Goal: Complete application form

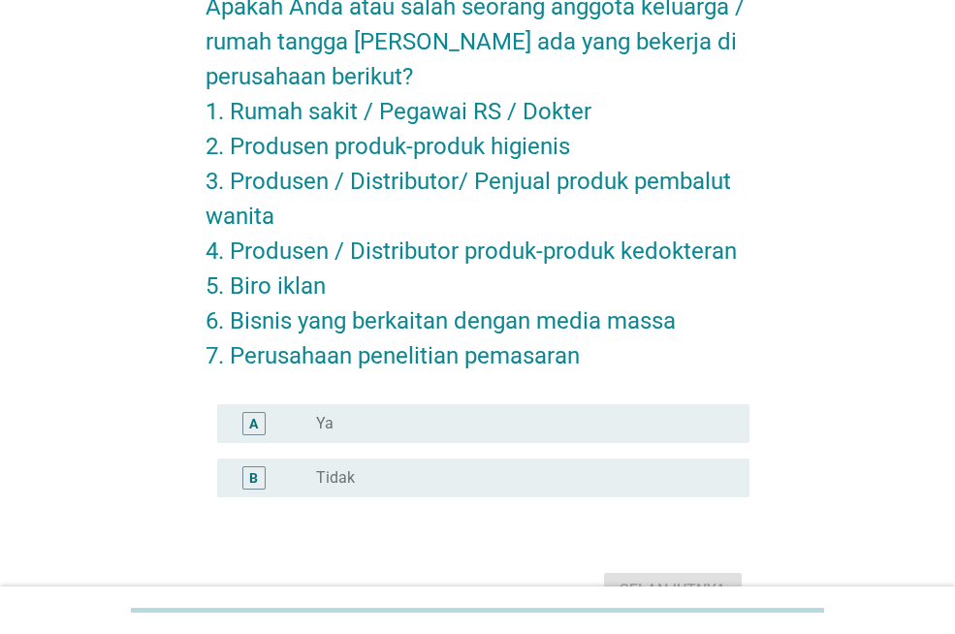
scroll to position [229, 0]
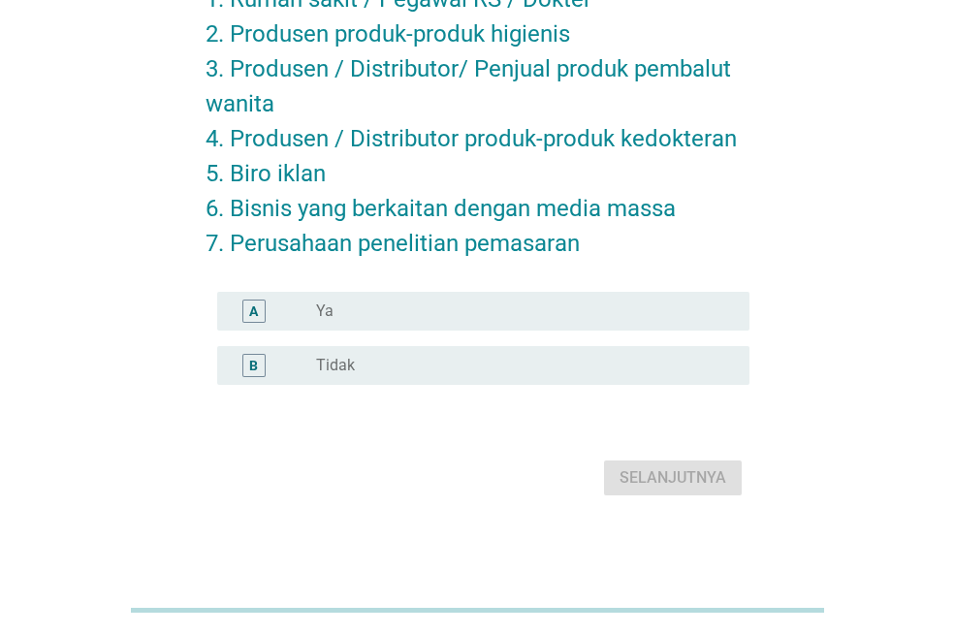
click at [482, 379] on div "B radio_button_unchecked Tidak" at bounding box center [483, 365] width 532 height 39
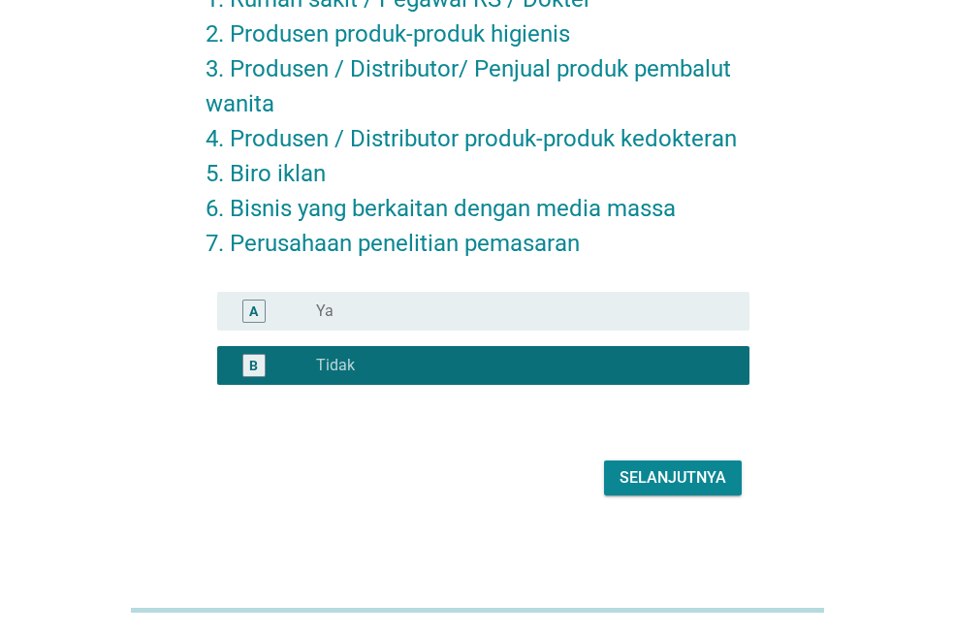
click at [673, 482] on div "Selanjutnya" at bounding box center [673, 478] width 107 height 23
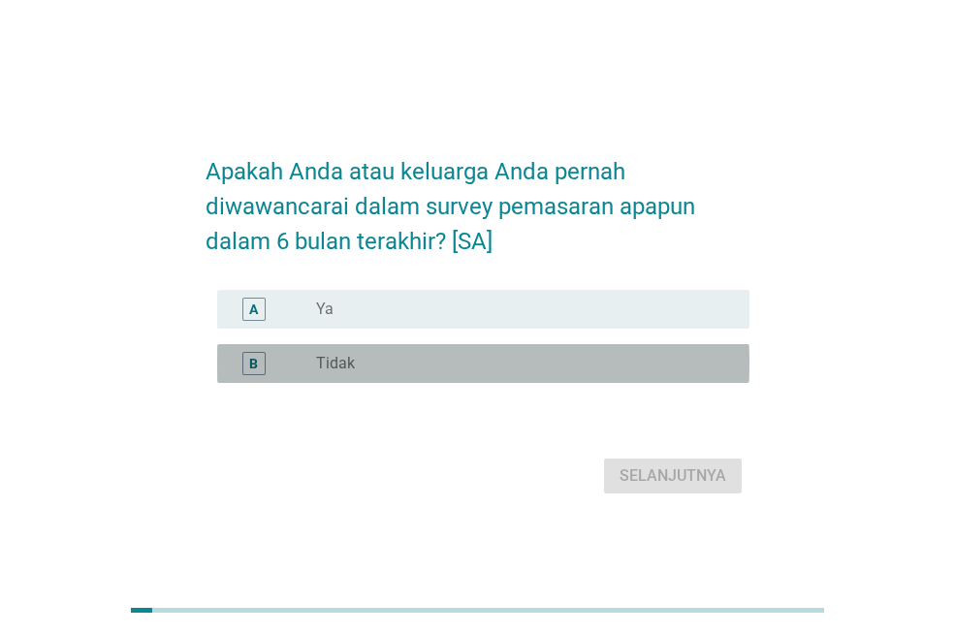
click at [477, 373] on div "radio_button_unchecked Tidak" at bounding box center [517, 363] width 402 height 19
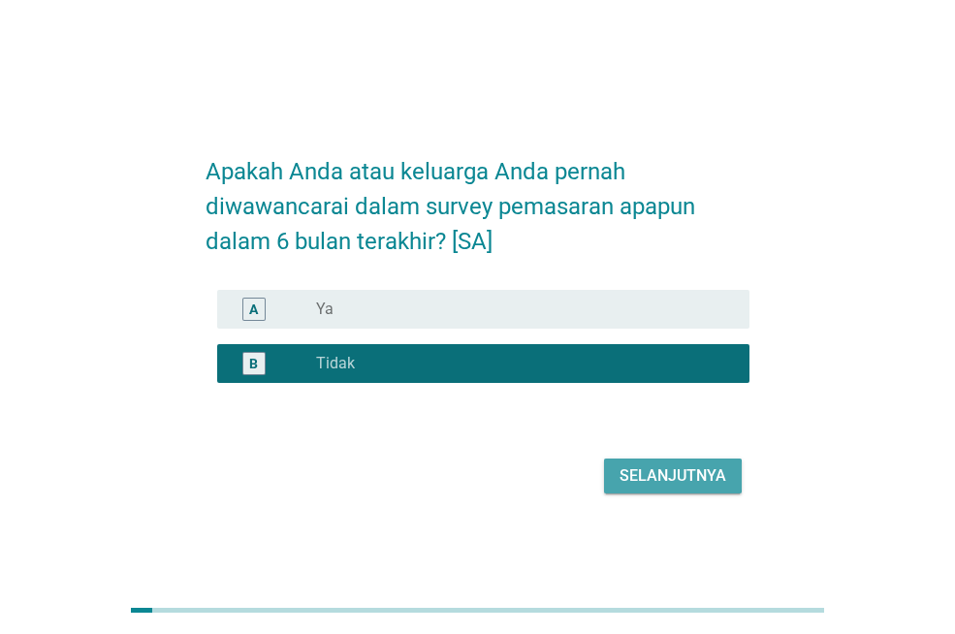
click at [648, 488] on div "Selanjutnya" at bounding box center [673, 476] width 107 height 23
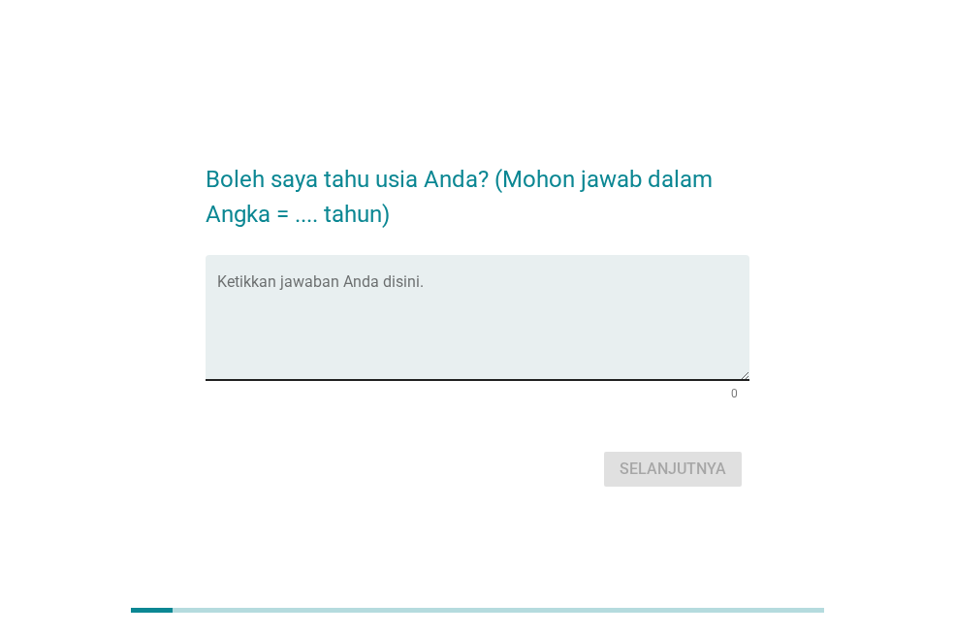
click at [436, 289] on textarea "Ketikkan jawaban Anda disini." at bounding box center [483, 329] width 532 height 102
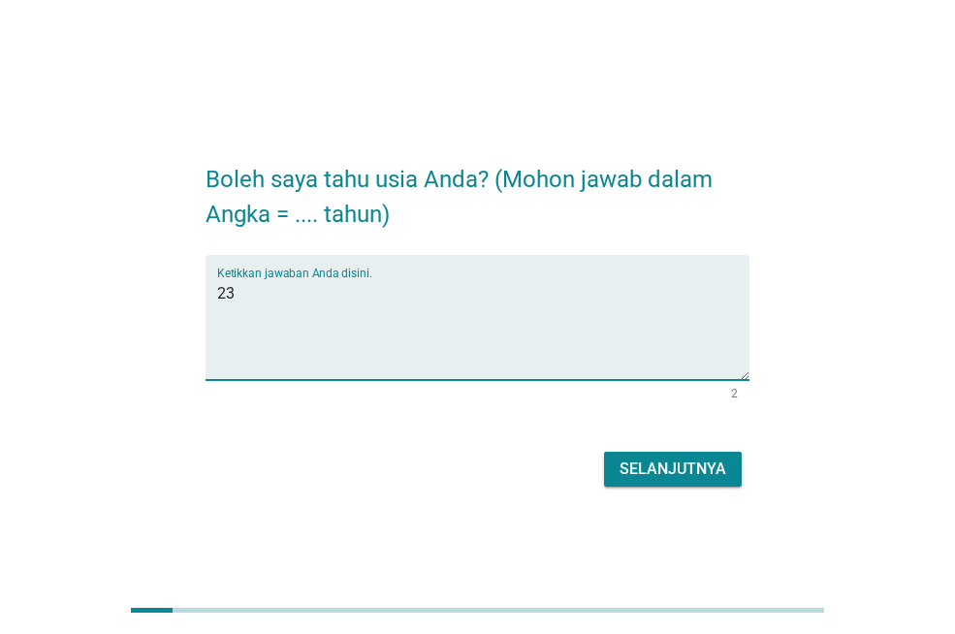
type textarea "23"
click at [681, 471] on div "Selanjutnya" at bounding box center [673, 469] width 107 height 23
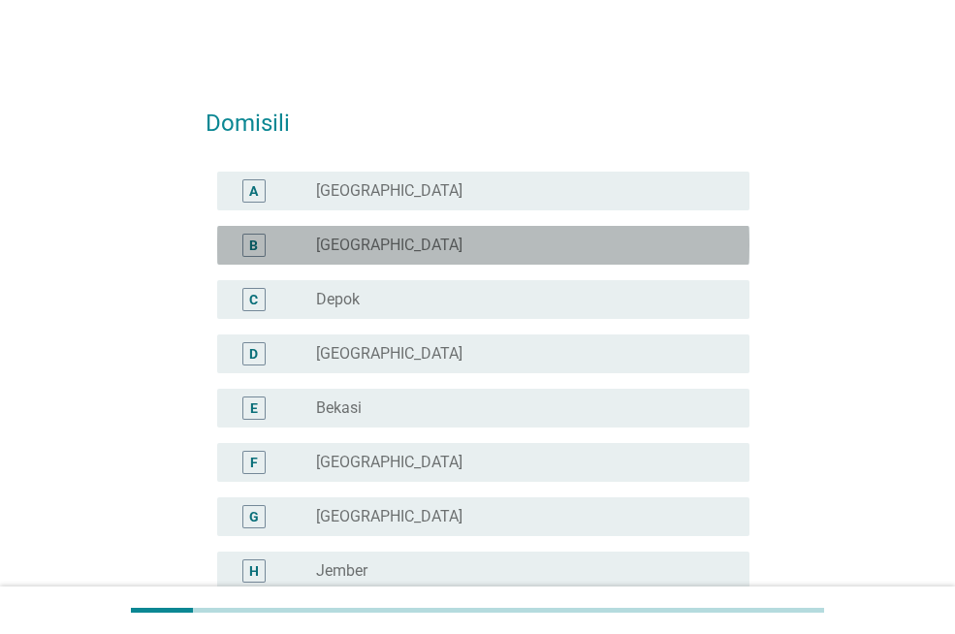
click at [677, 236] on div "radio_button_unchecked [GEOGRAPHIC_DATA]" at bounding box center [517, 245] width 402 height 19
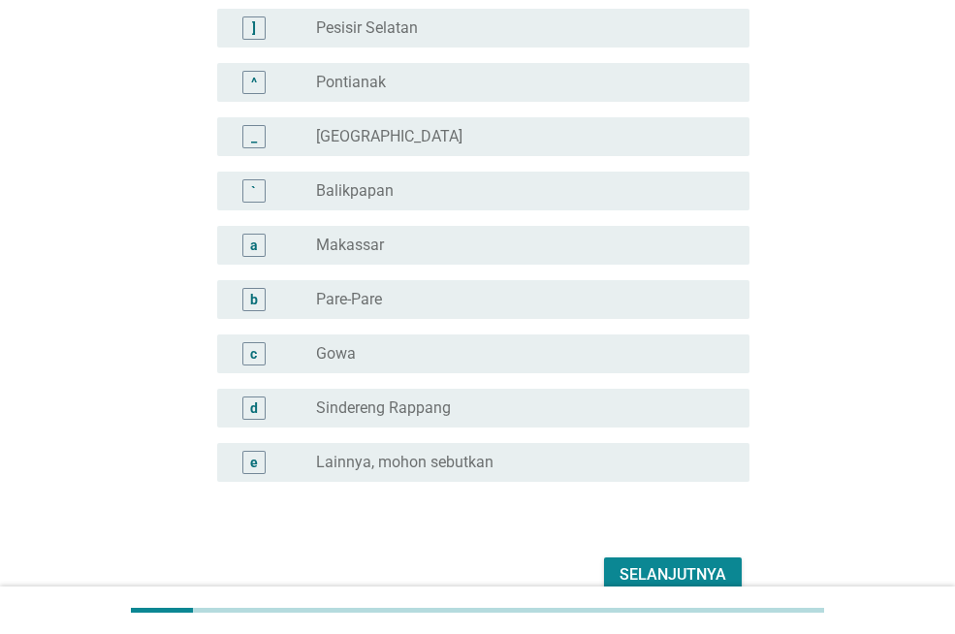
scroll to position [1781, 0]
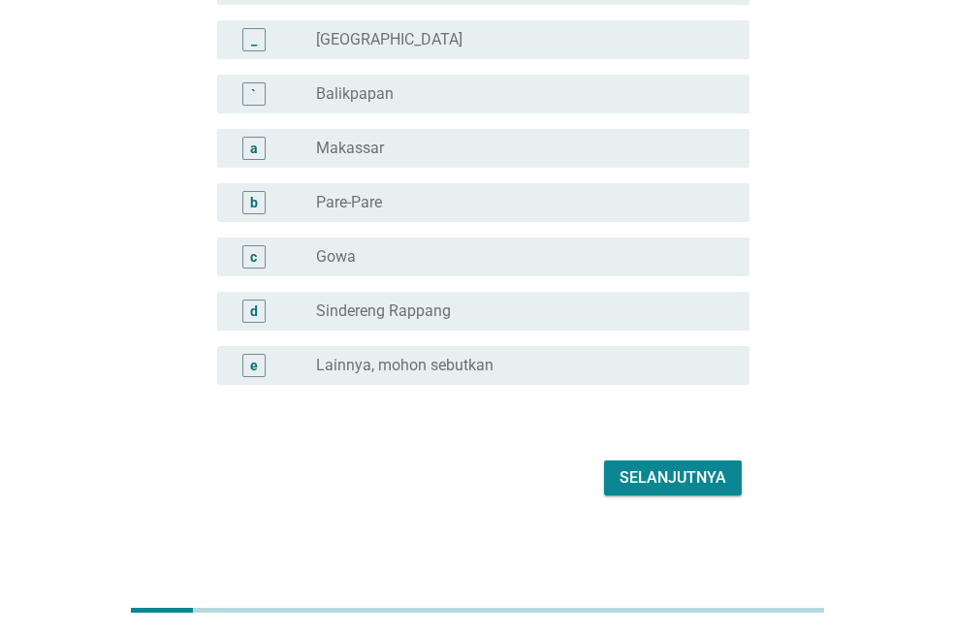
click at [638, 485] on div "Selanjutnya" at bounding box center [673, 478] width 107 height 23
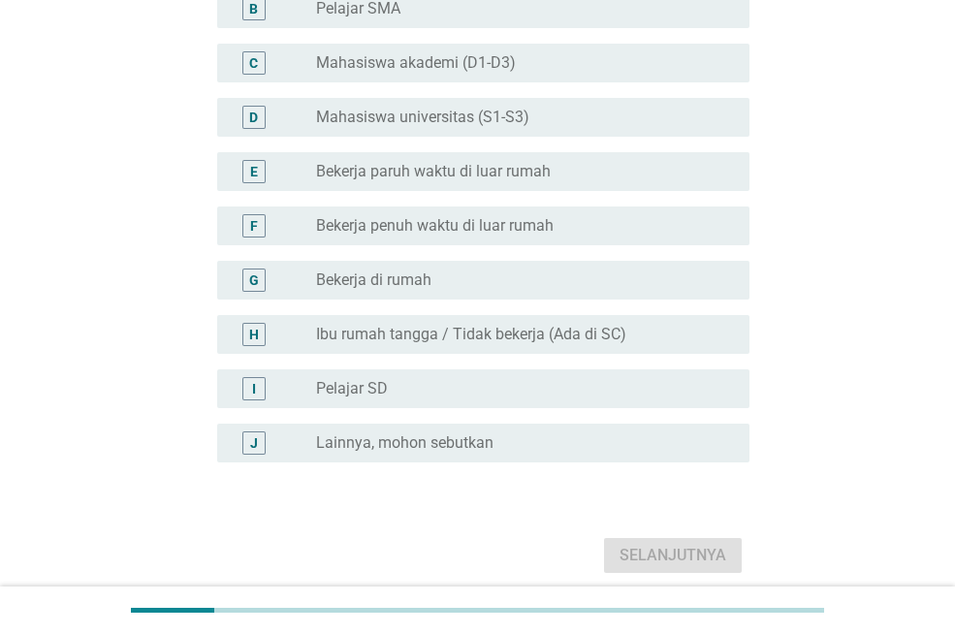
scroll to position [310, 0]
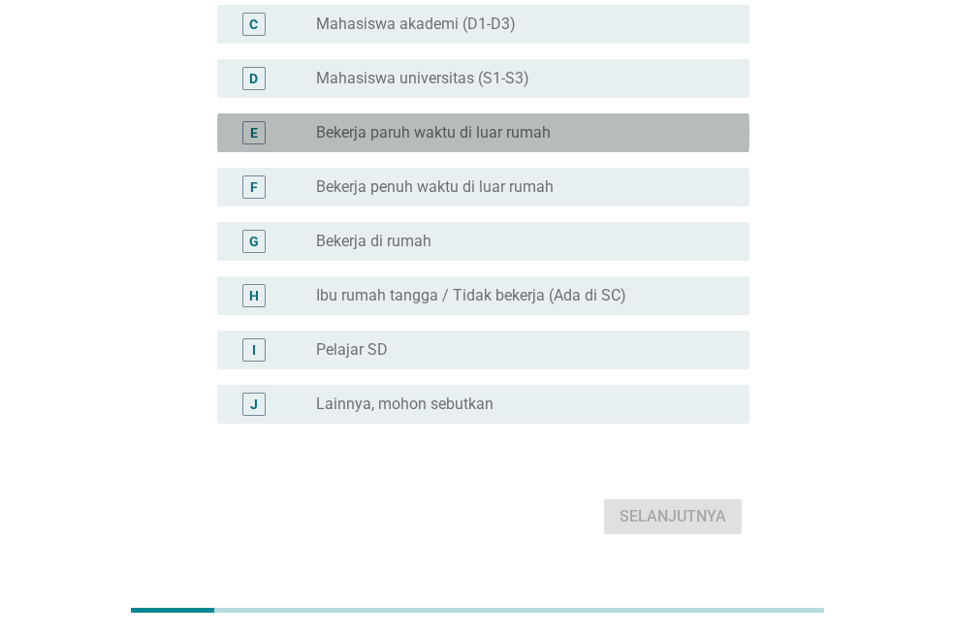
click at [611, 145] on div "E radio_button_unchecked Bekerja paruh waktu di luar rumah" at bounding box center [483, 132] width 532 height 39
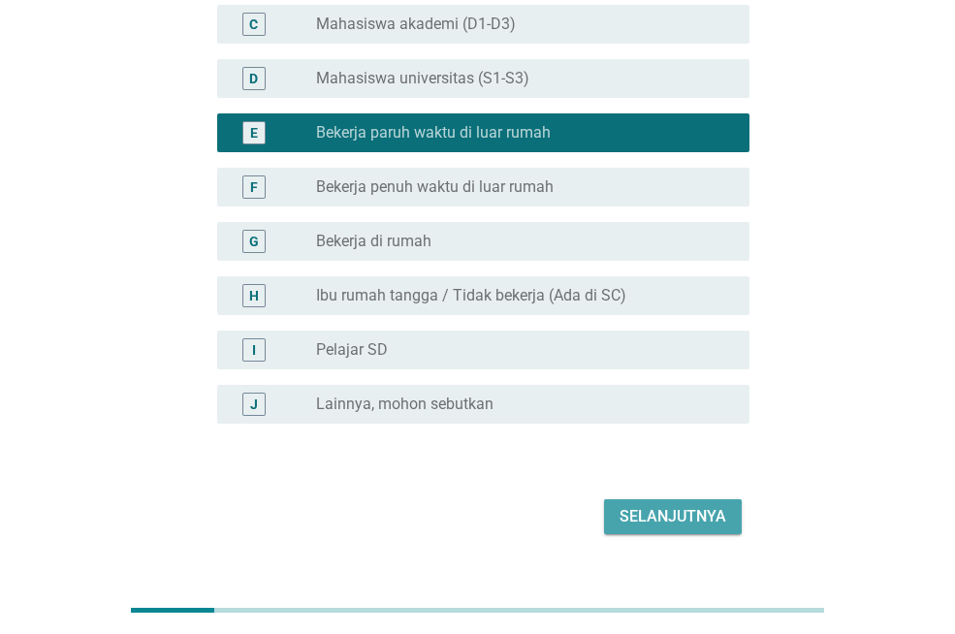
click at [667, 515] on div "Selanjutnya" at bounding box center [673, 516] width 107 height 23
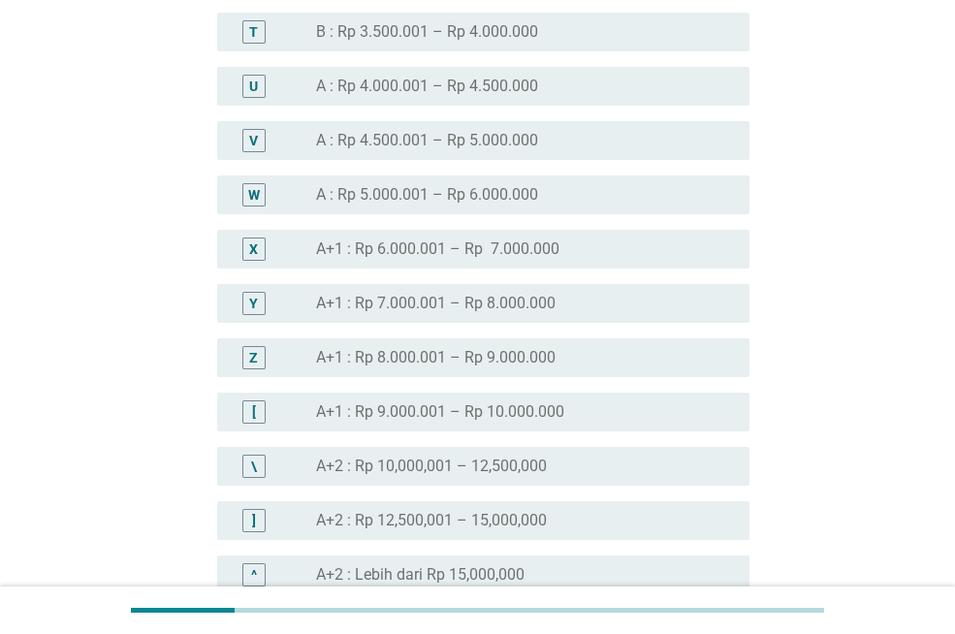
scroll to position [2173, 0]
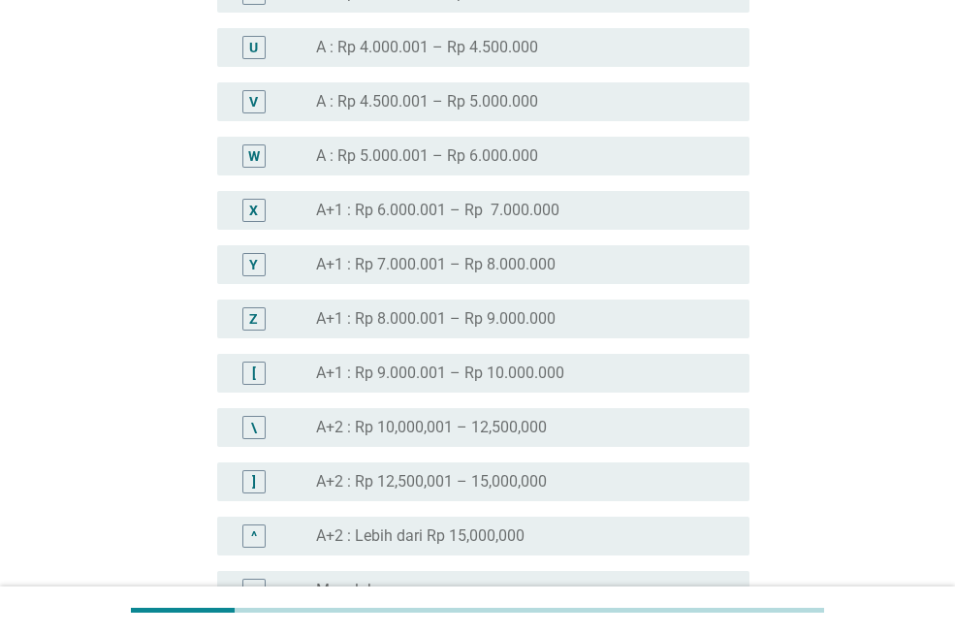
click at [631, 129] on div "W radio_button_unchecked A : Rp 5.000.001 – Rp 6.000.000" at bounding box center [478, 156] width 544 height 54
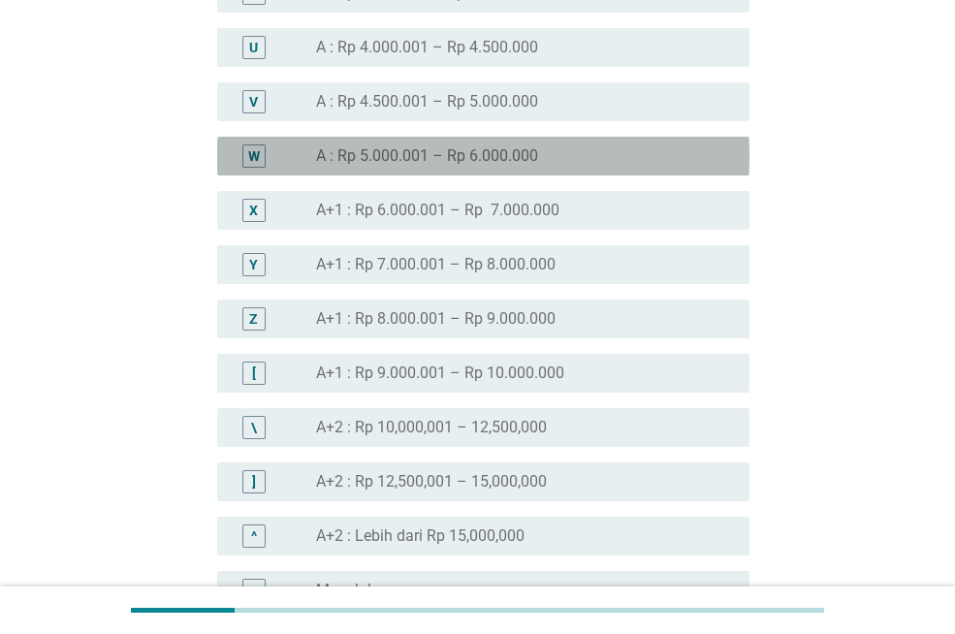
click at [632, 148] on div "radio_button_unchecked A : Rp 5.000.001 – Rp 6.000.000" at bounding box center [517, 155] width 402 height 19
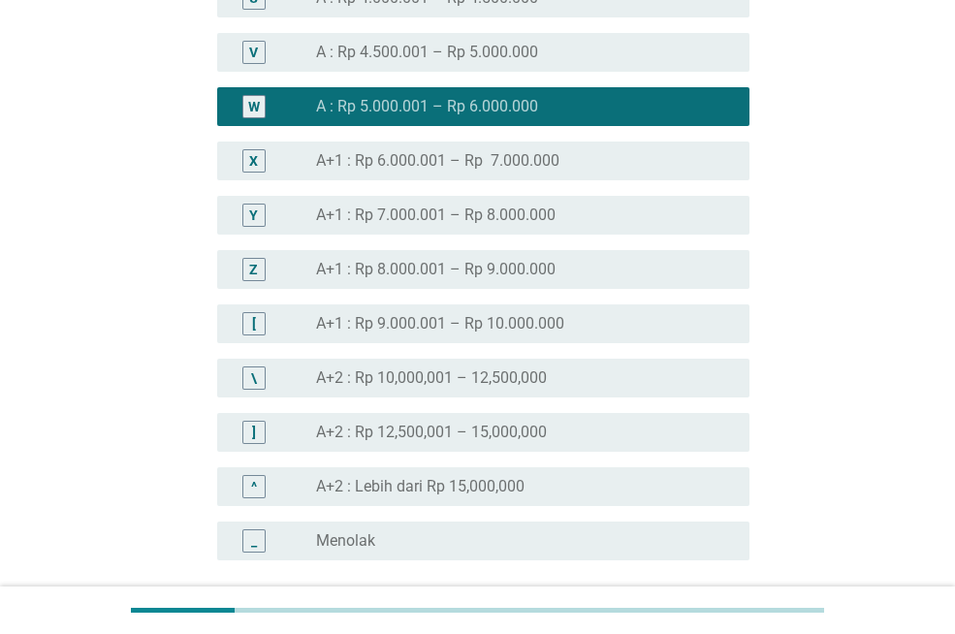
scroll to position [2398, 0]
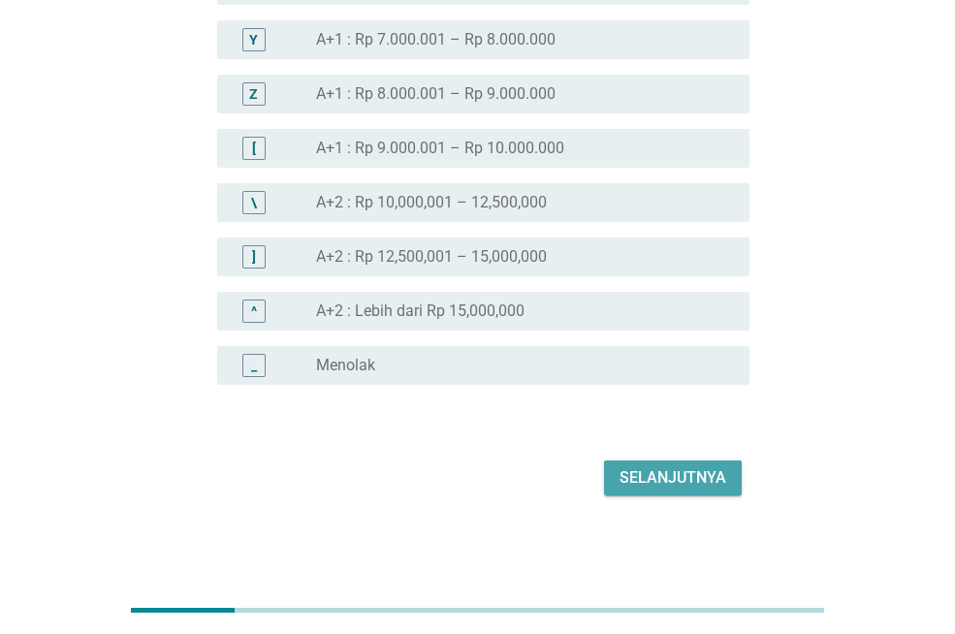
click at [652, 490] on button "Selanjutnya" at bounding box center [673, 478] width 138 height 35
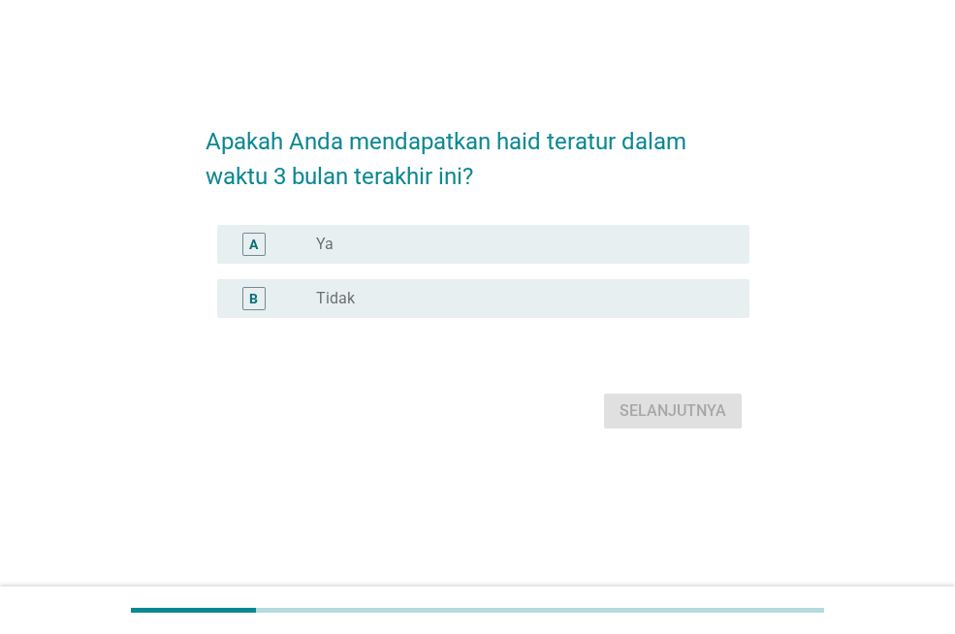
scroll to position [0, 0]
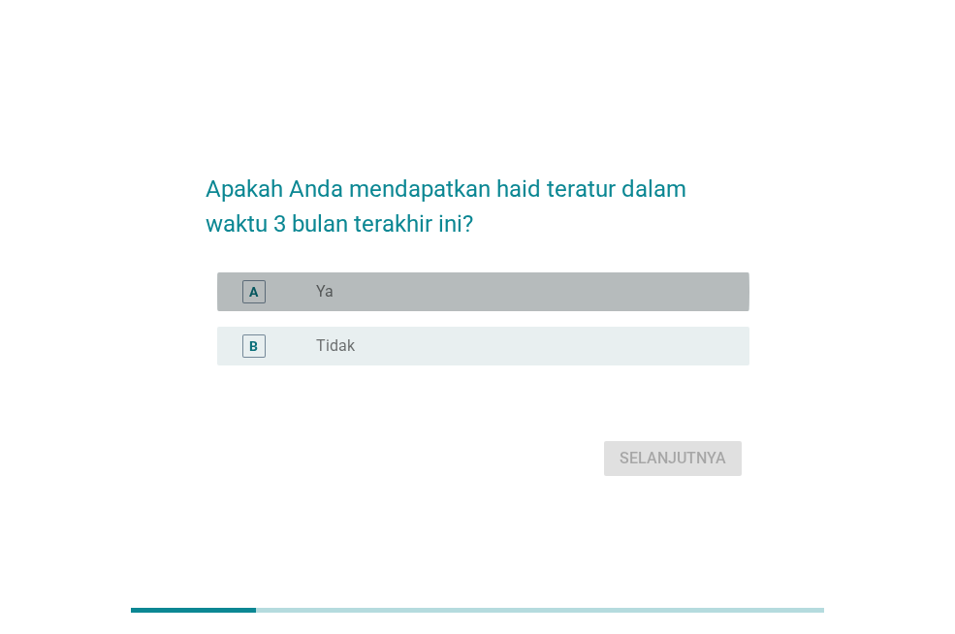
click at [418, 309] on div "A radio_button_unchecked Ya" at bounding box center [483, 292] width 532 height 39
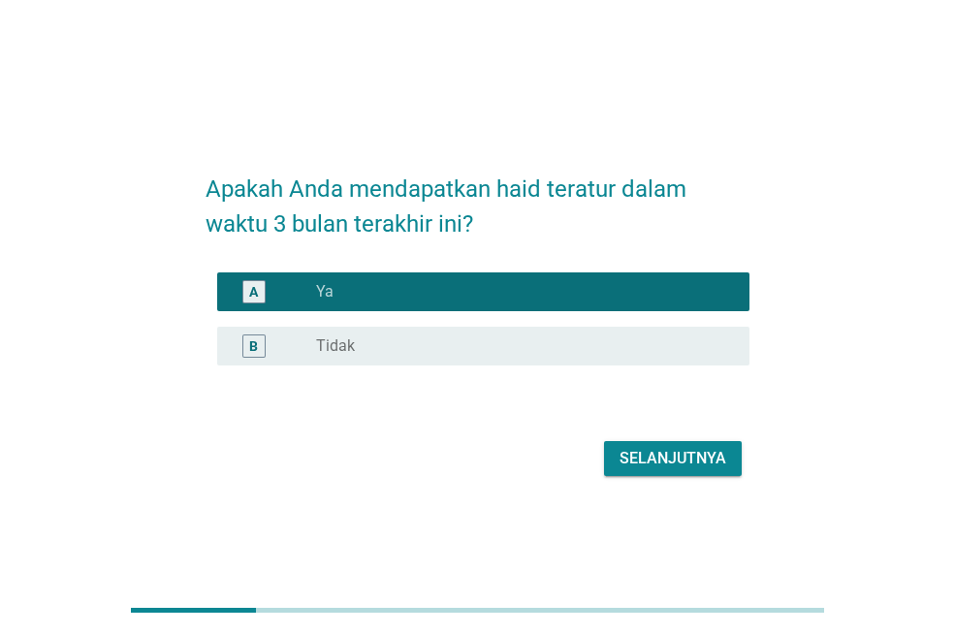
click at [652, 462] on div "Selanjutnya" at bounding box center [673, 458] width 107 height 23
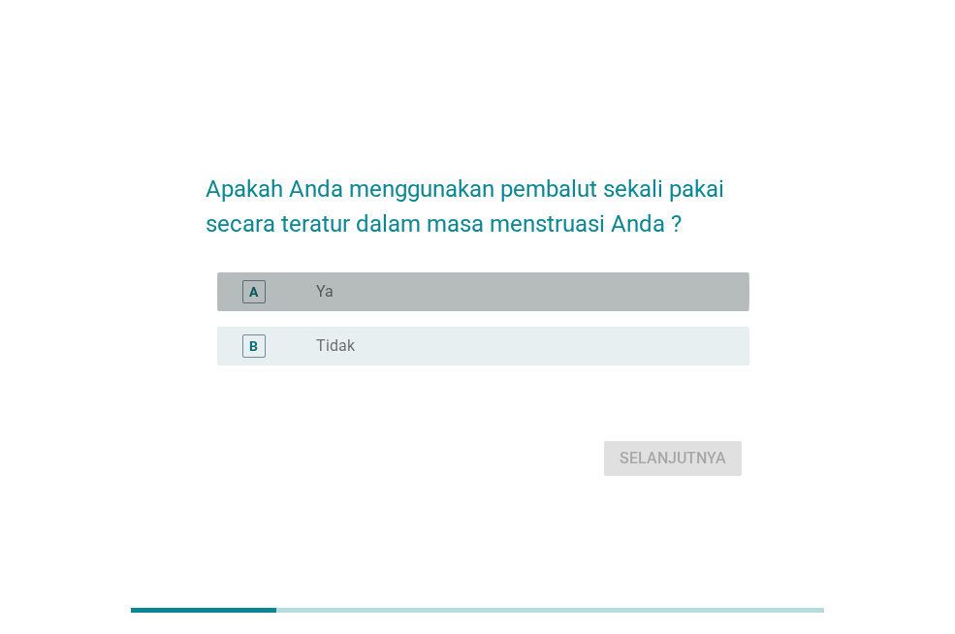
click at [508, 291] on div "radio_button_unchecked Ya" at bounding box center [517, 291] width 402 height 19
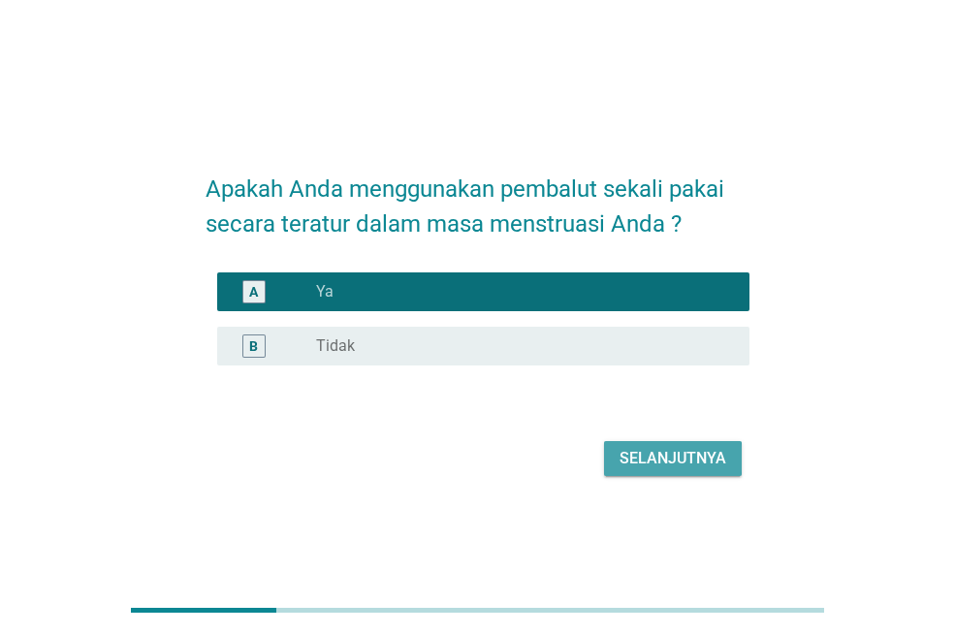
click at [692, 449] on div "Selanjutnya" at bounding box center [673, 458] width 107 height 23
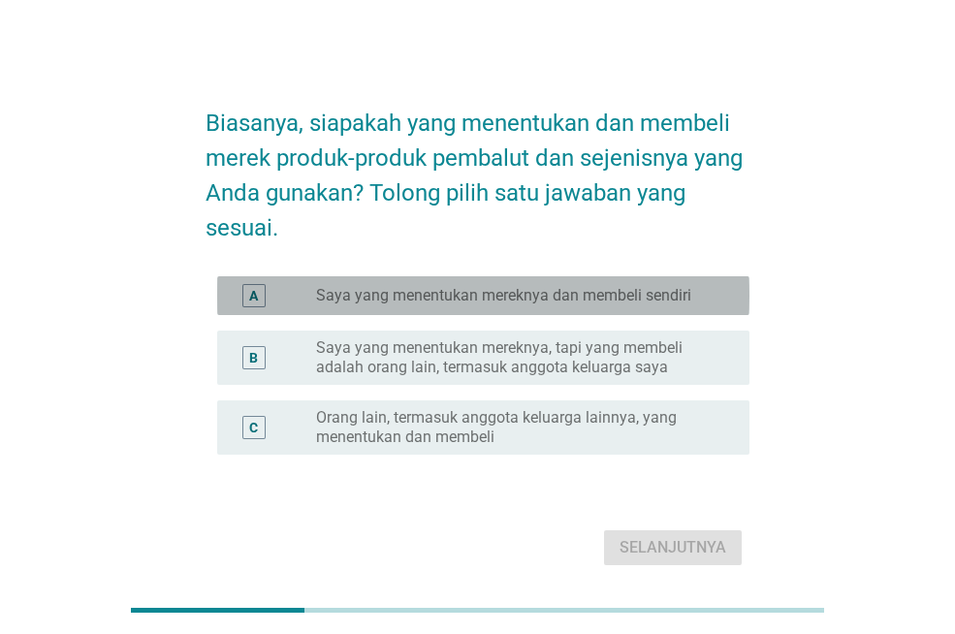
click at [621, 290] on label "Saya yang menentukan mereknya dan membeli sendiri" at bounding box center [503, 295] width 375 height 19
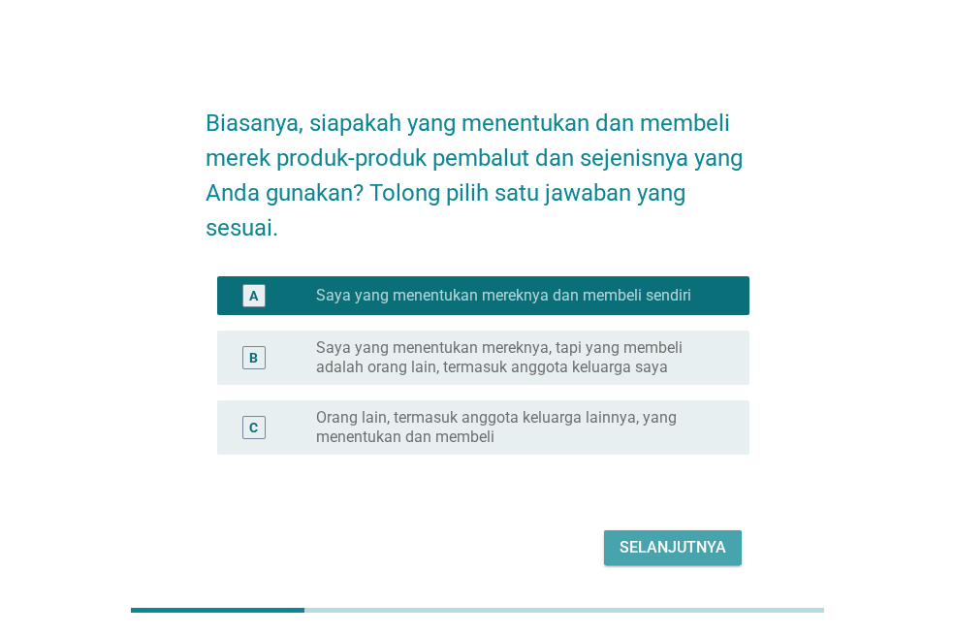
click at [639, 558] on div "Selanjutnya" at bounding box center [673, 547] width 107 height 23
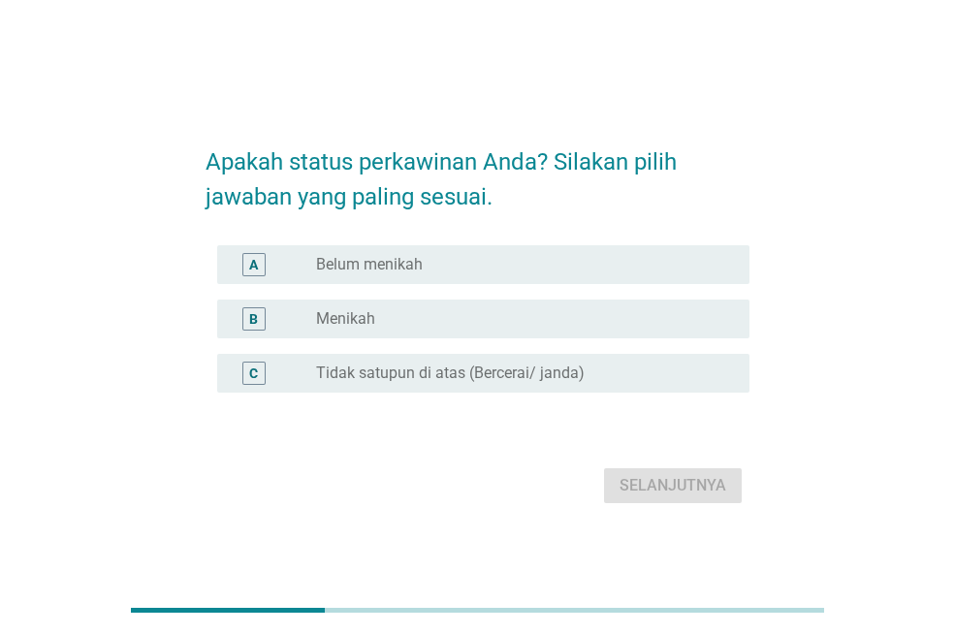
click at [555, 286] on div "A radio_button_unchecked Belum menikah" at bounding box center [478, 265] width 544 height 54
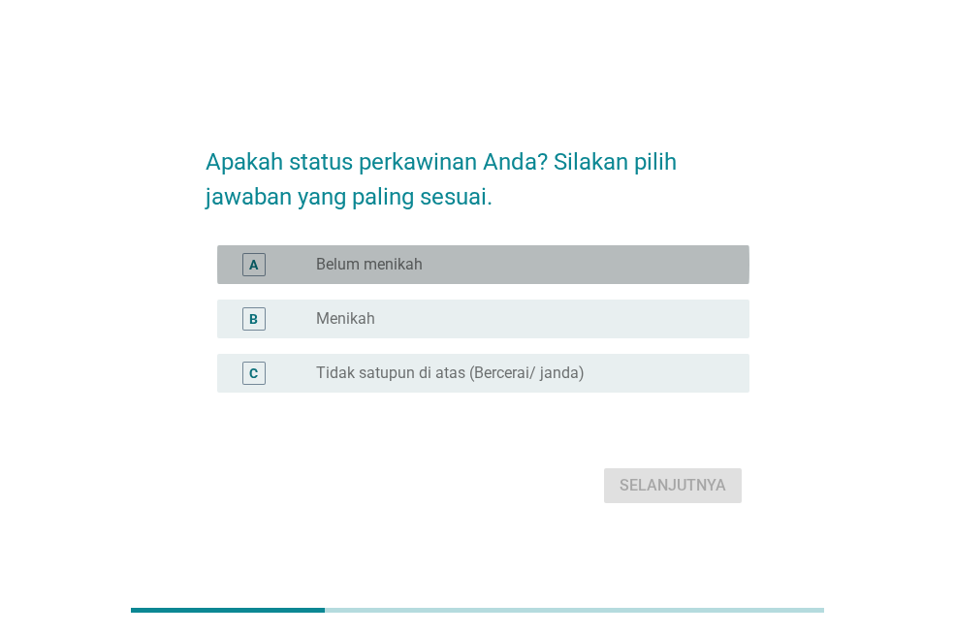
click at [561, 273] on div "radio_button_unchecked Belum menikah" at bounding box center [517, 264] width 402 height 19
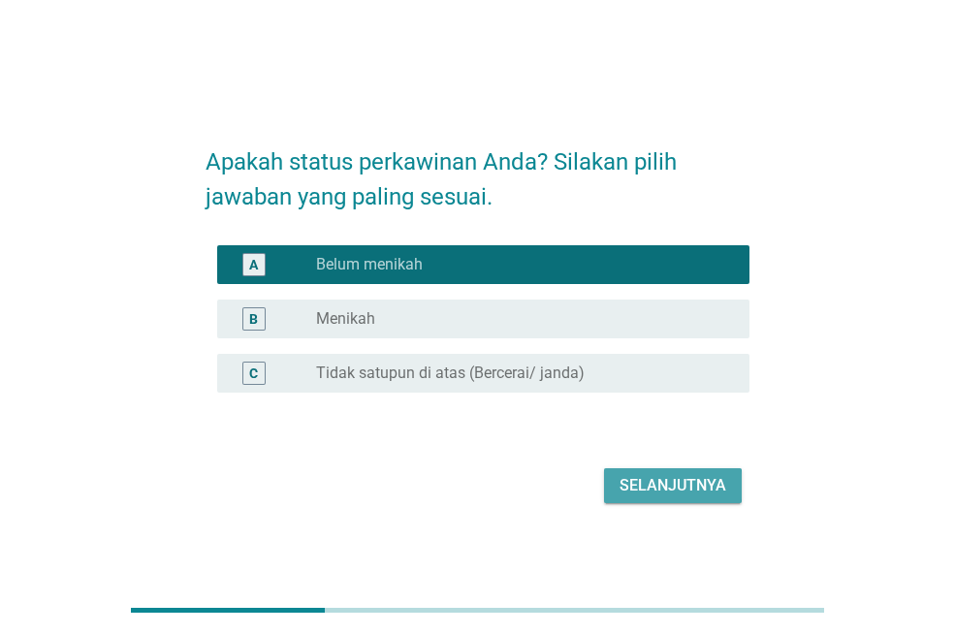
click at [675, 495] on div "Selanjutnya" at bounding box center [673, 485] width 107 height 23
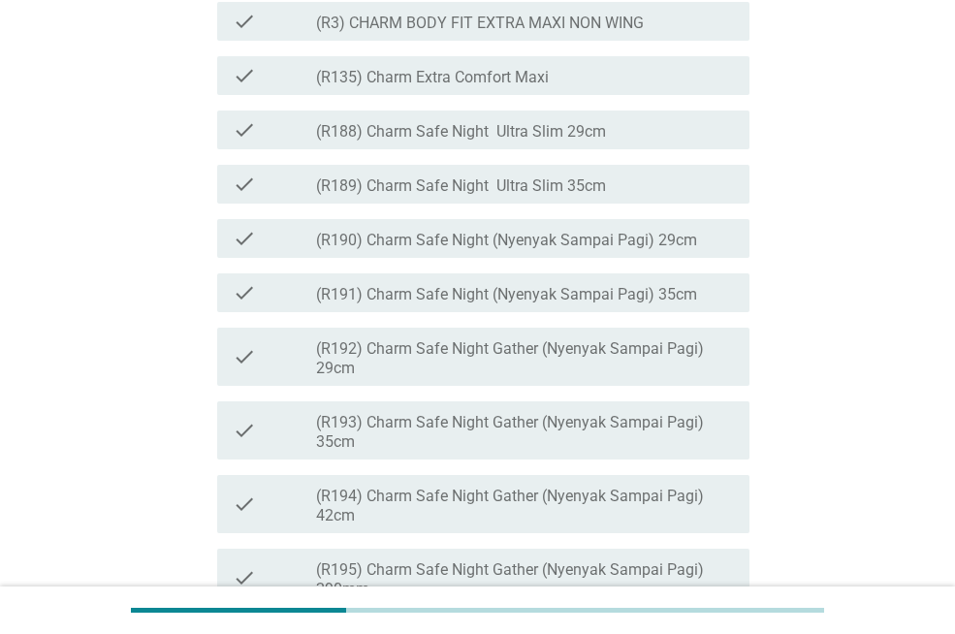
scroll to position [586, 0]
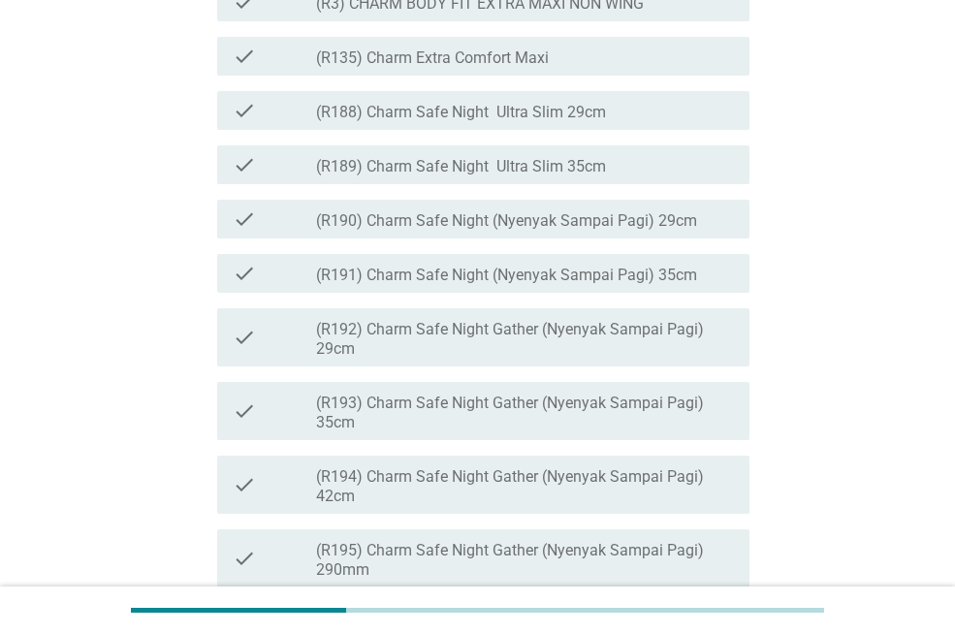
click at [557, 14] on label "(R3) CHARM BODY FIT EXTRA MAXI NON WING" at bounding box center [480, 3] width 328 height 19
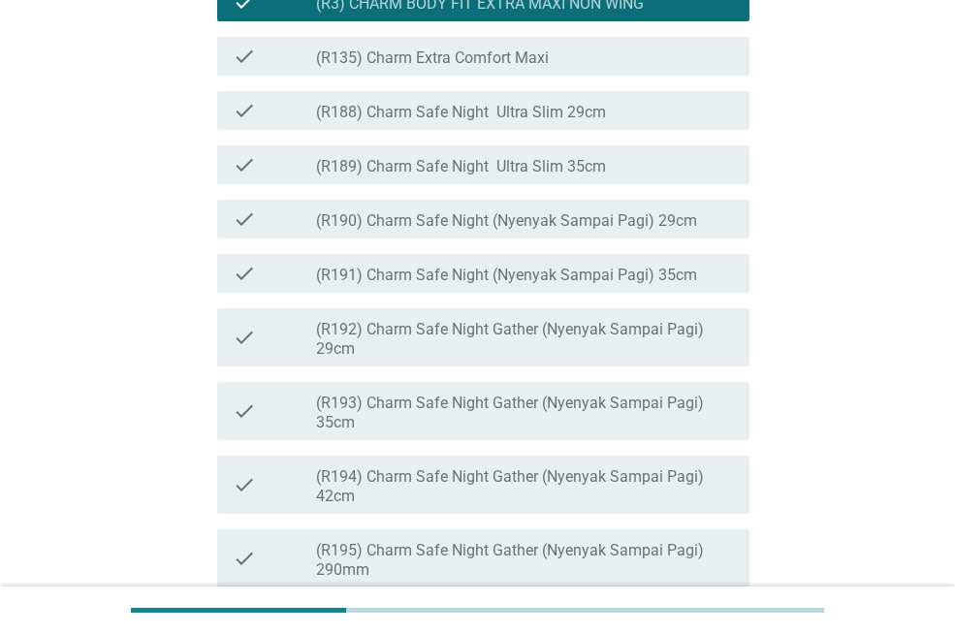
click at [543, 68] on label "(R135) Charm Extra Comfort Maxi" at bounding box center [432, 57] width 233 height 19
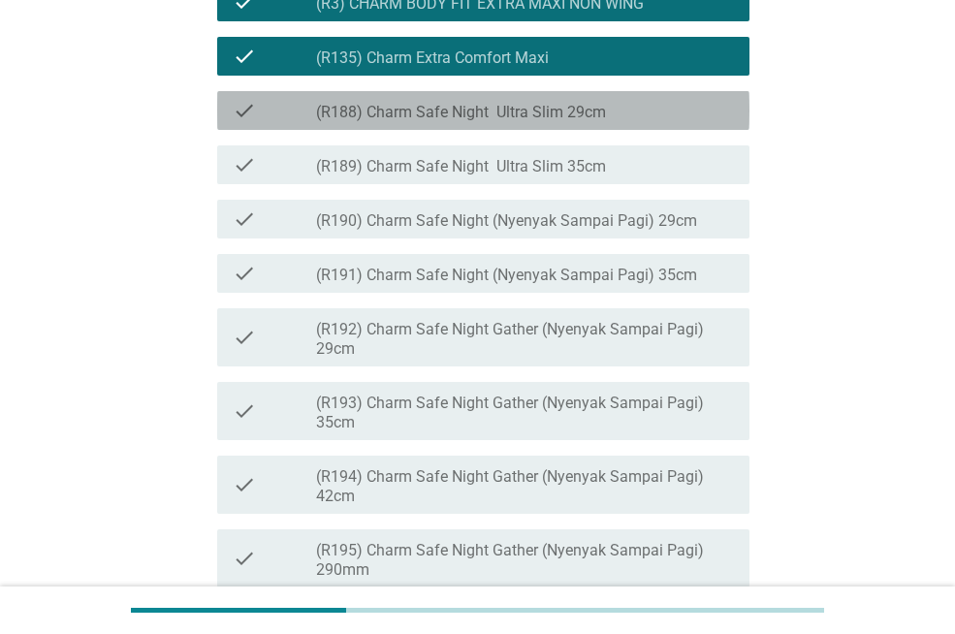
click at [529, 122] on label "(R188) Charm Safe Night Ultra Slim 29cm" at bounding box center [461, 112] width 290 height 19
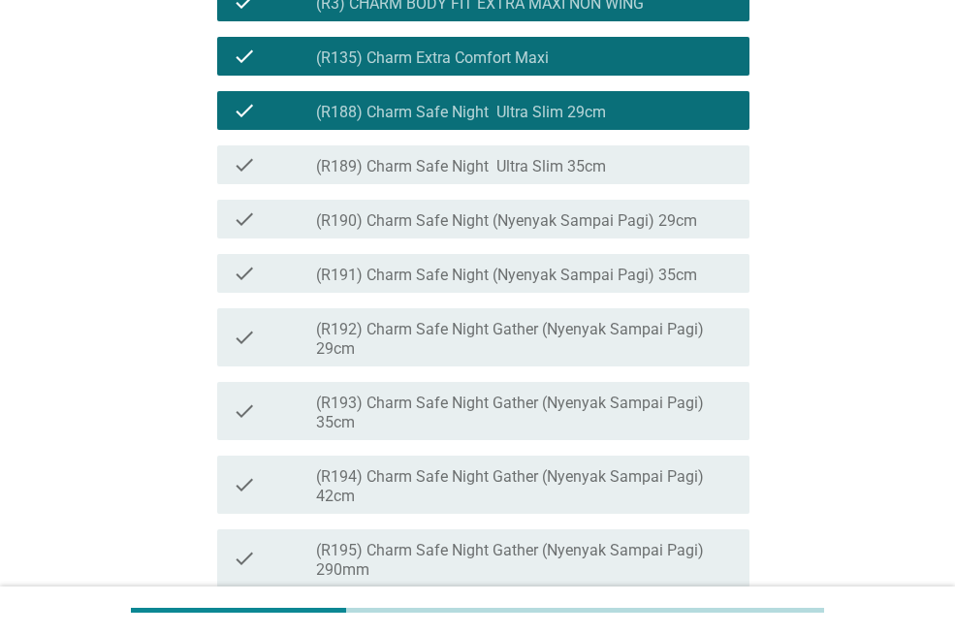
click at [516, 192] on div "check check_box_outline_blank (R189) Charm Safe Night Ultra Slim 35cm" at bounding box center [478, 165] width 544 height 54
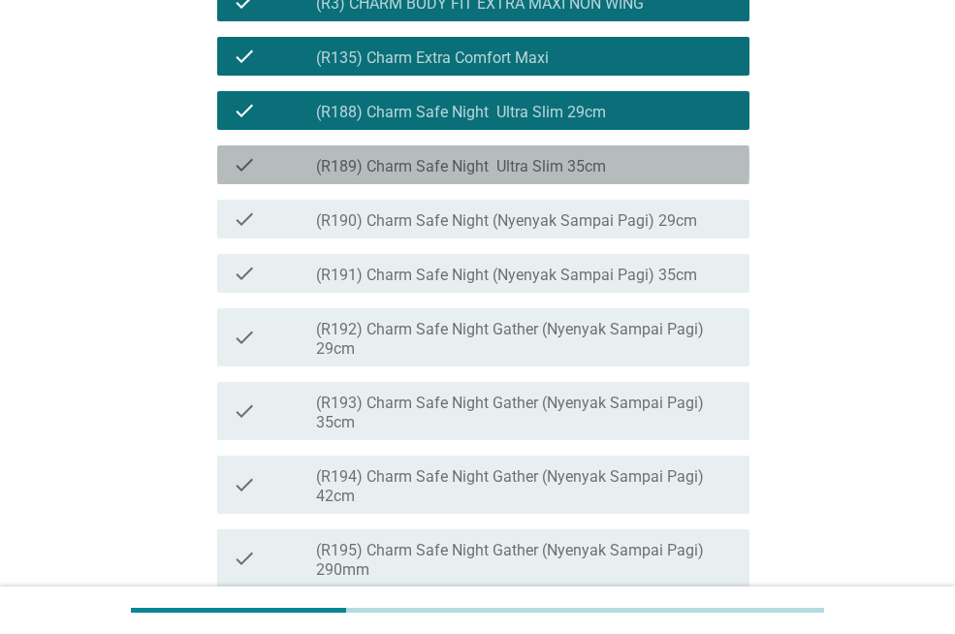
click at [527, 177] on label "(R189) Charm Safe Night Ultra Slim 35cm" at bounding box center [461, 166] width 290 height 19
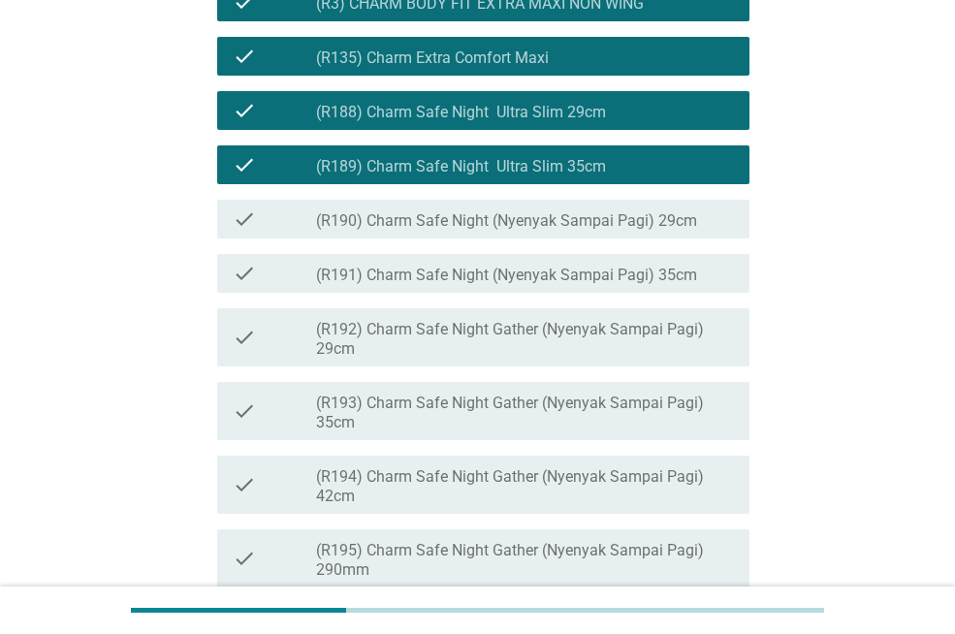
click at [504, 246] on div "check check_box_outline_blank (R190) Charm Safe Night (Nyenyak Sampai Pagi) 29cm" at bounding box center [478, 219] width 544 height 54
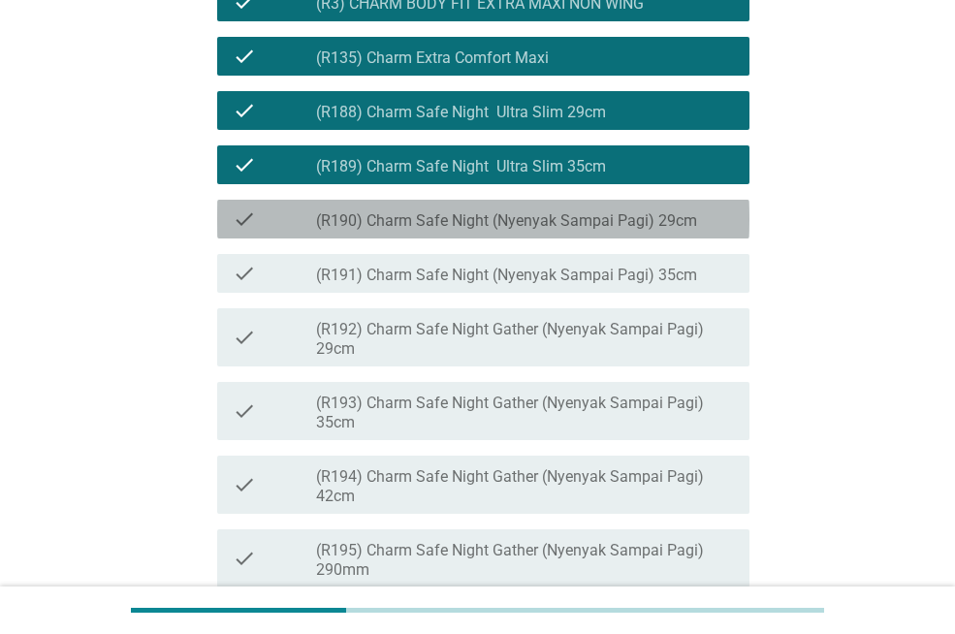
click at [518, 231] on label "(R190) Charm Safe Night (Nyenyak Sampai Pagi) 29cm" at bounding box center [506, 220] width 381 height 19
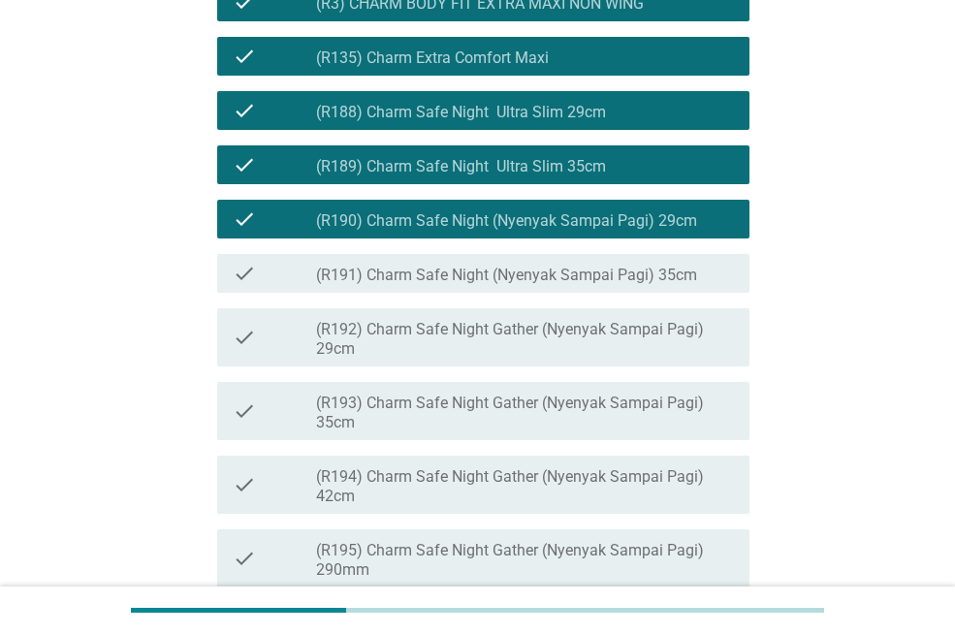
click at [502, 301] on div "check check_box_outline_blank (R191) Charm Safe Night (Nyenyak Sampai Pagi) 35cm" at bounding box center [478, 273] width 544 height 54
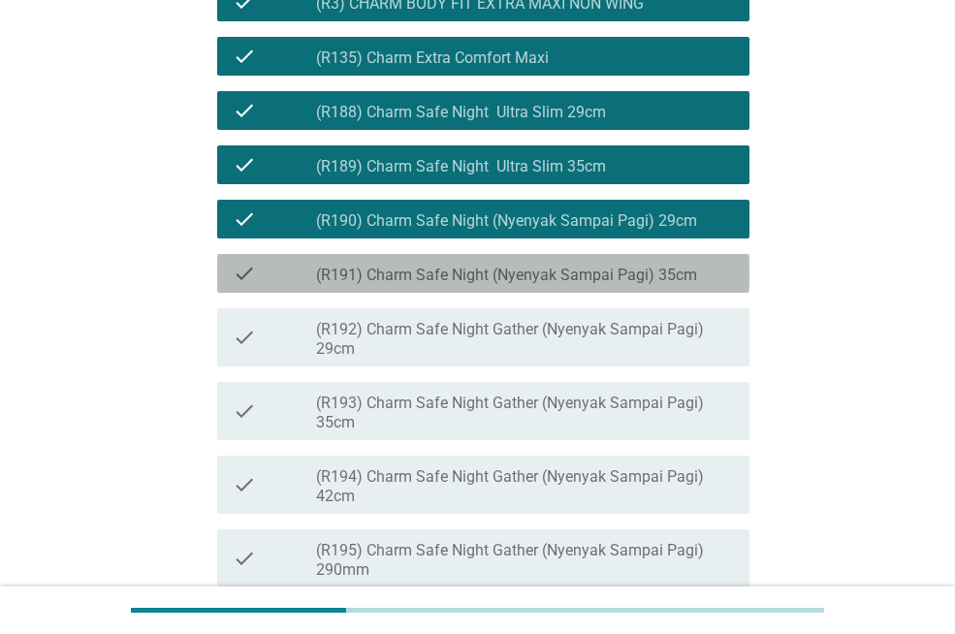
click at [517, 285] on label "(R191) Charm Safe Night (Nyenyak Sampai Pagi) 35cm" at bounding box center [506, 275] width 381 height 19
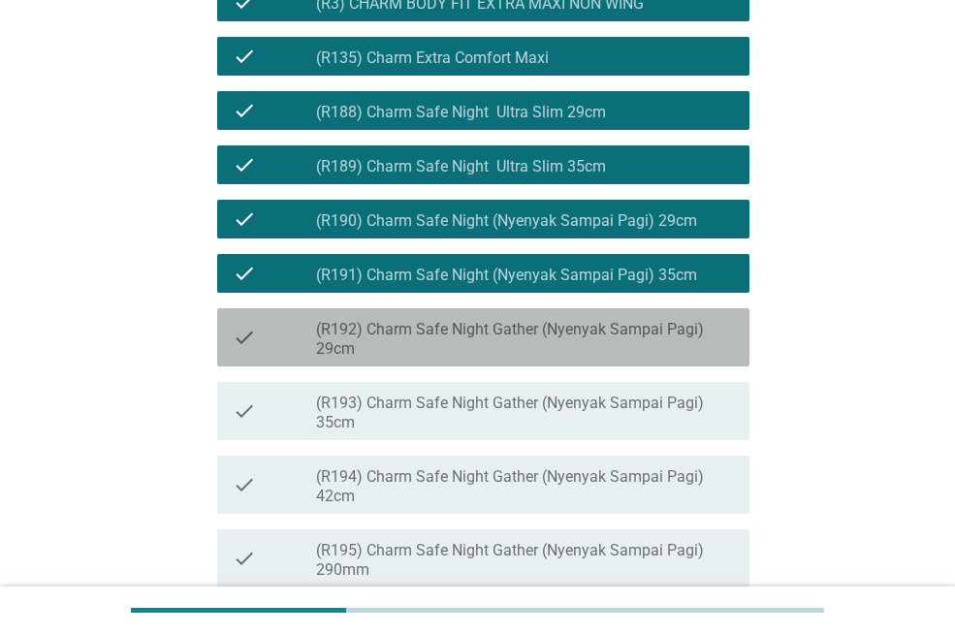
click at [485, 359] on label "(R192) Charm Safe Night Gather (Nyenyak Sampai Pagi) 29cm" at bounding box center [525, 339] width 418 height 39
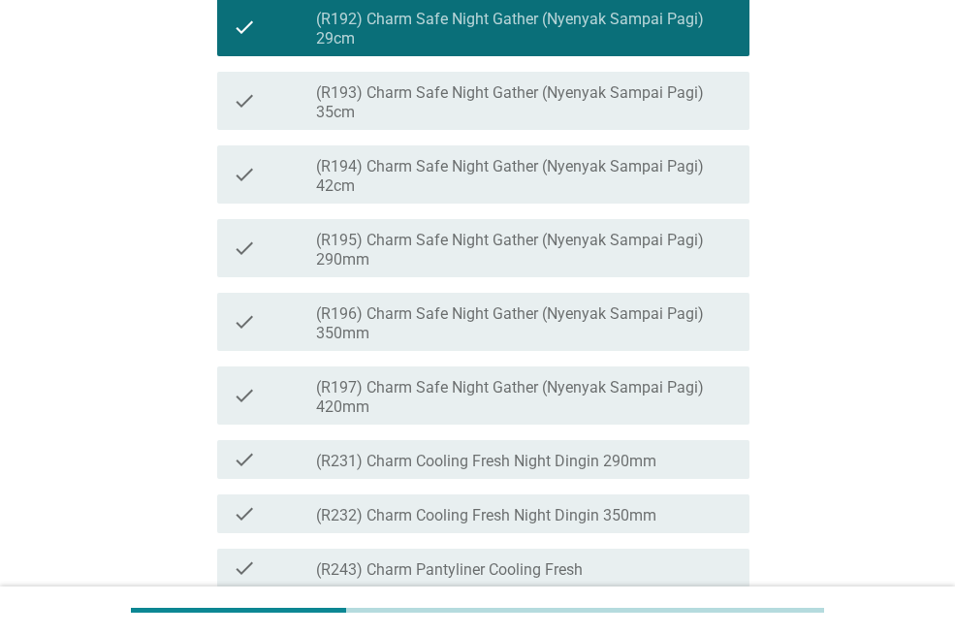
scroll to position [935, 0]
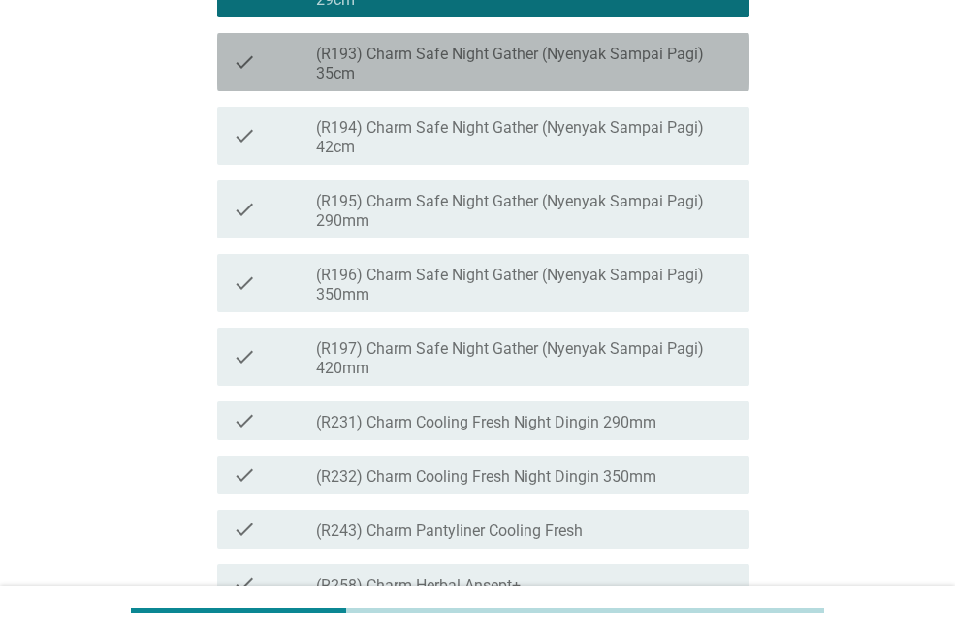
click at [721, 83] on label "(R193) Charm Safe Night Gather (Nyenyak Sampai Pagi) 35cm" at bounding box center [525, 64] width 418 height 39
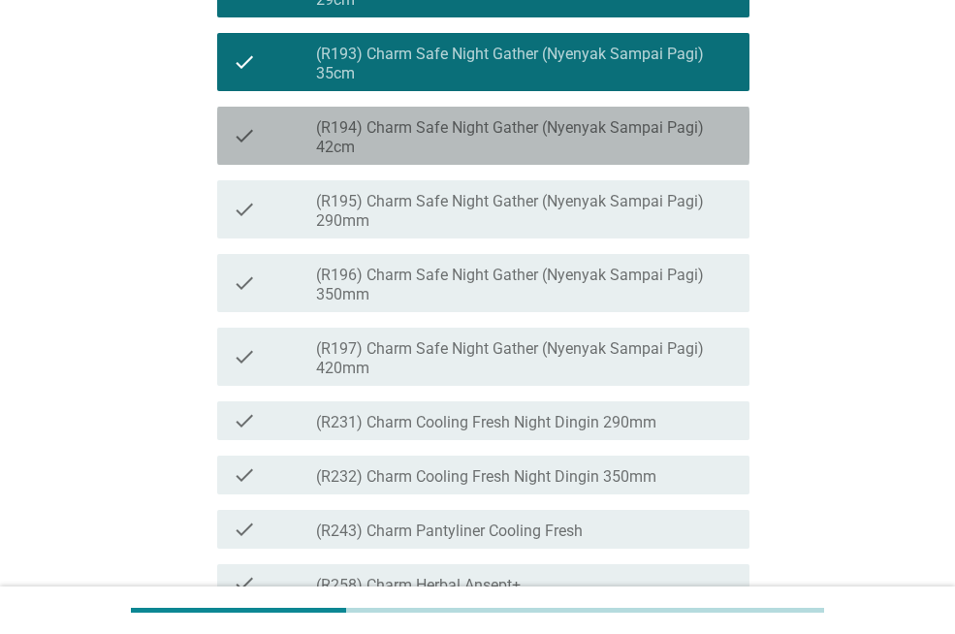
click at [664, 157] on label "(R194) Charm Safe Night Gather (Nyenyak Sampai Pagi) 42cm" at bounding box center [525, 137] width 418 height 39
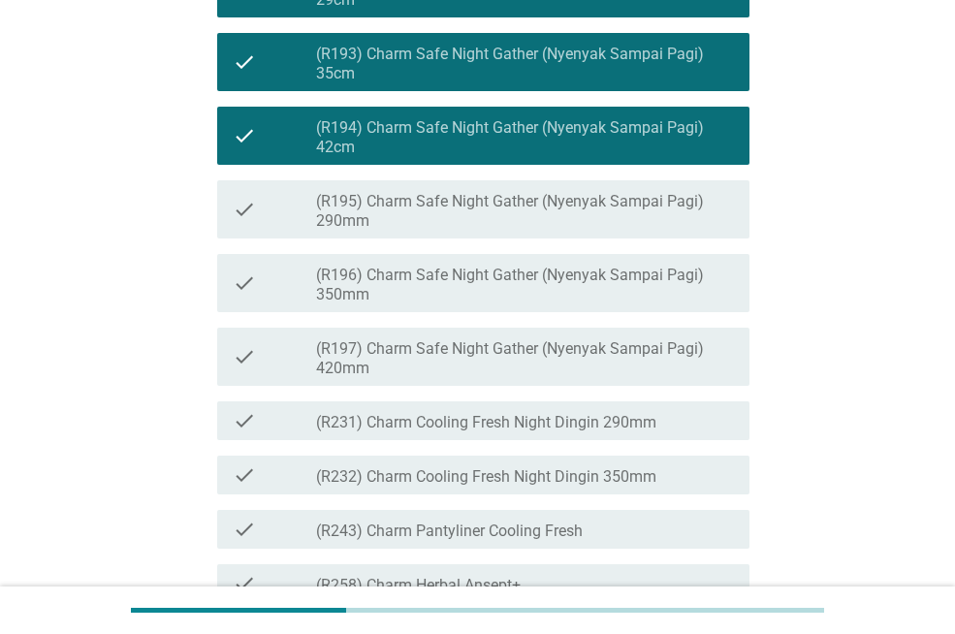
click at [616, 231] on div "check_box_outline_blank (R195) Charm Safe Night Gather (Nyenyak Sampai Pagi) 29…" at bounding box center [525, 209] width 418 height 43
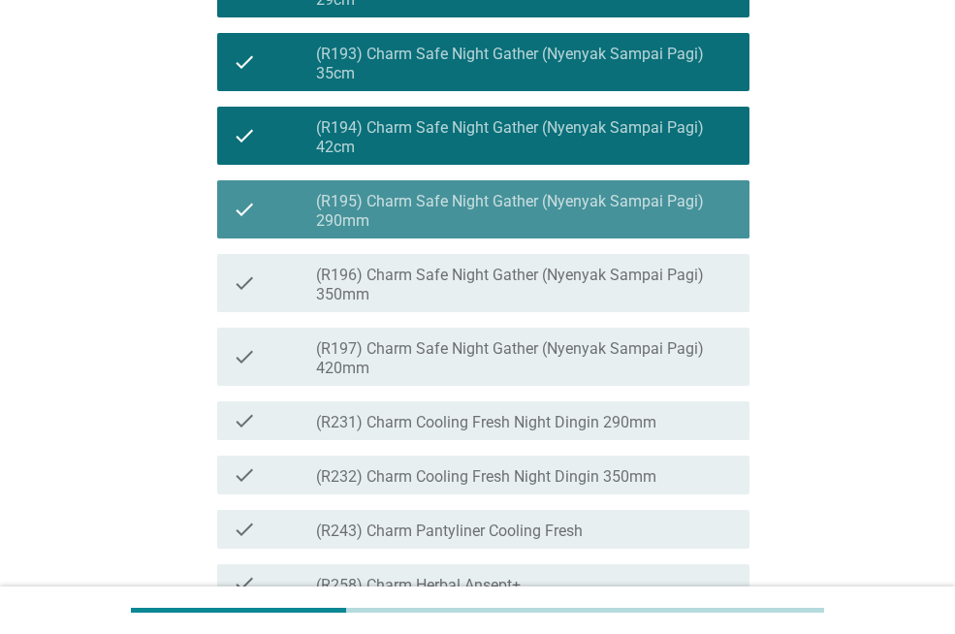
click at [568, 305] on label "(R196) Charm Safe Night Gather (Nyenyak Sampai Pagi) 350mm" at bounding box center [525, 285] width 418 height 39
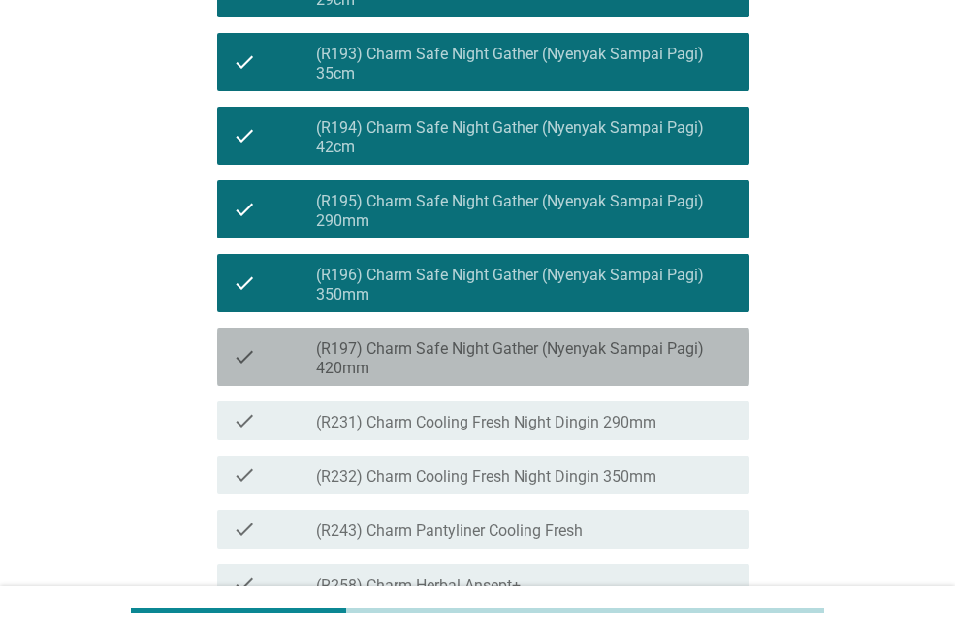
click at [572, 378] on label "(R197) Charm Safe Night Gather (Nyenyak Sampai Pagi) 420mm" at bounding box center [525, 358] width 418 height 39
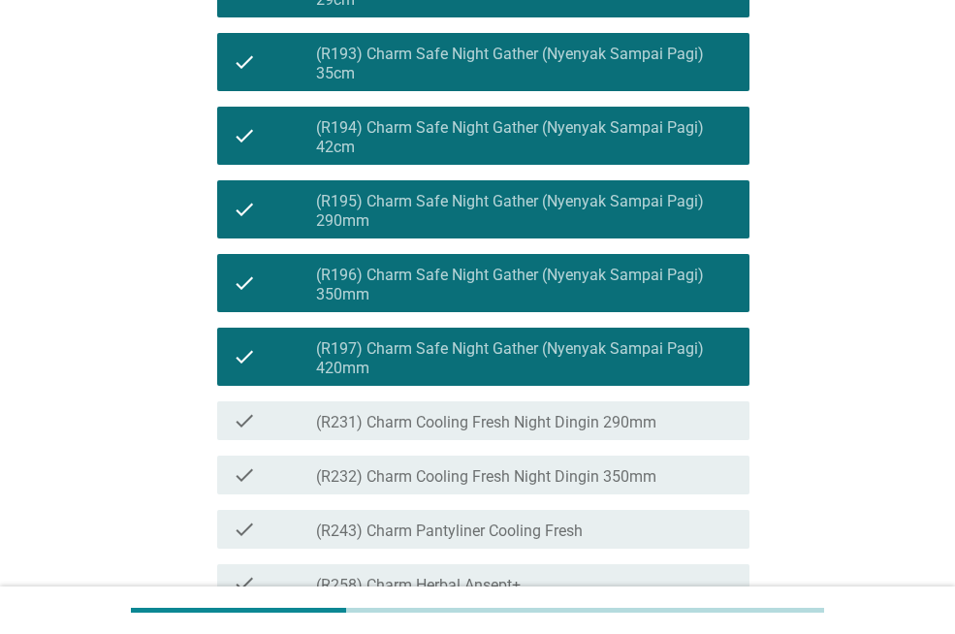
click at [563, 433] on label "(R231) Charm Cooling Fresh Night Dingin 290mm" at bounding box center [486, 422] width 340 height 19
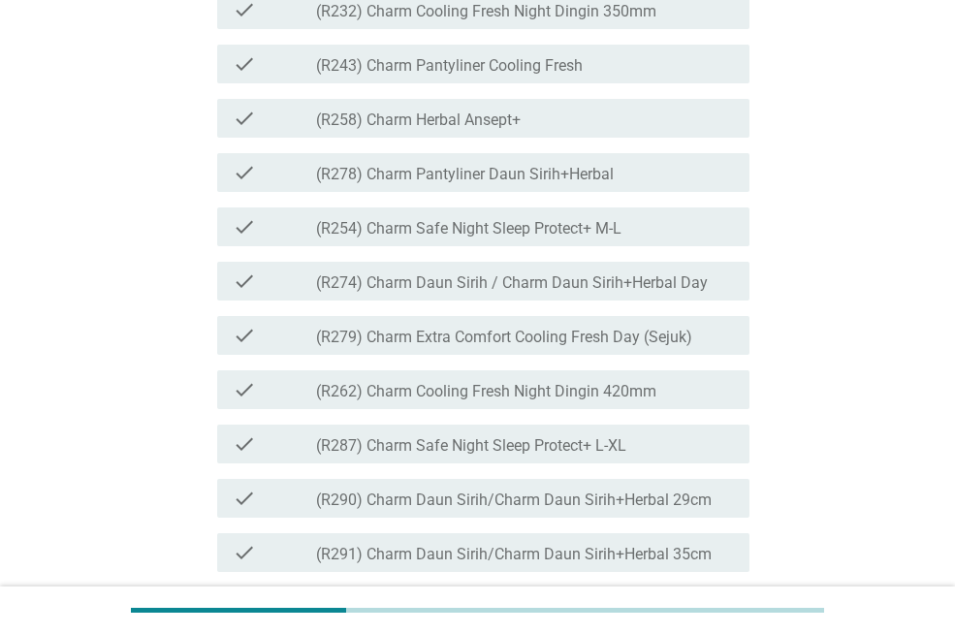
scroll to position [1439, 0]
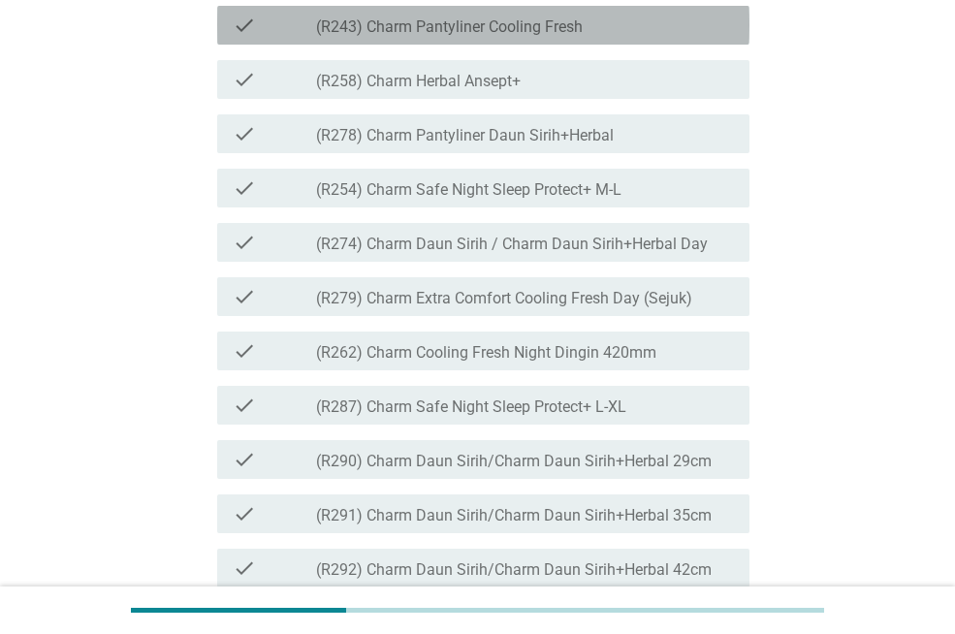
click at [563, 37] on label "(R243) Charm Pantyliner Cooling Fresh" at bounding box center [449, 26] width 267 height 19
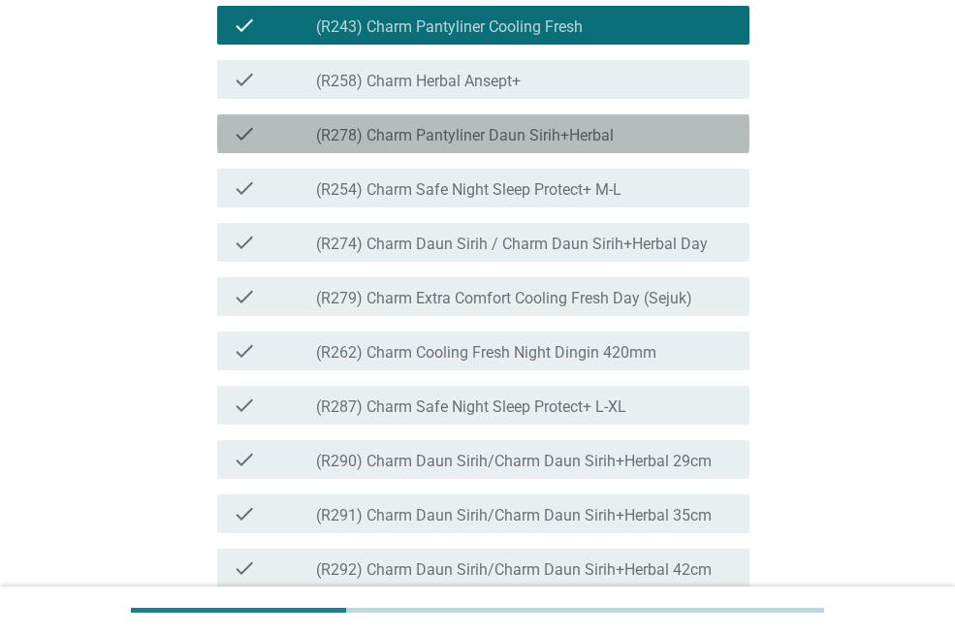
click at [495, 145] on label "(R278) Charm Pantyliner Daun Sirih+Herbal" at bounding box center [465, 135] width 298 height 19
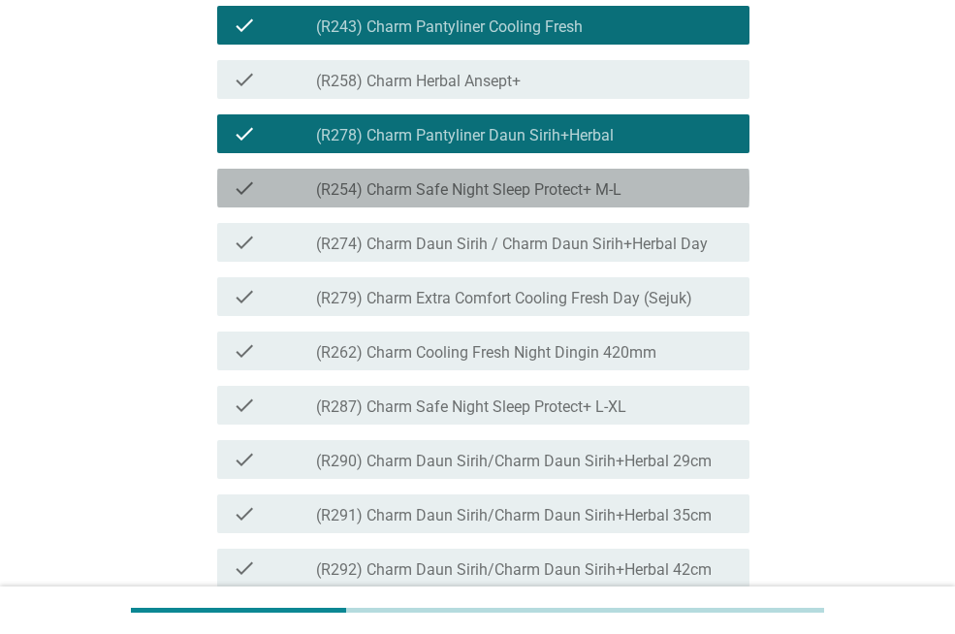
click at [493, 200] on label "(R254) Charm Safe Night Sleep Protect+ M-L" at bounding box center [469, 189] width 306 height 19
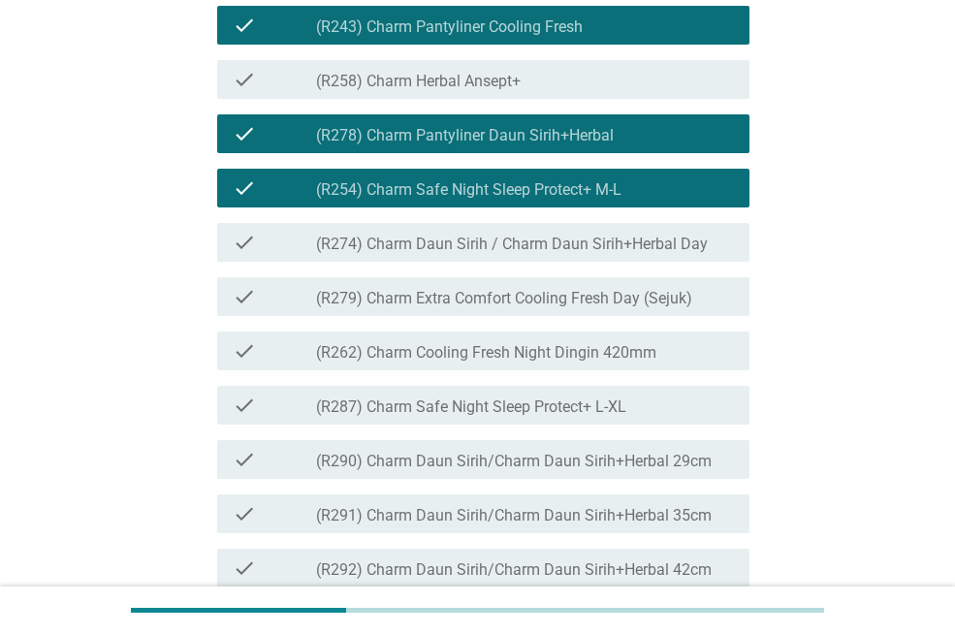
click at [491, 254] on label "(R274) Charm Daun Sirih / Charm Daun Sirih+Herbal Day" at bounding box center [512, 244] width 392 height 19
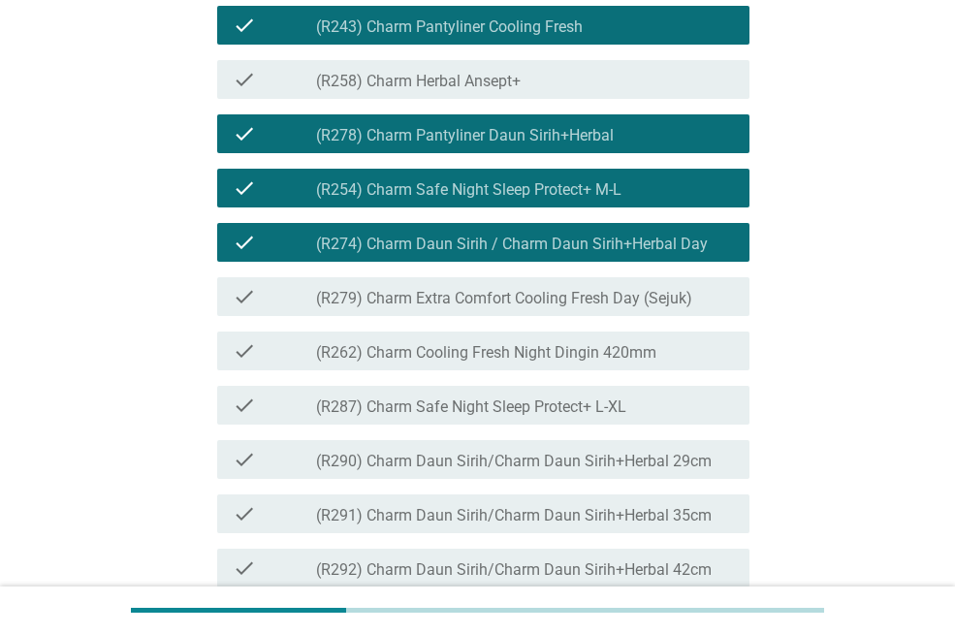
click at [466, 324] on div "check check_box_outline_blank (R279) Charm Extra Comfort Cooling Fresh Day (Sej…" at bounding box center [478, 297] width 544 height 54
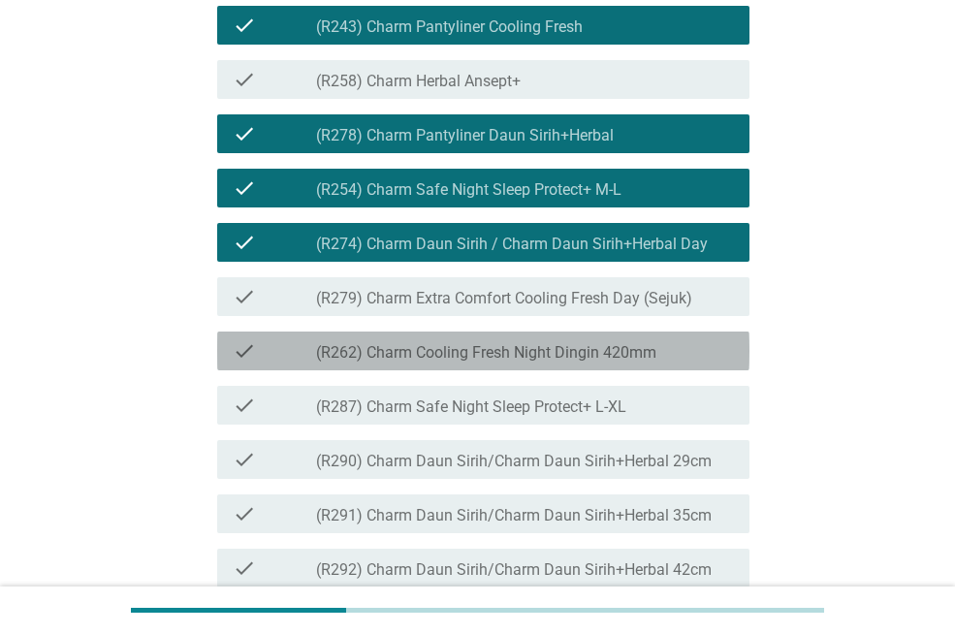
click at [466, 363] on label "(R262) Charm Cooling Fresh Night Dingin 420mm" at bounding box center [486, 352] width 340 height 19
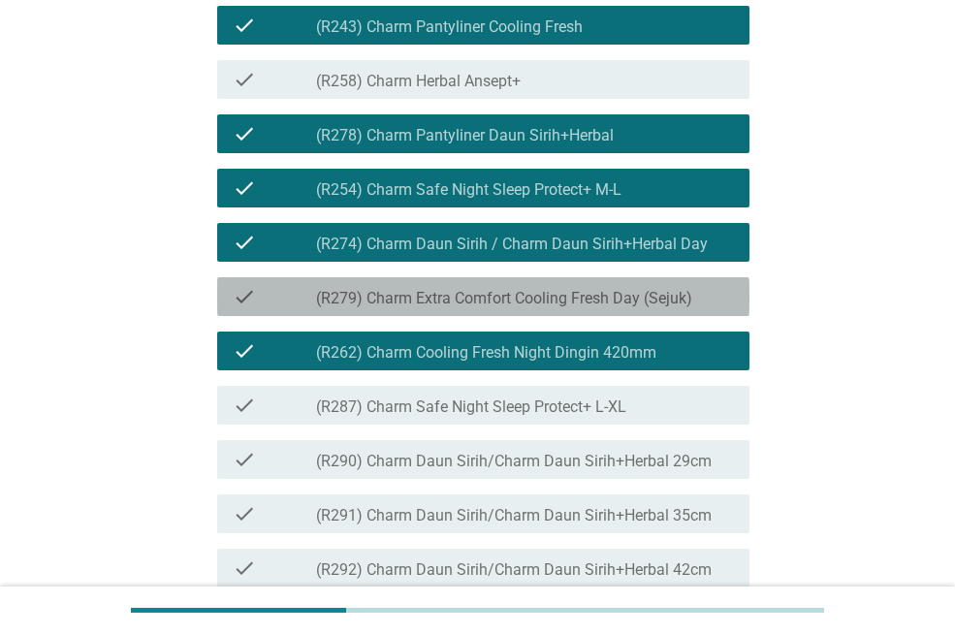
click at [506, 308] on div "check_box_outline_blank (R279) Charm Extra Comfort Cooling Fresh Day (Sejuk)" at bounding box center [525, 296] width 418 height 23
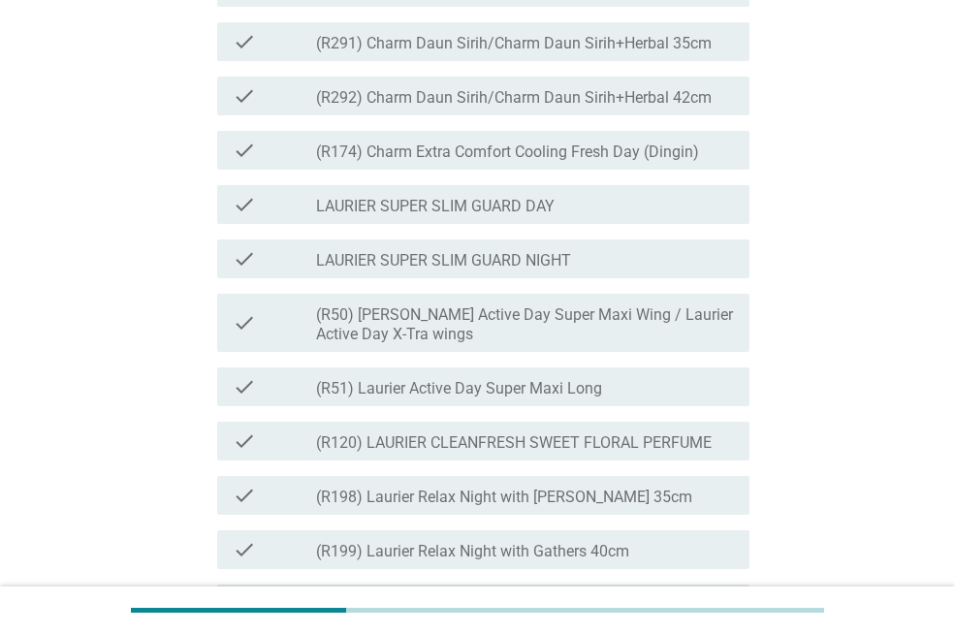
scroll to position [1940, 0]
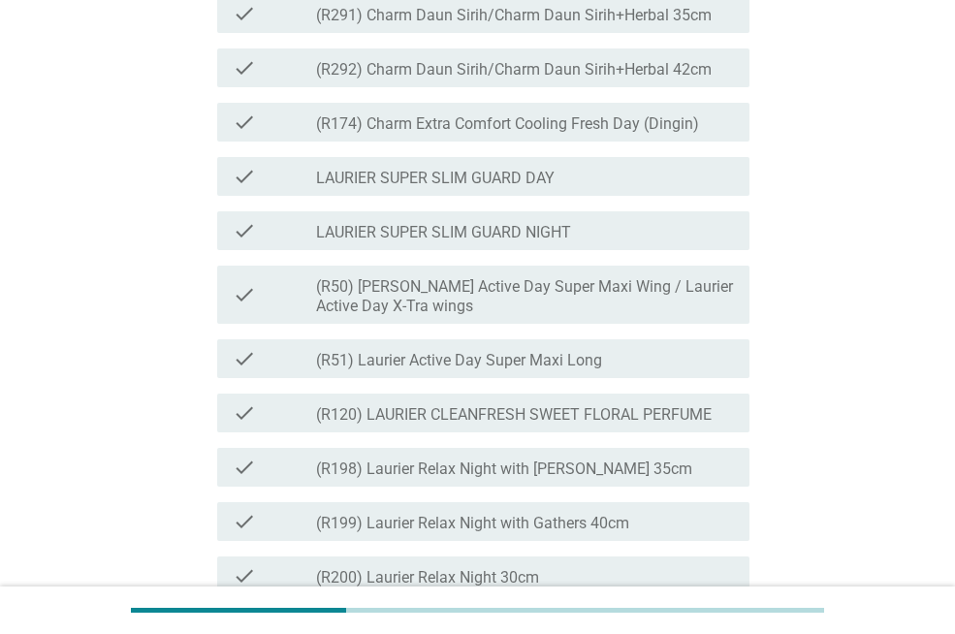
click at [517, 188] on label "LAURIER SUPER SLIM GUARD DAY" at bounding box center [435, 178] width 239 height 19
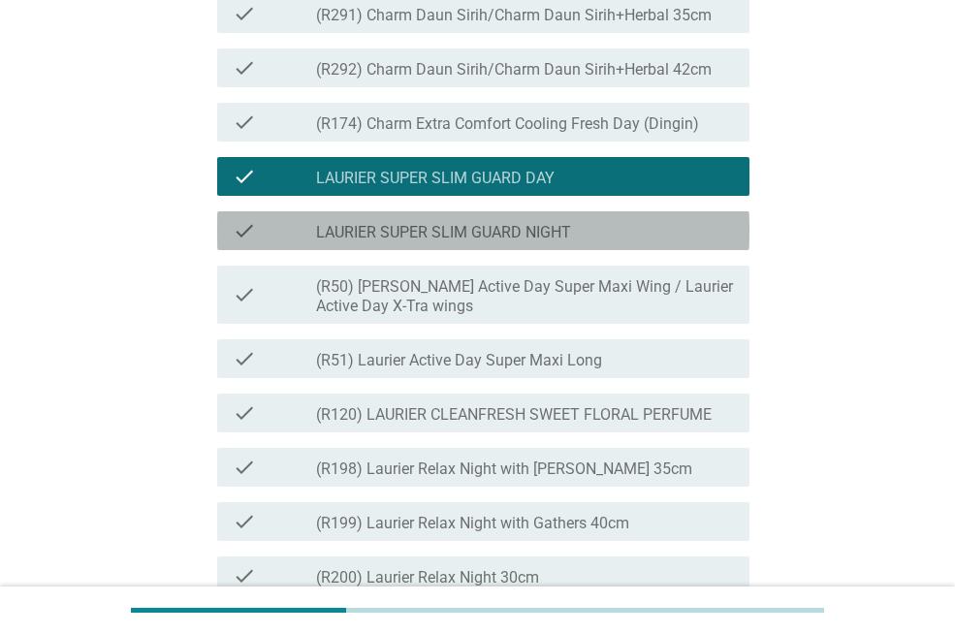
click at [485, 250] on div "check check_box_outline_blank LAURIER SUPER SLIM GUARD NIGHT" at bounding box center [483, 230] width 532 height 39
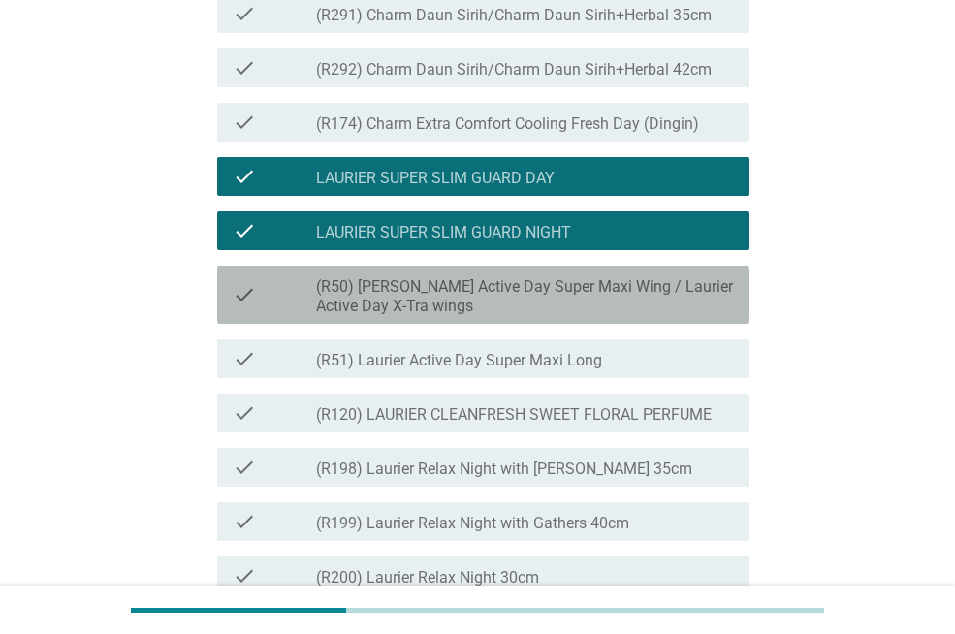
click at [468, 316] on label "(R50) [PERSON_NAME] Active Day Super Maxi Wing / Laurier Active Day X-Tra wings" at bounding box center [525, 296] width 418 height 39
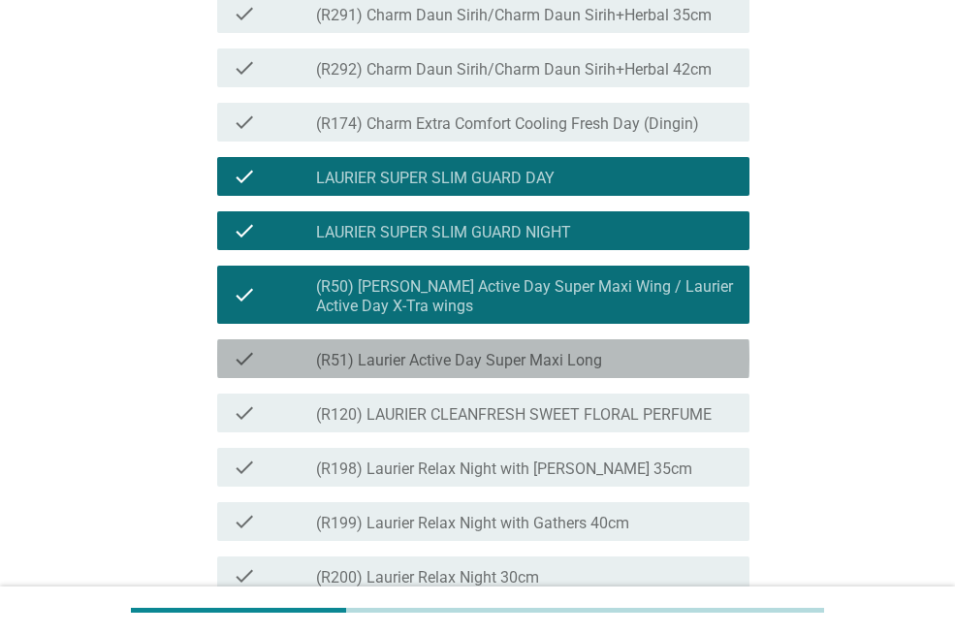
click at [449, 370] on label "(R51) Laurier Active Day Super Maxi Long" at bounding box center [459, 360] width 286 height 19
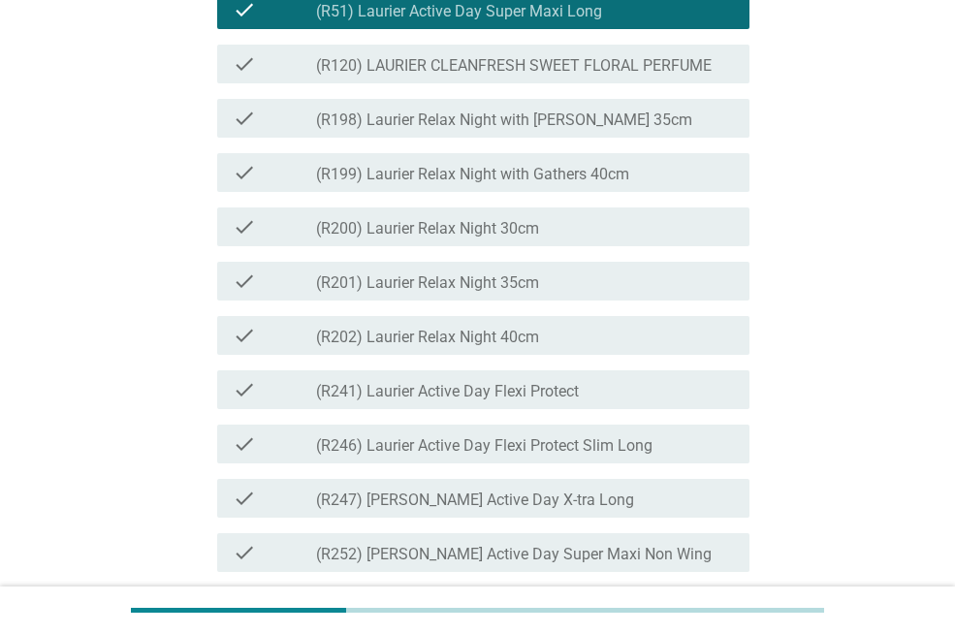
scroll to position [2383, 0]
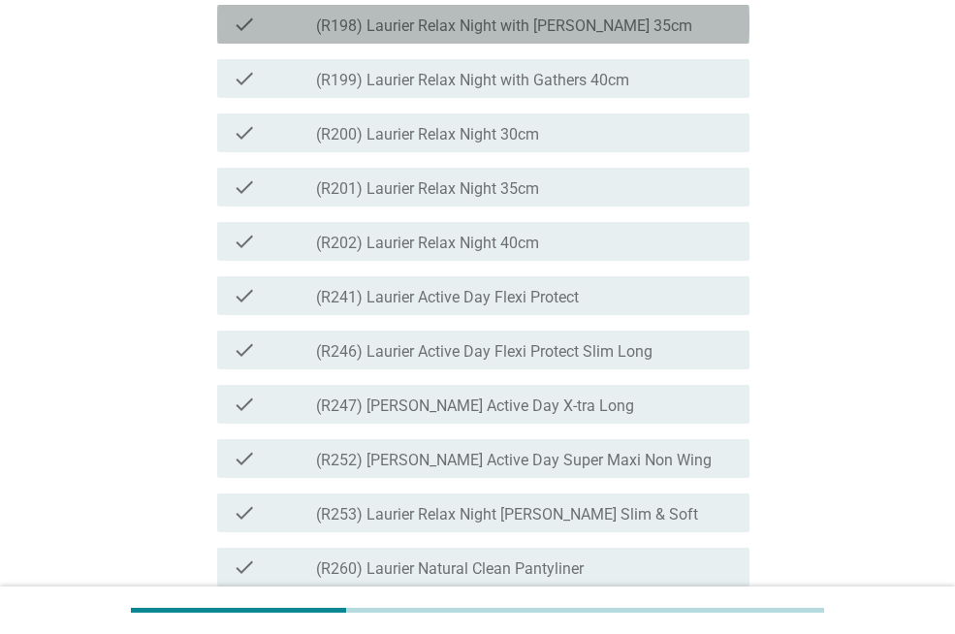
click at [595, 36] on label "(R198) Laurier Relax Night with [PERSON_NAME] 35cm" at bounding box center [504, 25] width 376 height 19
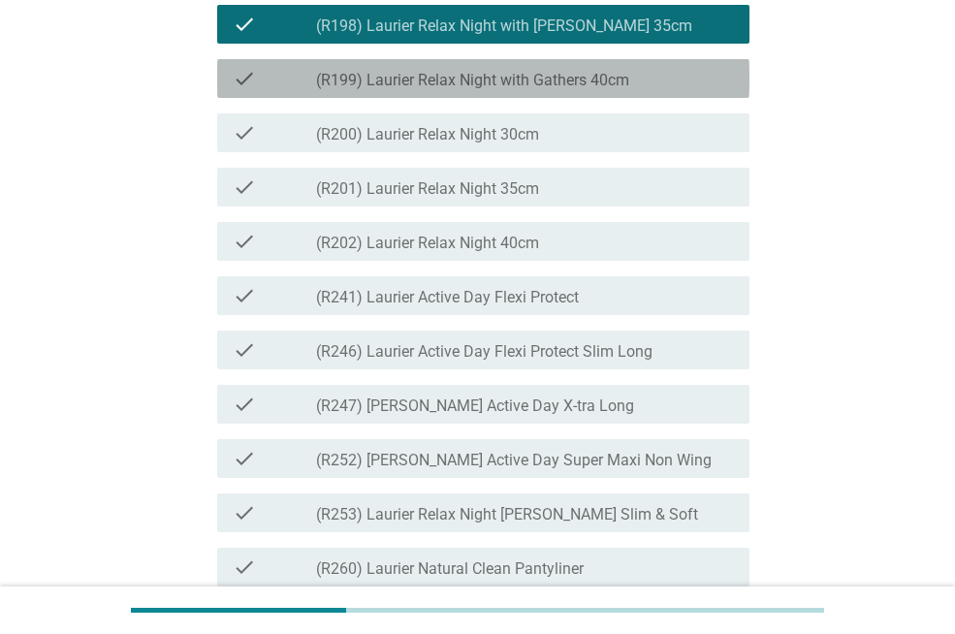
click at [566, 90] on label "(R199) Laurier Relax Night with Gathers 40cm" at bounding box center [472, 80] width 313 height 19
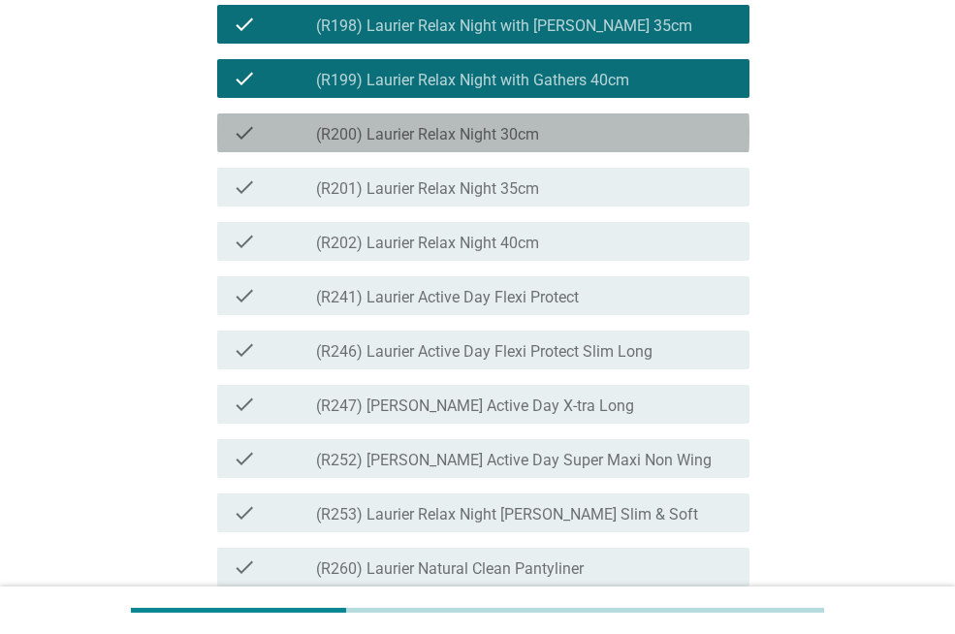
click at [523, 145] on label "(R200) Laurier Relax Night 30cm" at bounding box center [427, 134] width 223 height 19
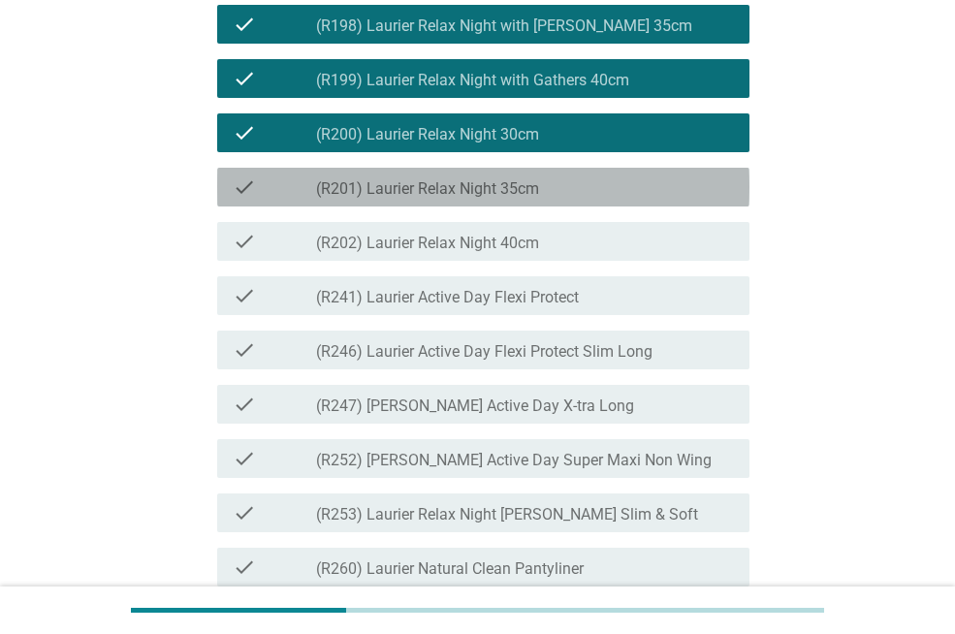
click at [491, 207] on div "check check_box_outline_blank (R201) Laurier Relax Night 35cm" at bounding box center [483, 187] width 532 height 39
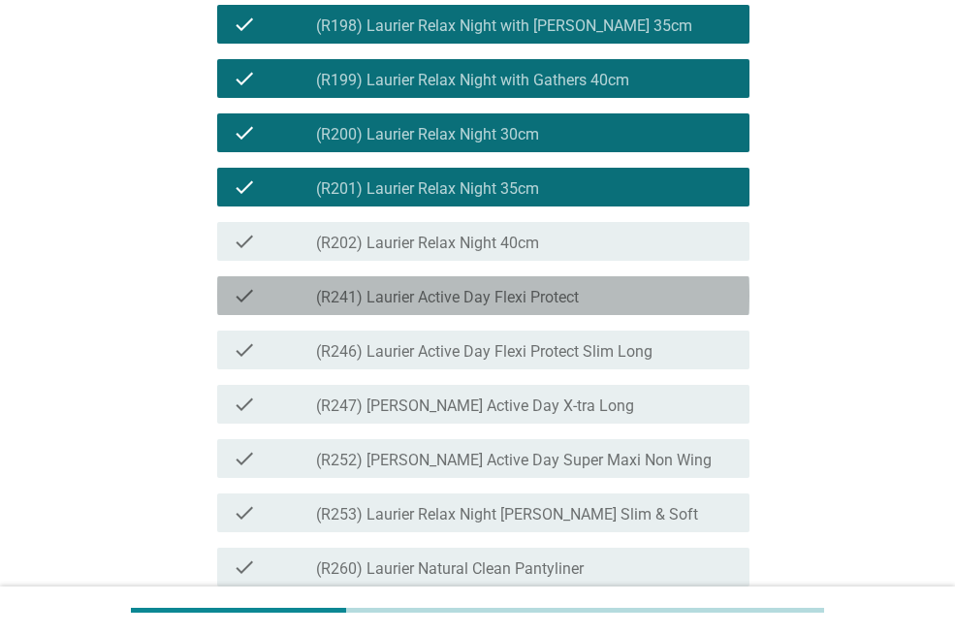
click at [465, 307] on label "(R241) Laurier Active Day Flexi Protect" at bounding box center [447, 297] width 263 height 19
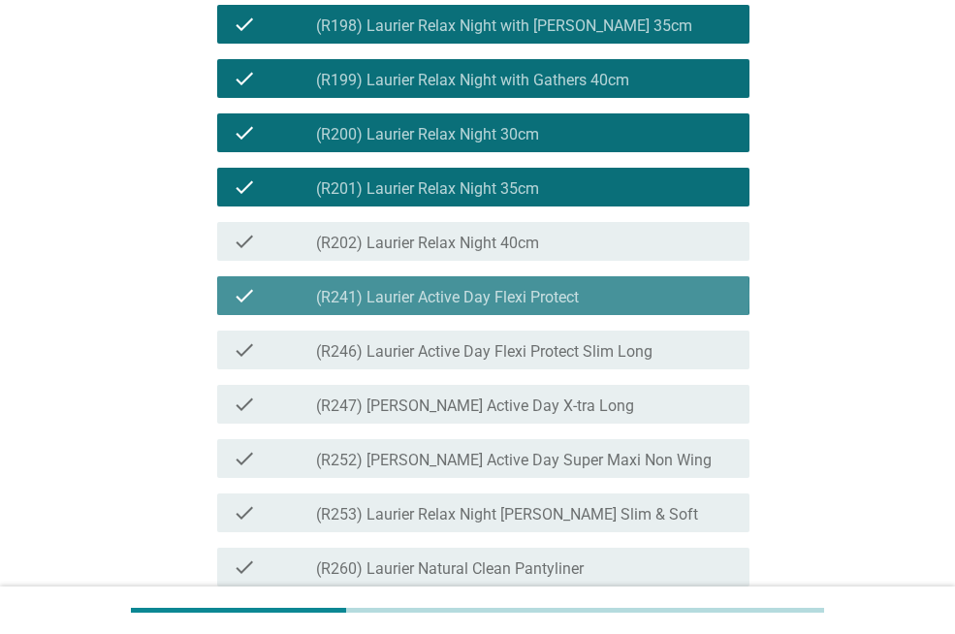
click at [555, 315] on div "check check_box (R241) Laurier Active Day Flexi Protect" at bounding box center [483, 295] width 532 height 39
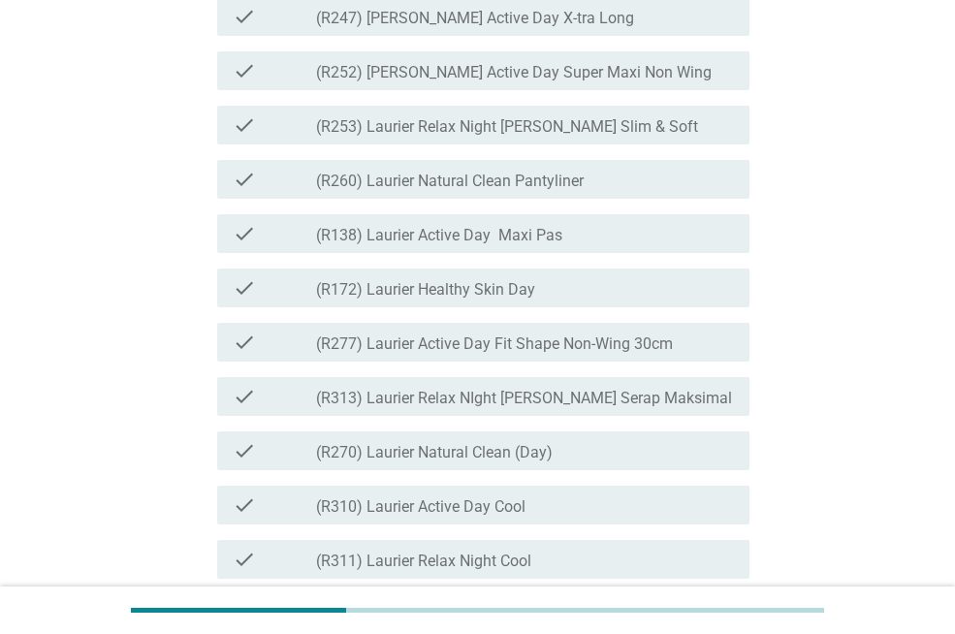
scroll to position [2810, 0]
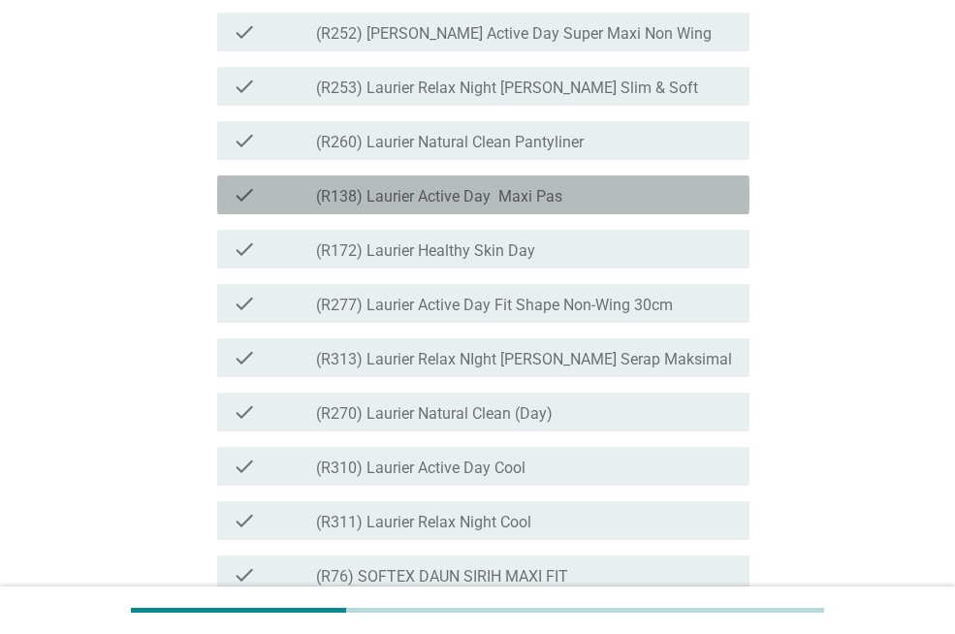
click at [633, 214] on div "check check_box_outline_blank (R138) Laurier Active Day Maxi Pas" at bounding box center [483, 195] width 532 height 39
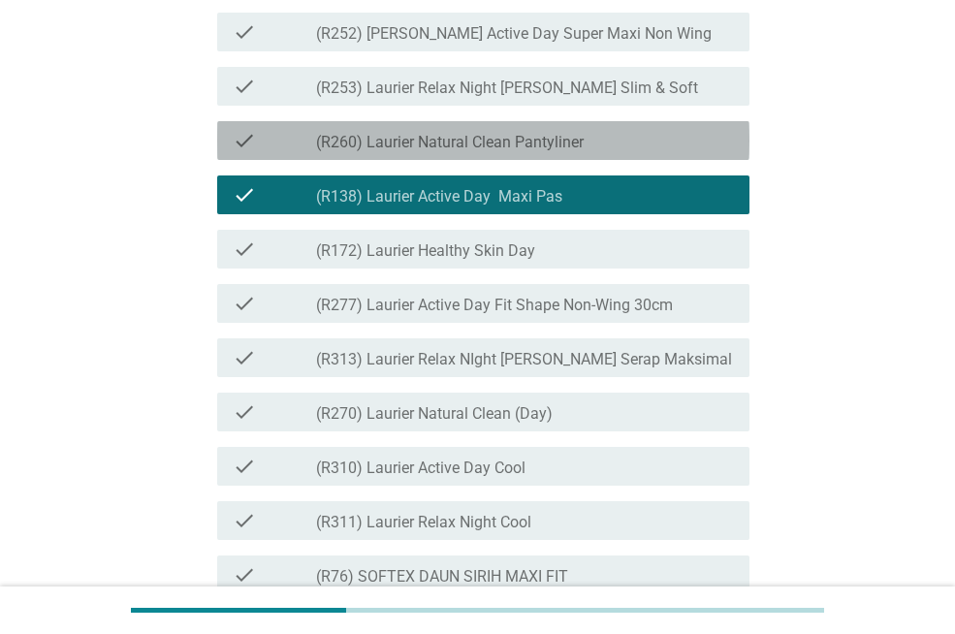
click at [657, 152] on div "check_box_outline_blank (R260) Laurier Natural Clean Pantyliner" at bounding box center [525, 140] width 418 height 23
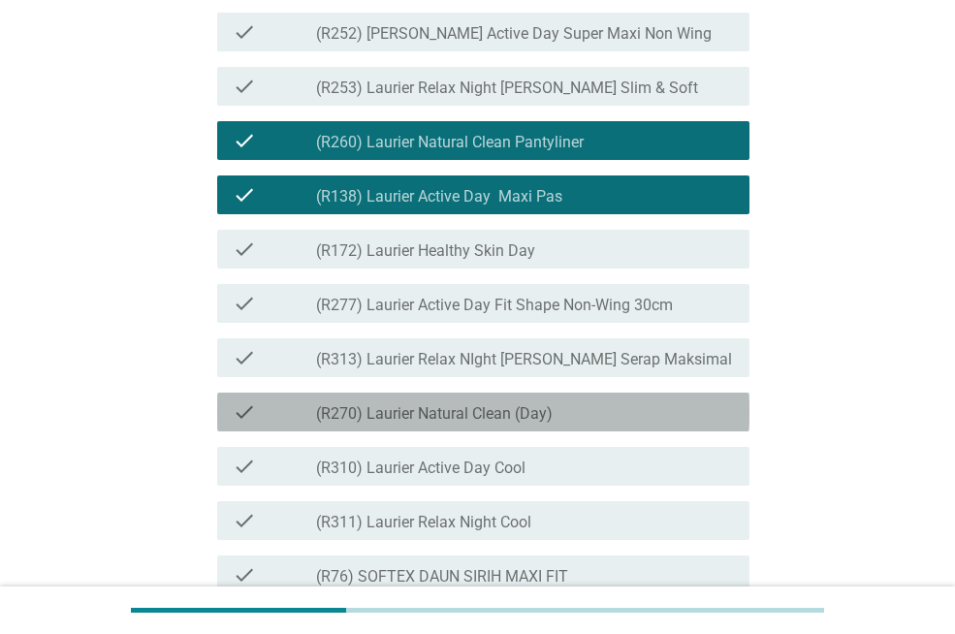
click at [608, 424] on div "check_box_outline_blank (R270) Laurier Natural Clean (Day)" at bounding box center [525, 412] width 418 height 23
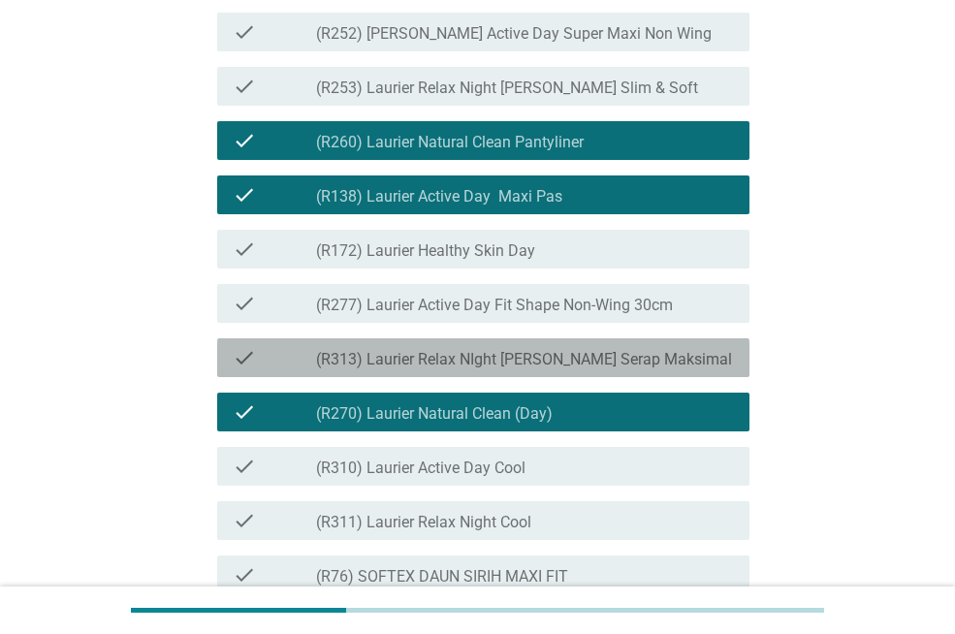
click at [646, 370] on label "(R313) Laurier Relax NIght [PERSON_NAME] Serap Maksimal" at bounding box center [524, 359] width 416 height 19
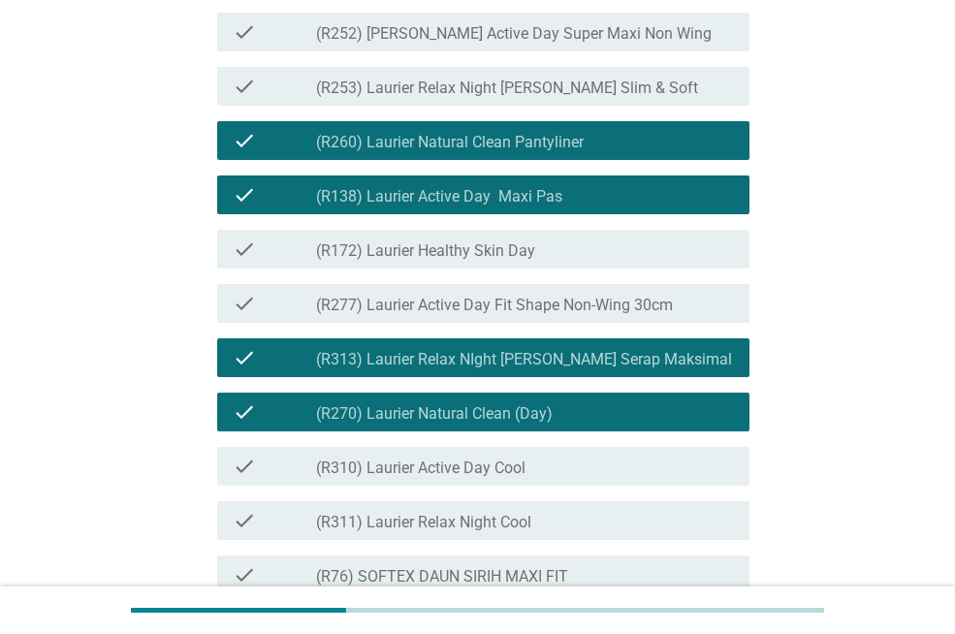
click at [777, 477] on div "Saya akan menanyakan tentang produk-produk pembalut, pantiliner dan produk seje…" at bounding box center [478, 23] width 862 height 5525
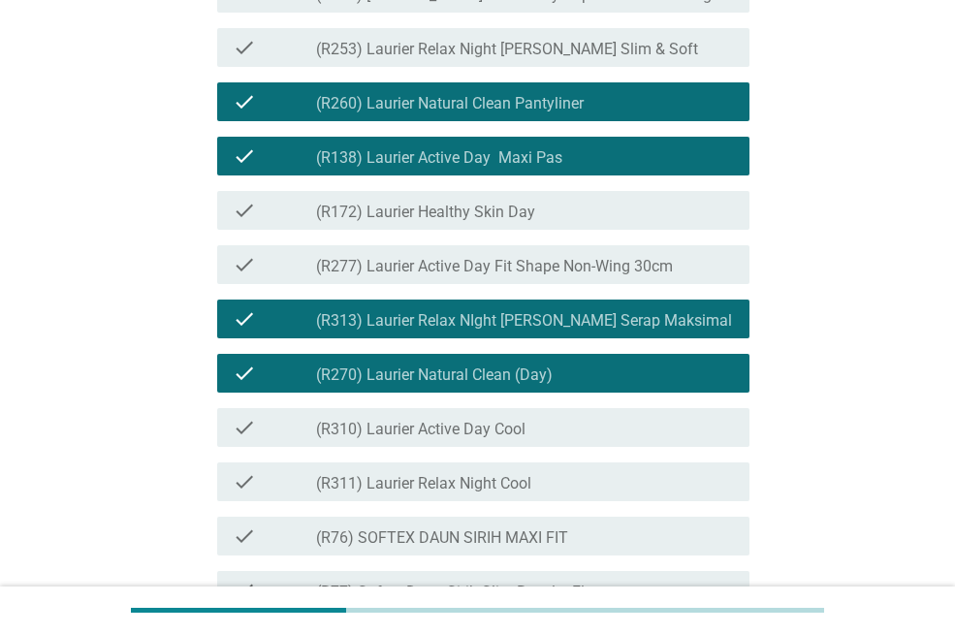
scroll to position [3004, 0]
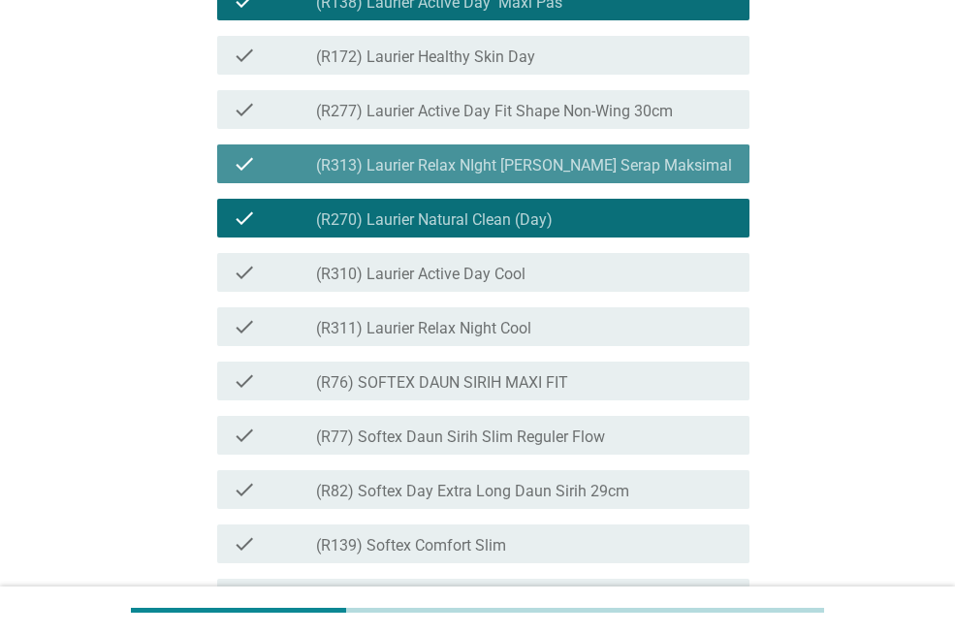
click at [629, 176] on label "(R313) Laurier Relax NIght [PERSON_NAME] Serap Maksimal" at bounding box center [524, 165] width 416 height 19
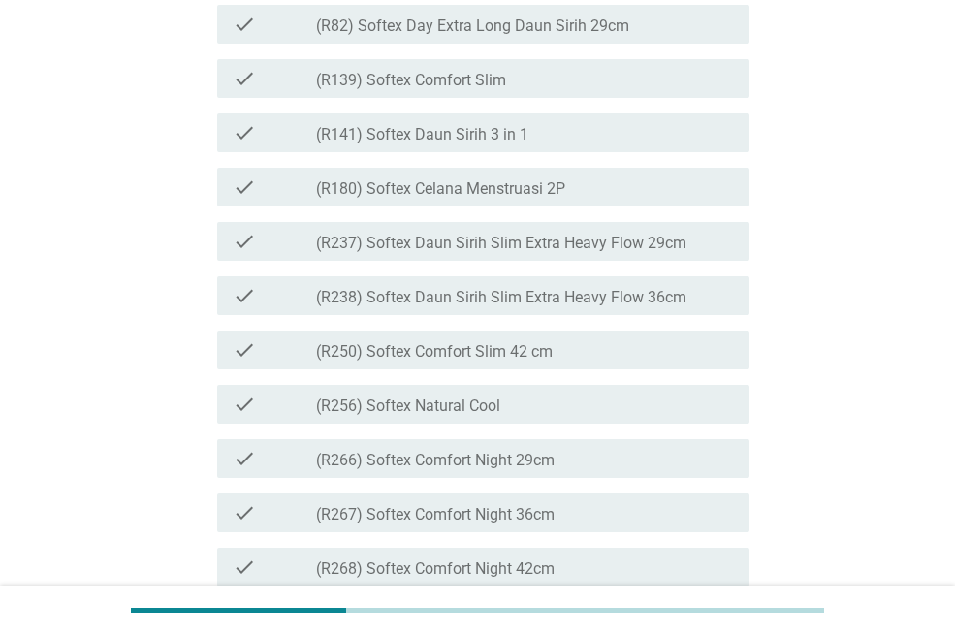
scroll to position [3508, 0]
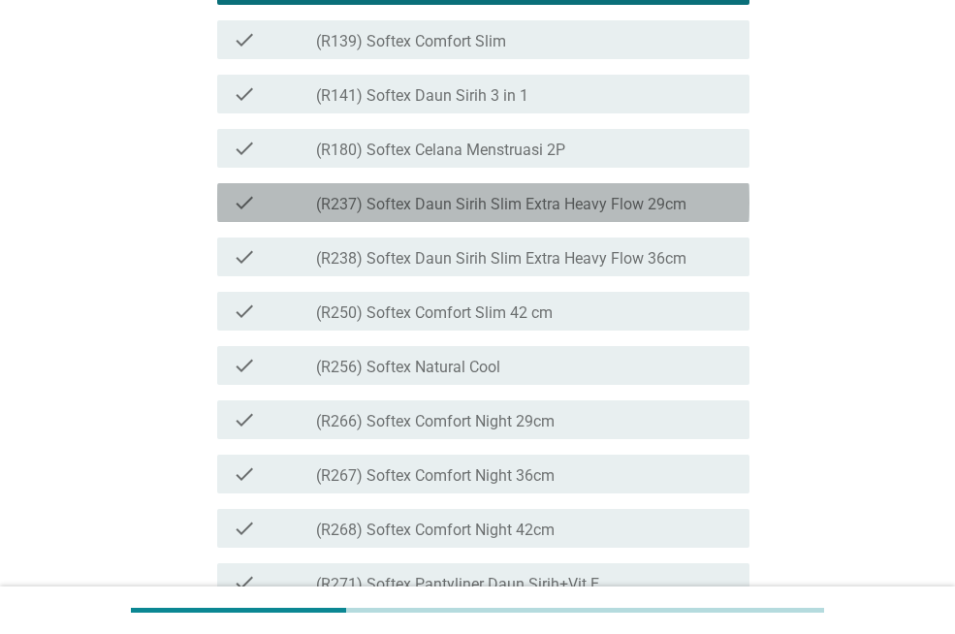
click at [566, 222] on div "check check_box_outline_blank (R237) Softex Daun Sirih Slim Extra Heavy Flow 29…" at bounding box center [483, 202] width 532 height 39
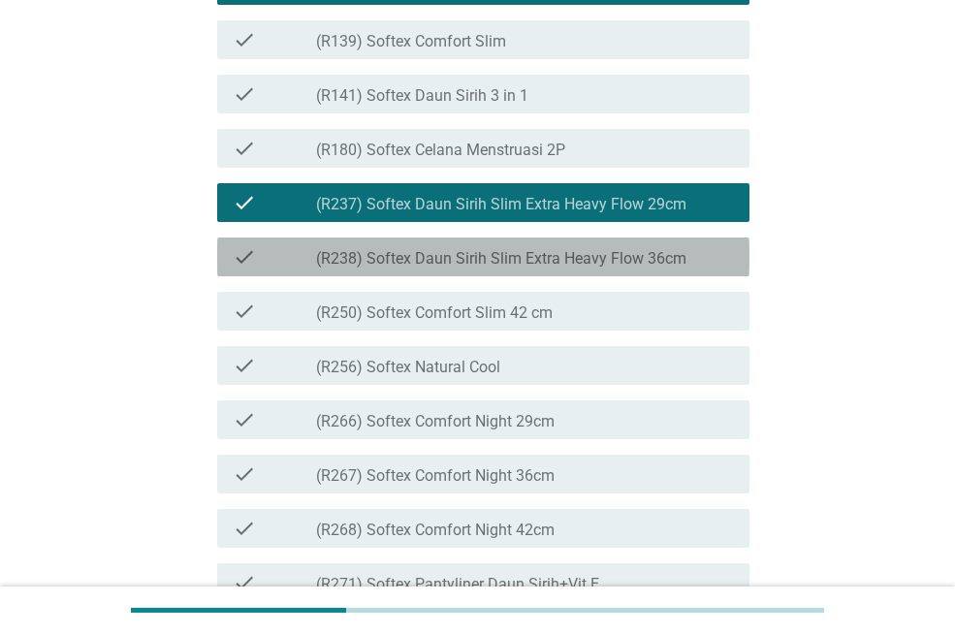
click at [562, 269] on label "(R238) Softex Daun Sirih Slim Extra Heavy Flow 36cm" at bounding box center [501, 258] width 370 height 19
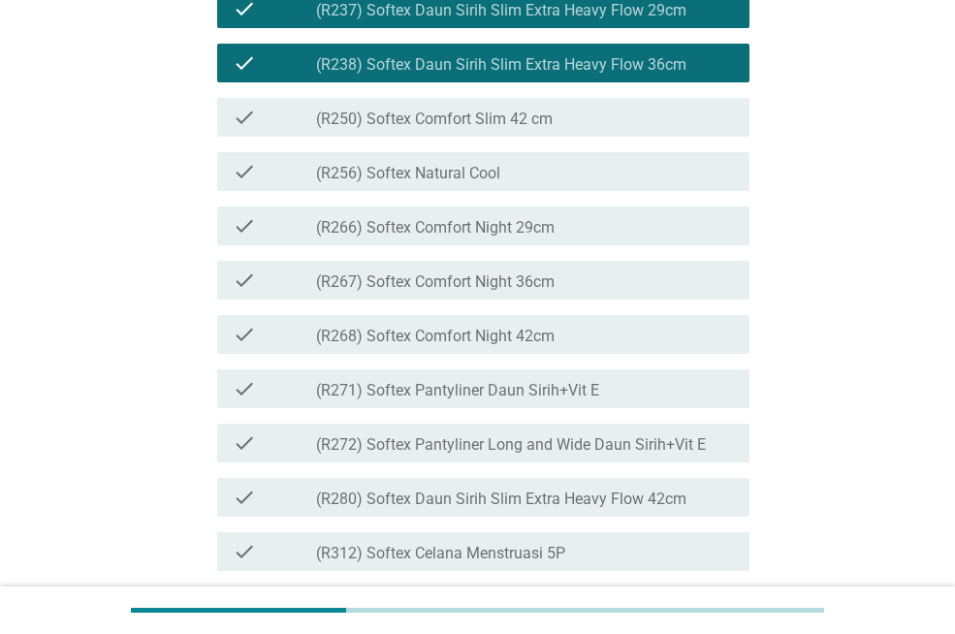
scroll to position [3857, 0]
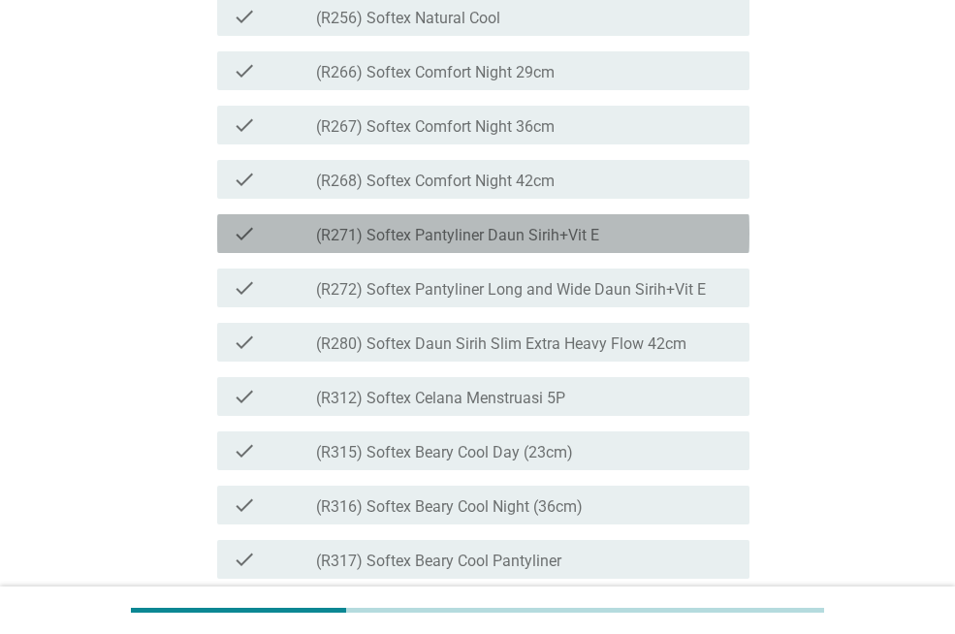
click at [620, 245] on div "check_box_outline_blank (R271) Softex Pantyliner Daun Sirih+Vit E" at bounding box center [525, 233] width 418 height 23
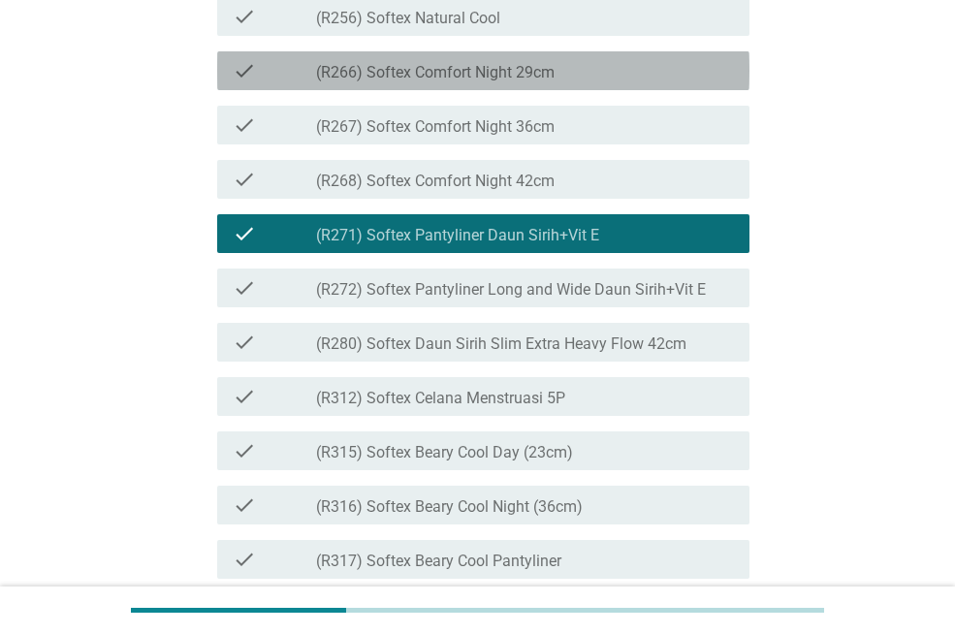
click at [578, 82] on div "check_box_outline_blank (R266) Softex Comfort Night 29cm" at bounding box center [525, 70] width 418 height 23
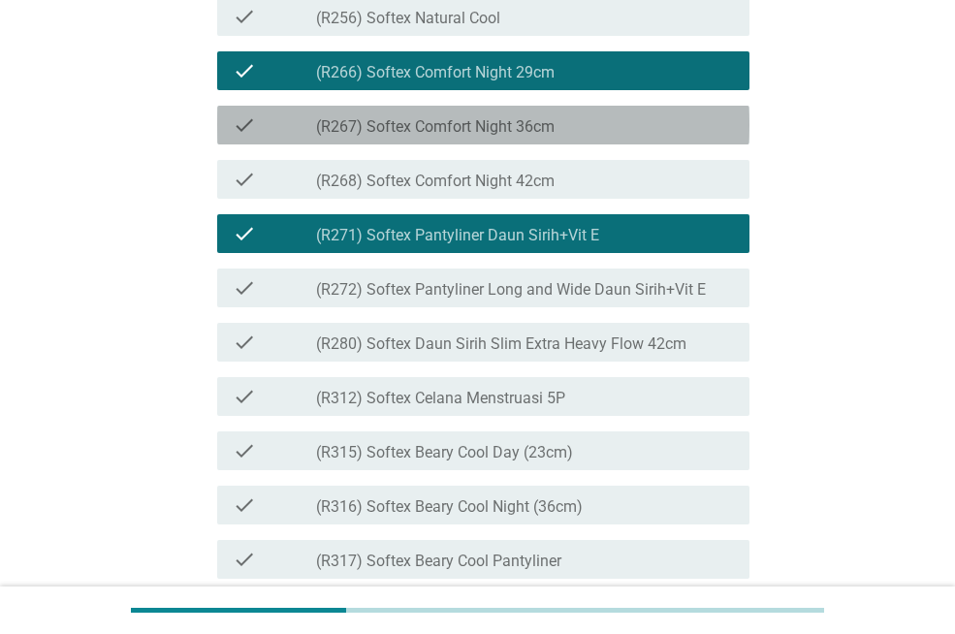
click at [570, 145] on div "check check_box_outline_blank (R267) Softex Comfort Night 36cm" at bounding box center [483, 125] width 532 height 39
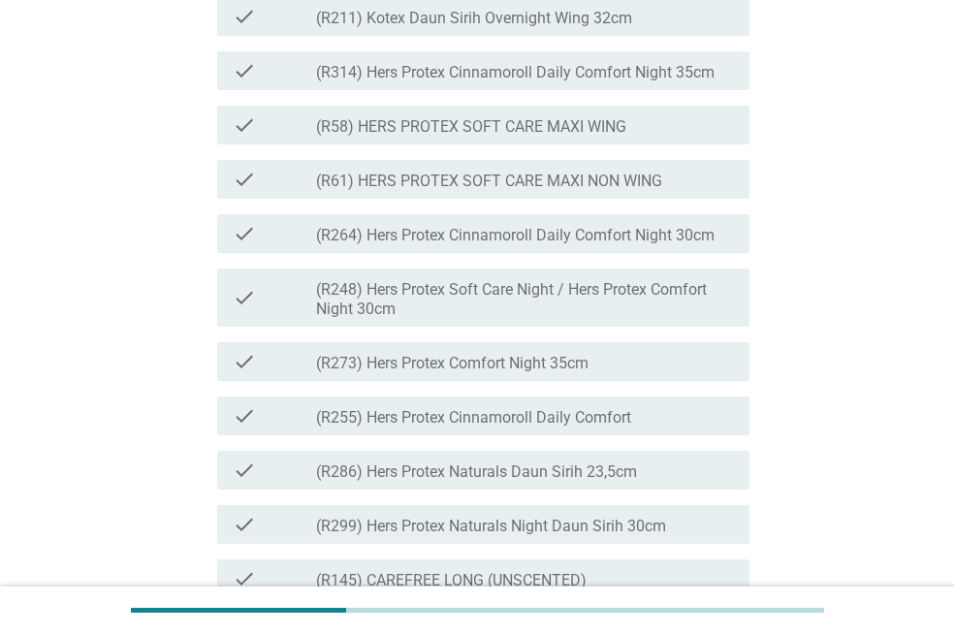
scroll to position [4711, 0]
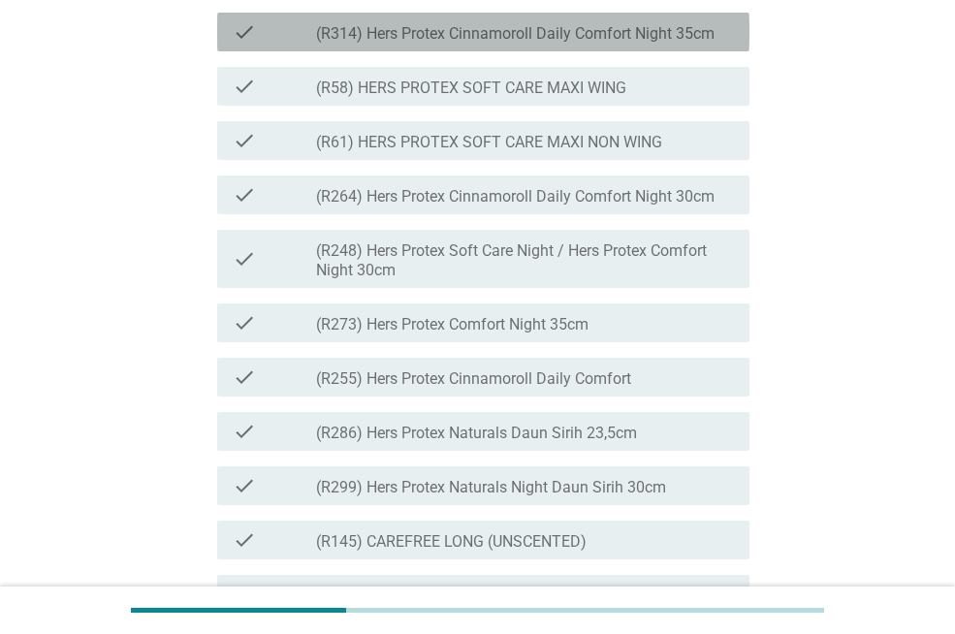
click at [685, 44] on div "check_box_outline_blank (R314) Hers Protex Cinnamoroll Daily Comfort Night 35cm" at bounding box center [525, 31] width 418 height 23
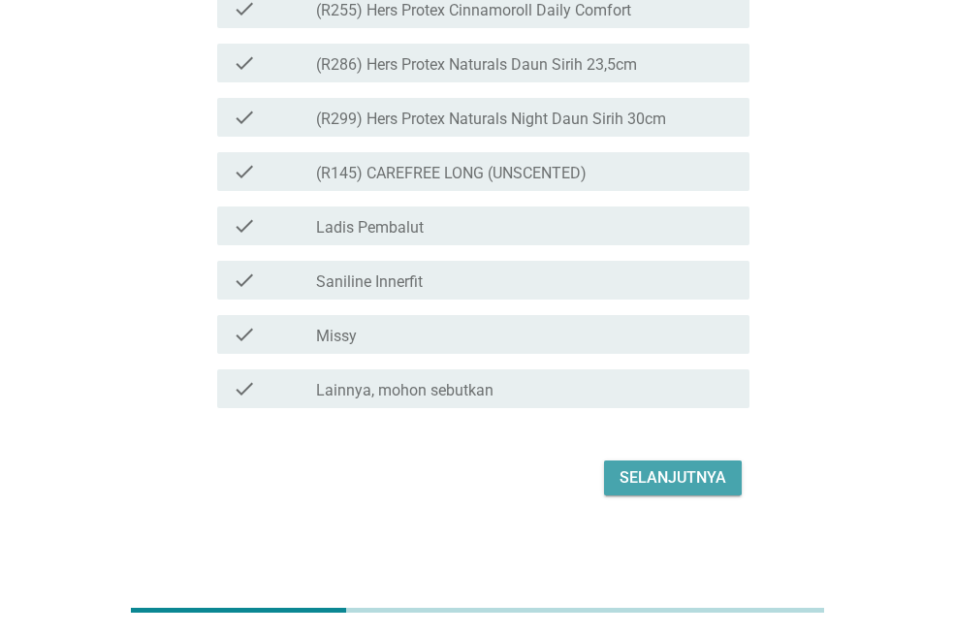
click at [696, 481] on div "Selanjutnya" at bounding box center [673, 478] width 107 height 23
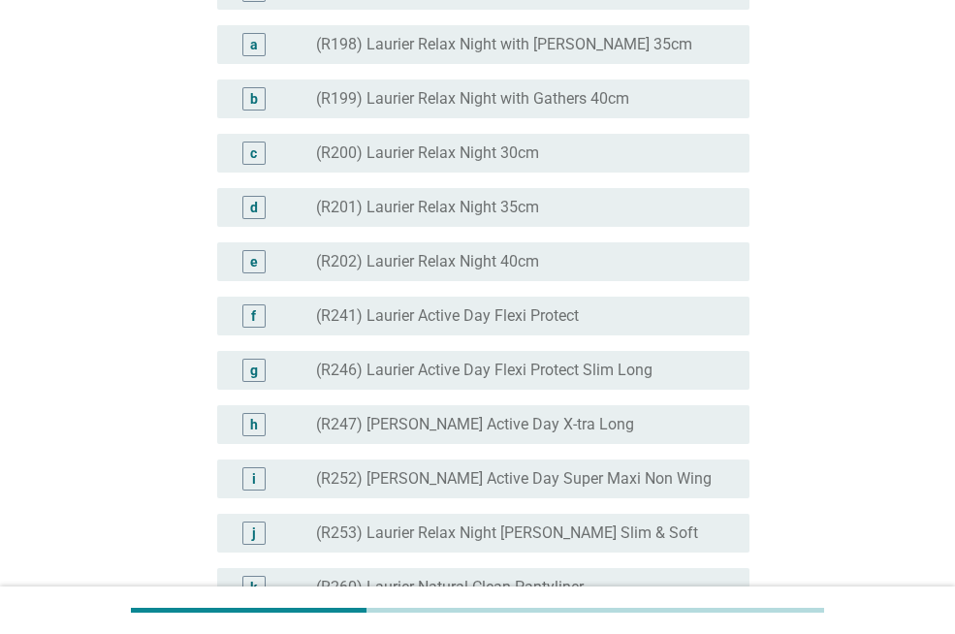
scroll to position [2258, 0]
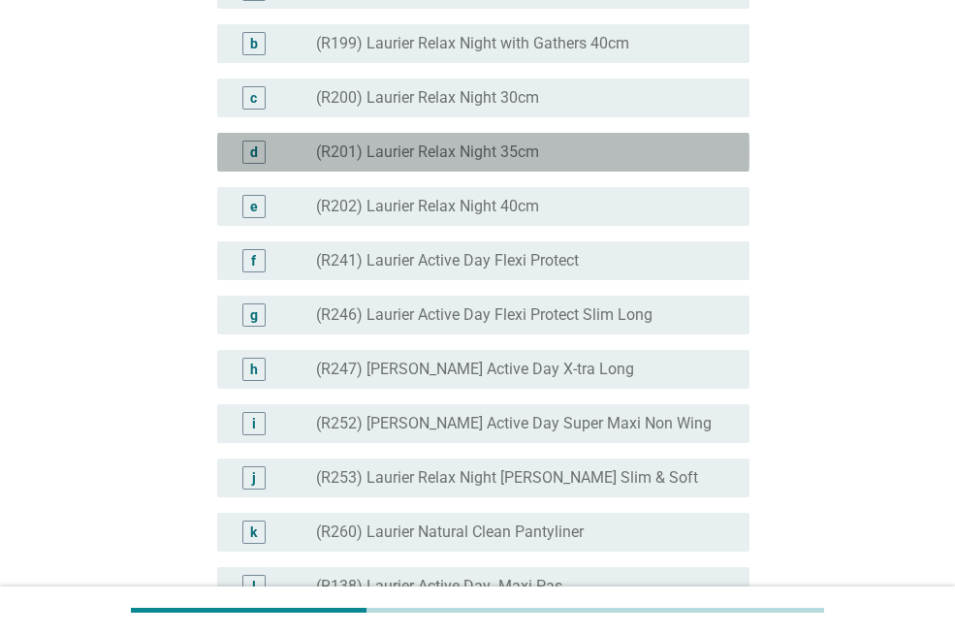
click at [579, 162] on div "radio_button_unchecked (R201) Laurier Relax Night 35cm" at bounding box center [517, 152] width 402 height 19
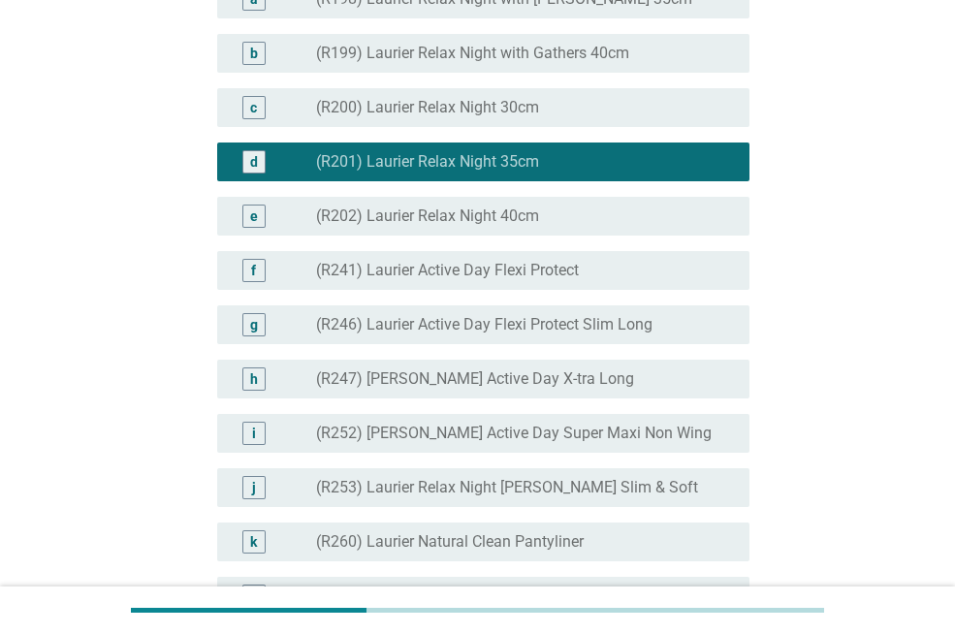
scroll to position [2221, 0]
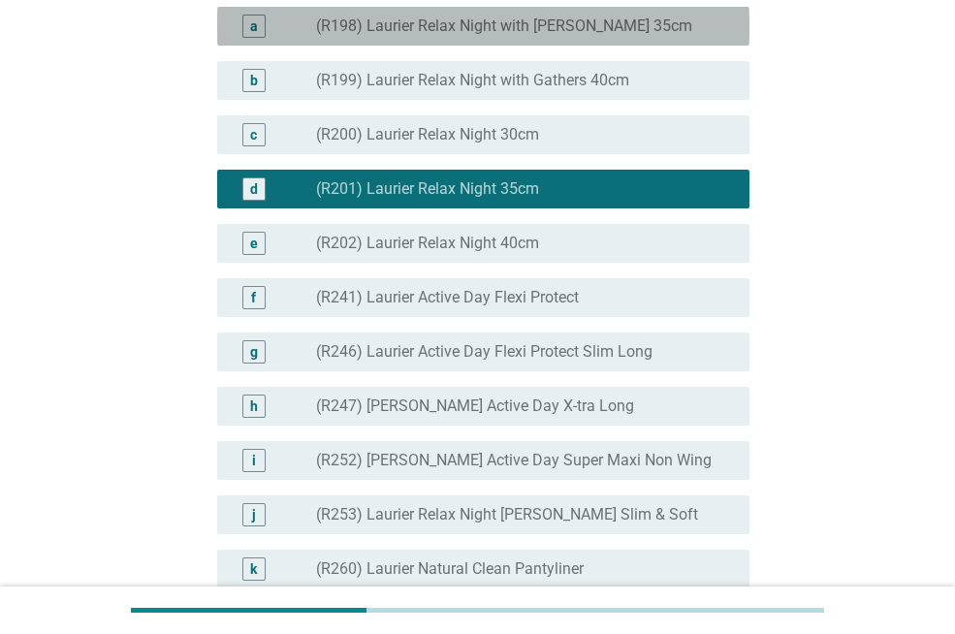
click at [618, 36] on label "(R198) Laurier Relax Night with [PERSON_NAME] 35cm" at bounding box center [504, 25] width 376 height 19
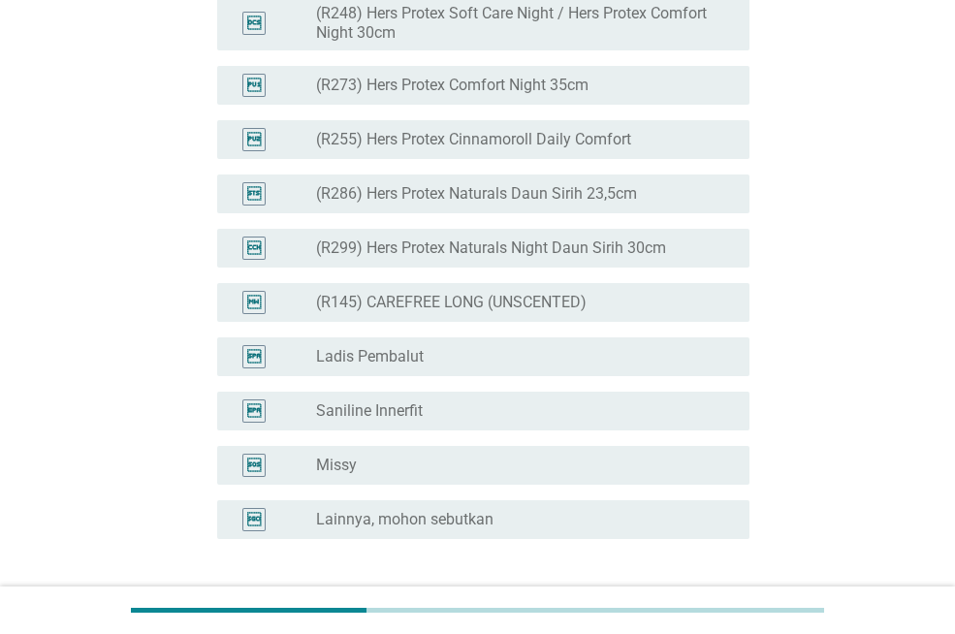
scroll to position [5074, 0]
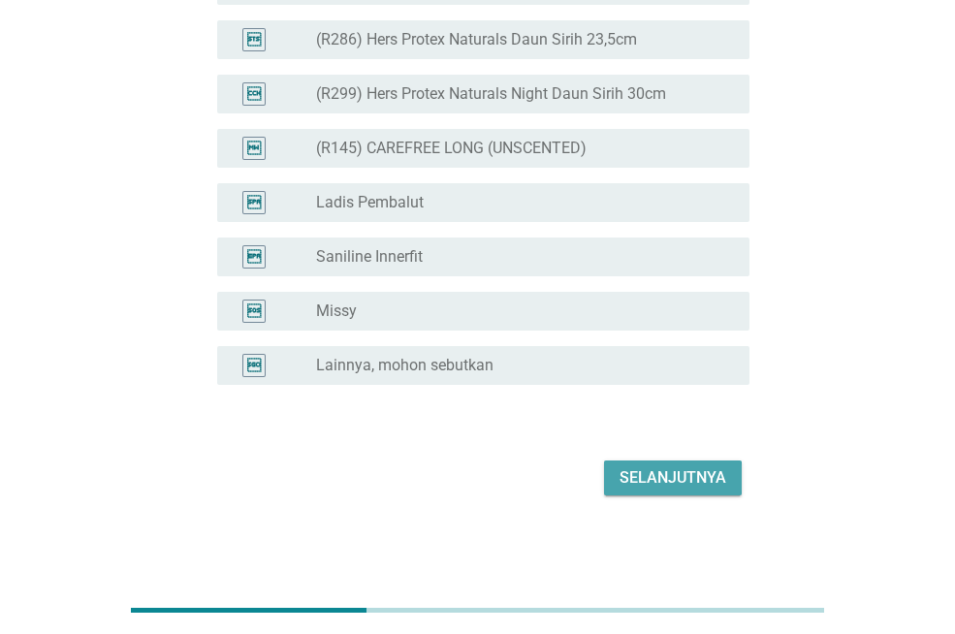
click at [641, 487] on div "Selanjutnya" at bounding box center [673, 478] width 107 height 23
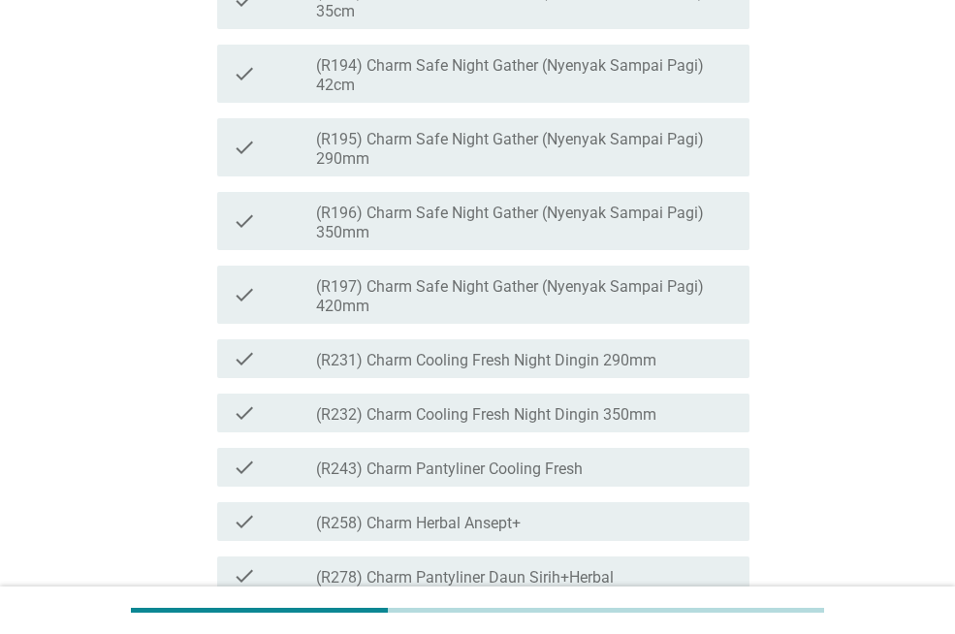
scroll to position [1009, 0]
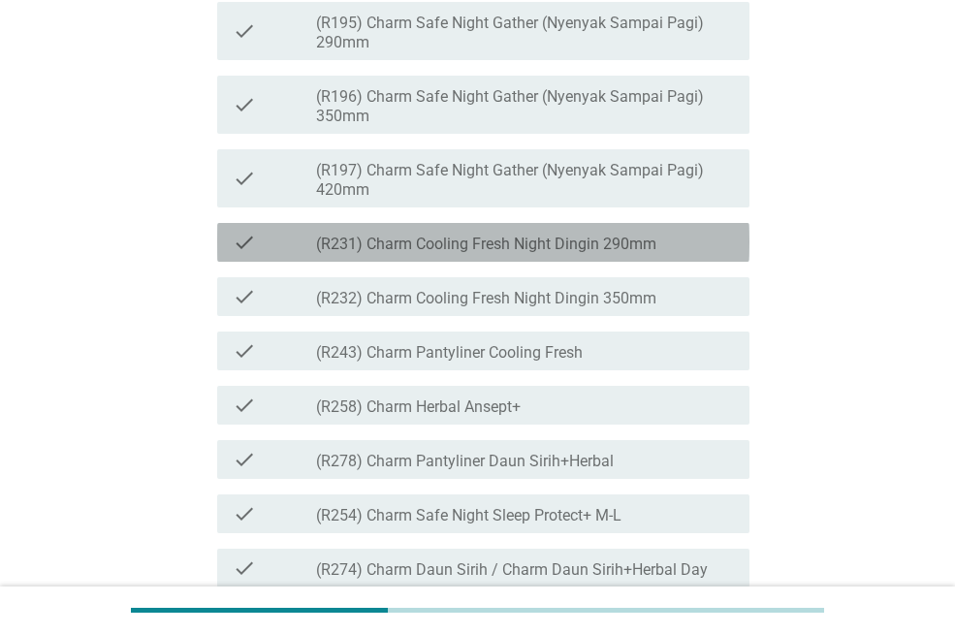
click at [694, 254] on div "check_box_outline_blank (R231) Charm Cooling Fresh Night Dingin 290mm" at bounding box center [525, 242] width 418 height 23
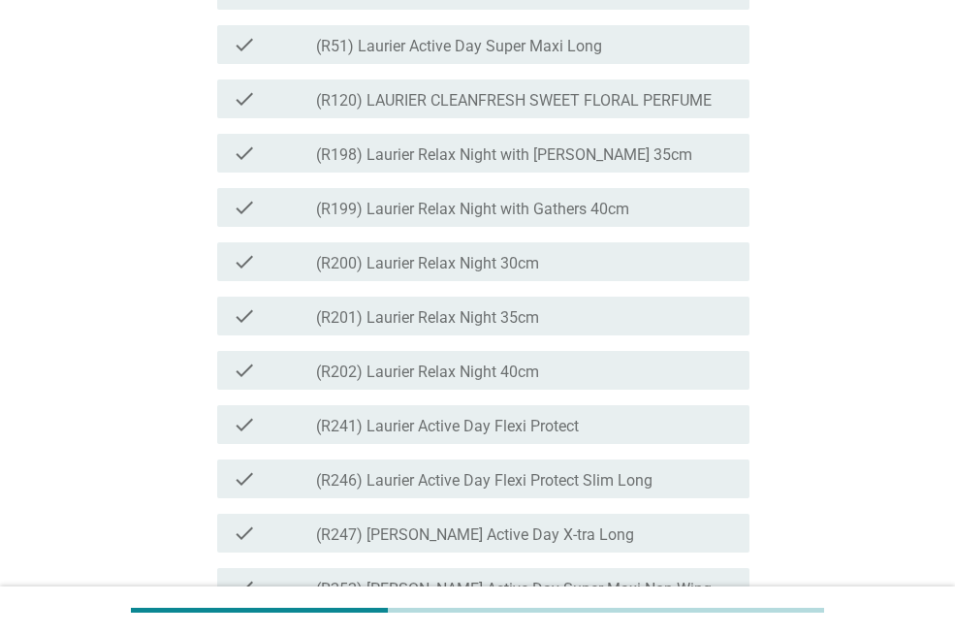
scroll to position [2158, 0]
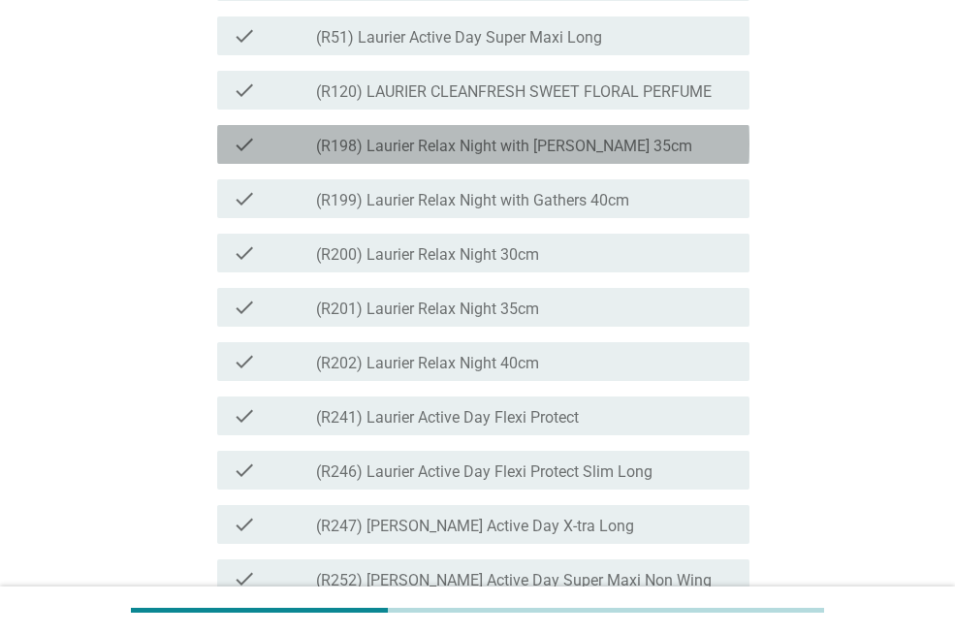
click at [644, 156] on div "check_box_outline_blank (R198) Laurier Relax Night with Gathers 35cm" at bounding box center [525, 144] width 418 height 23
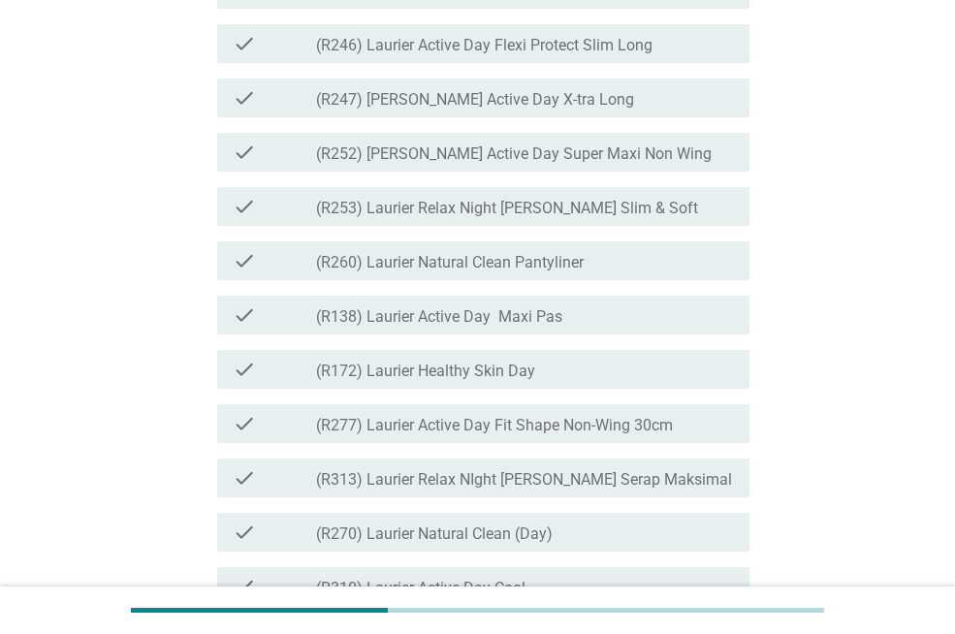
scroll to position [2593, 0]
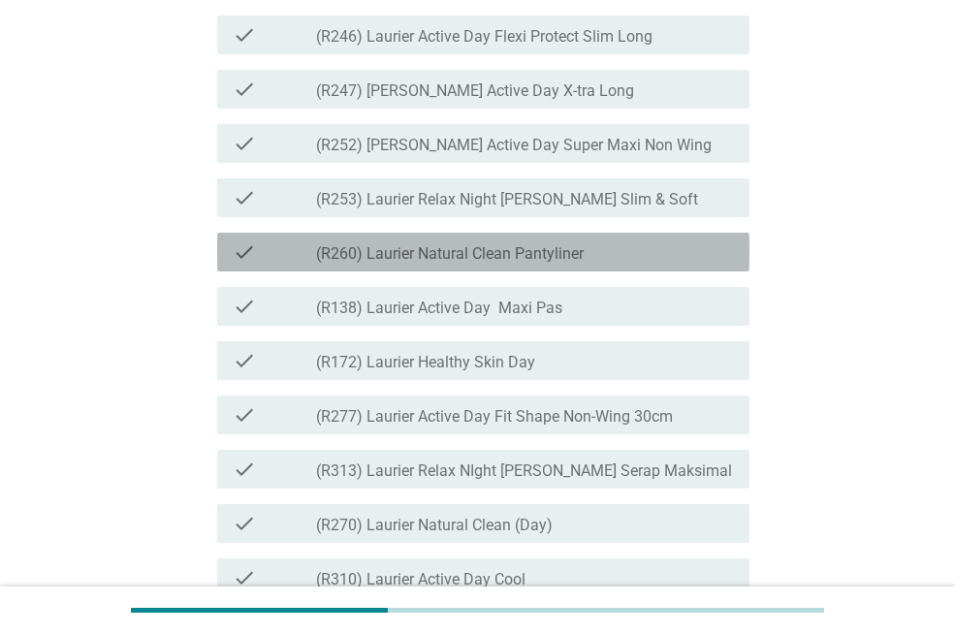
click at [710, 264] on div "check_box_outline_blank (R260) Laurier Natural Clean Pantyliner" at bounding box center [525, 252] width 418 height 23
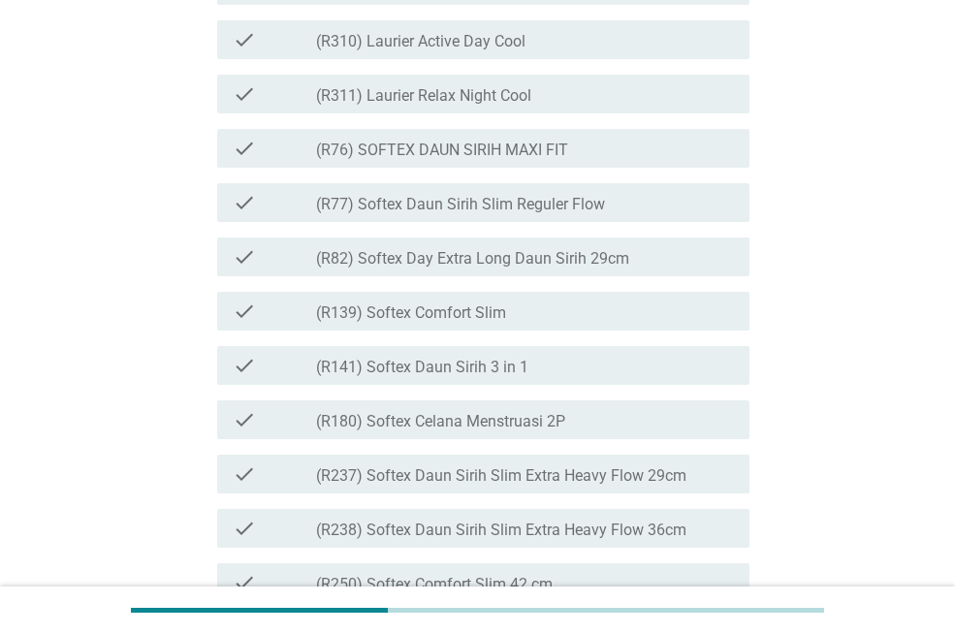
scroll to position [3178, 0]
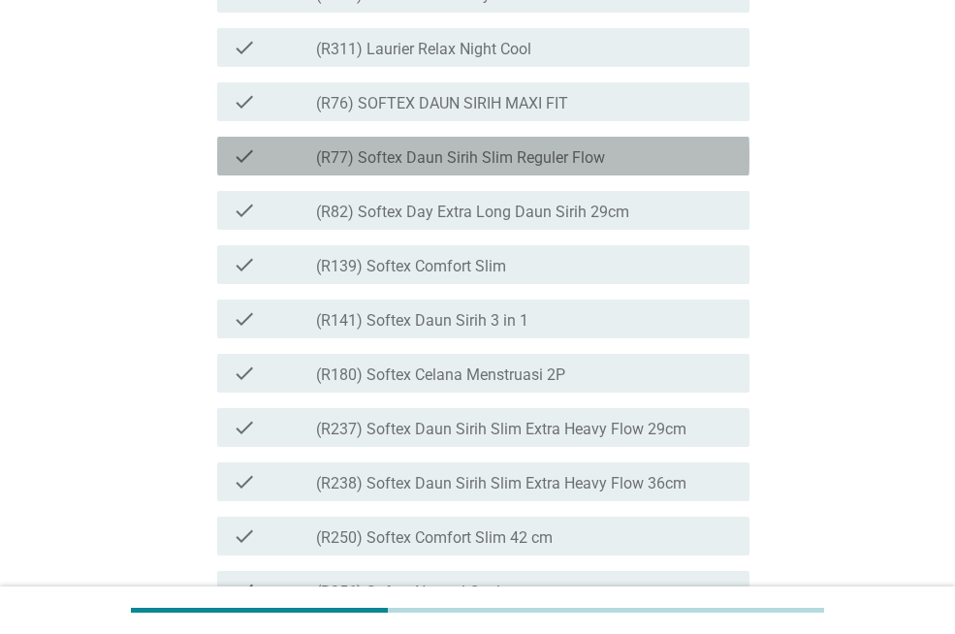
click at [590, 168] on label "(R77) Softex Daun Sirih Slim Reguler Flow" at bounding box center [460, 157] width 289 height 19
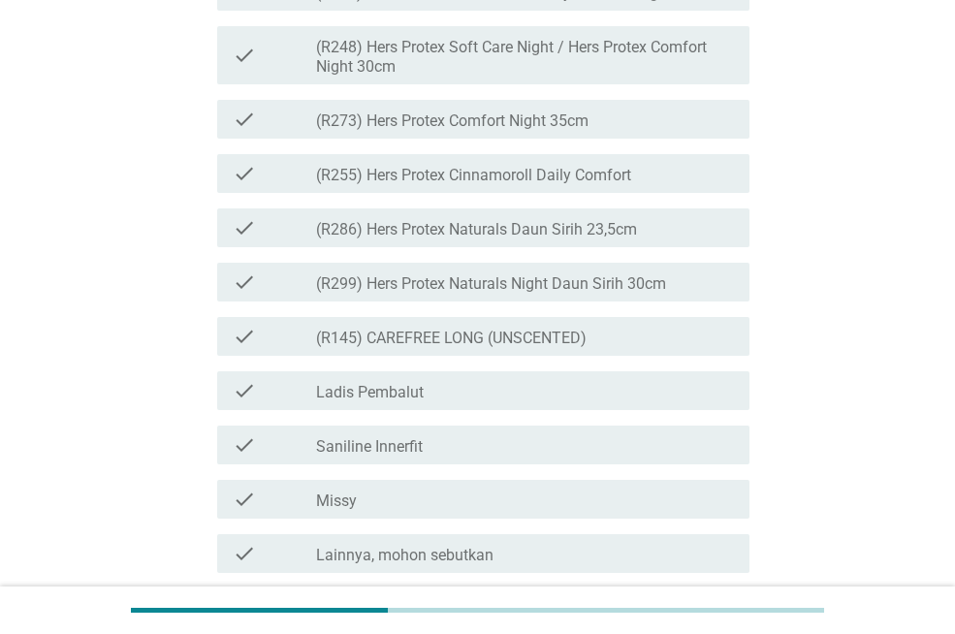
scroll to position [5099, 0]
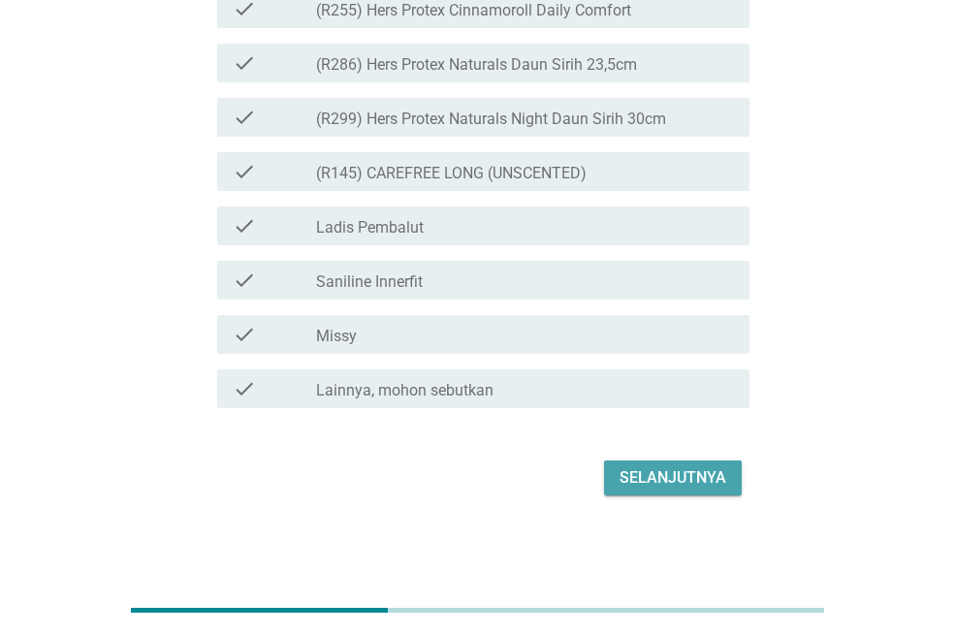
click at [683, 465] on button "Selanjutnya" at bounding box center [673, 478] width 138 height 35
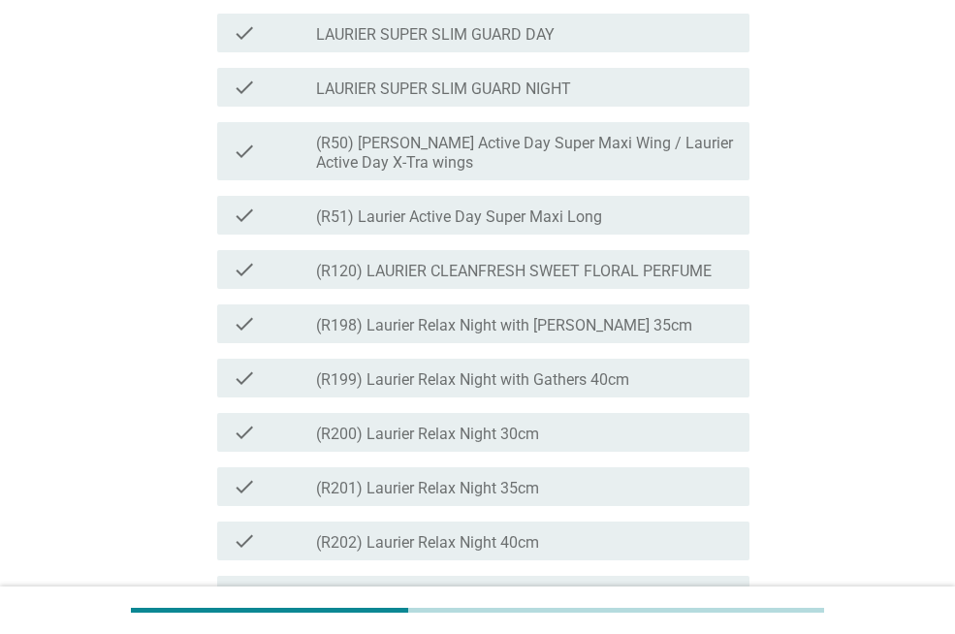
scroll to position [2134, 0]
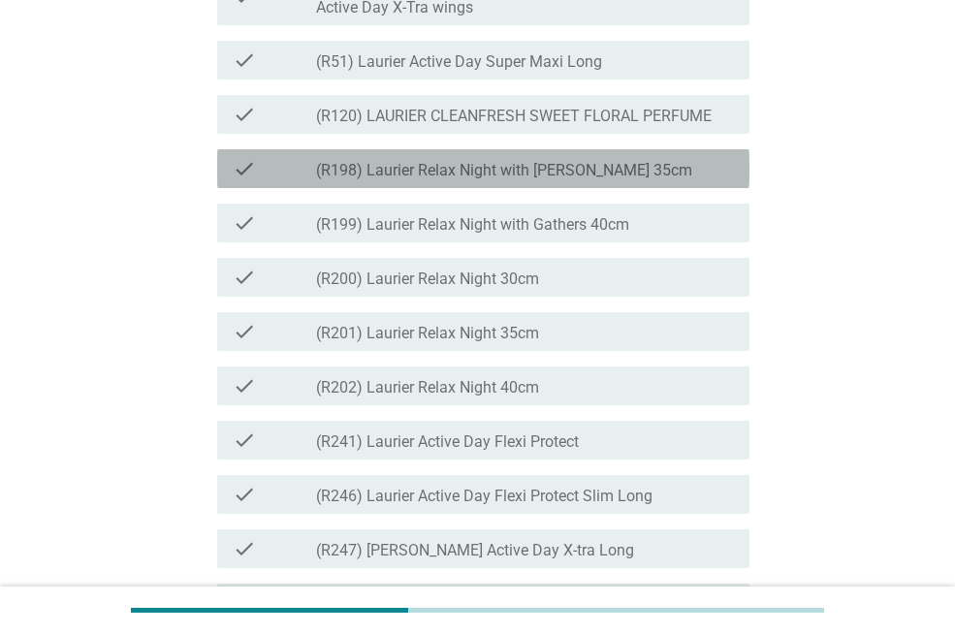
click at [707, 180] on div "check_box_outline_blank (R198) Laurier Relax Night with Gathers 35cm" at bounding box center [525, 168] width 418 height 23
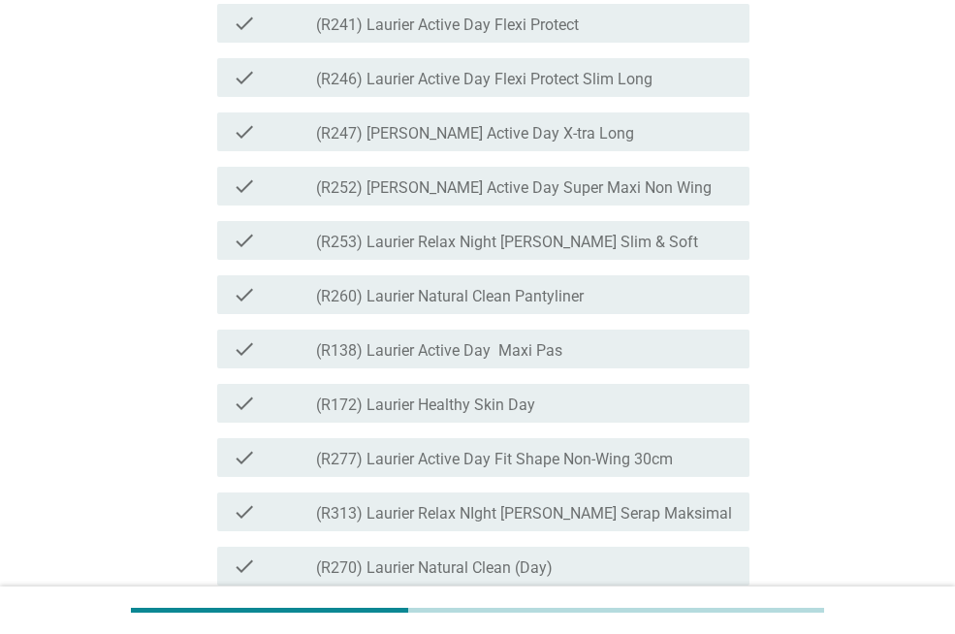
scroll to position [2560, 0]
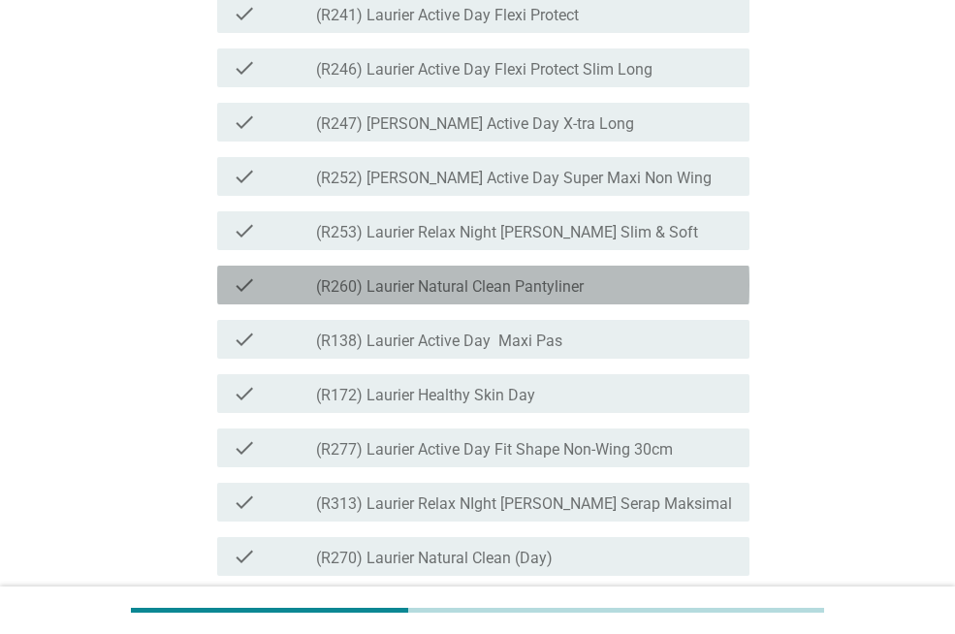
click at [646, 297] on div "check_box_outline_blank (R260) Laurier Natural Clean Pantyliner" at bounding box center [525, 285] width 418 height 23
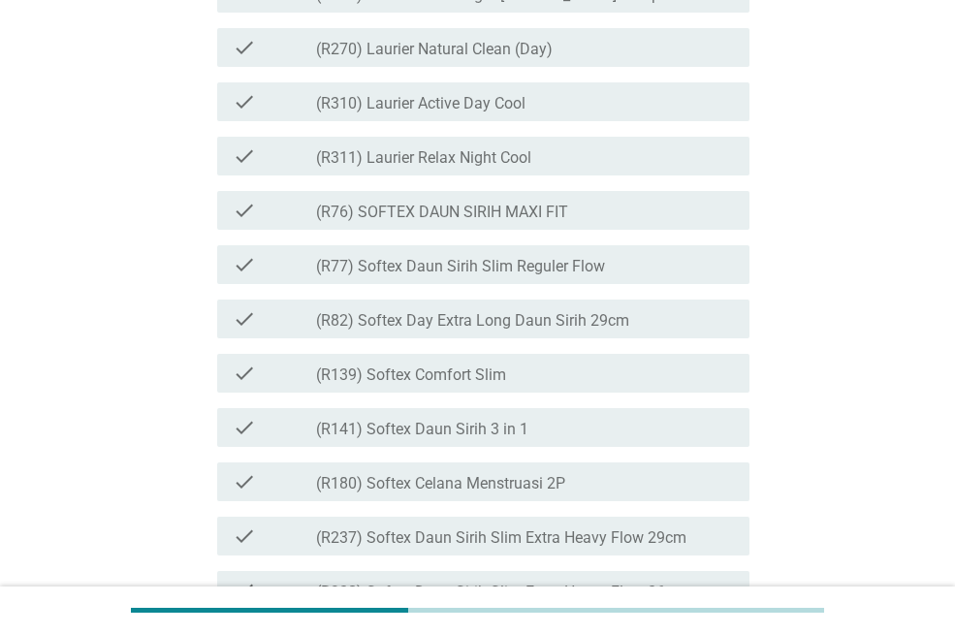
scroll to position [3107, 0]
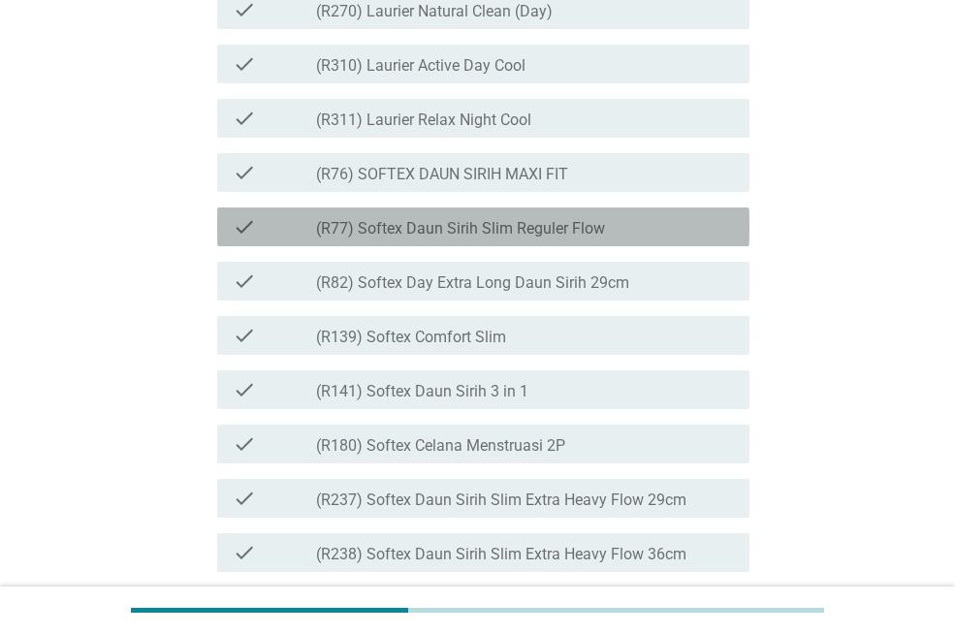
click at [688, 239] on div "check_box_outline_blank (R77) Softex Daun Sirih Slim Reguler Flow" at bounding box center [525, 226] width 418 height 23
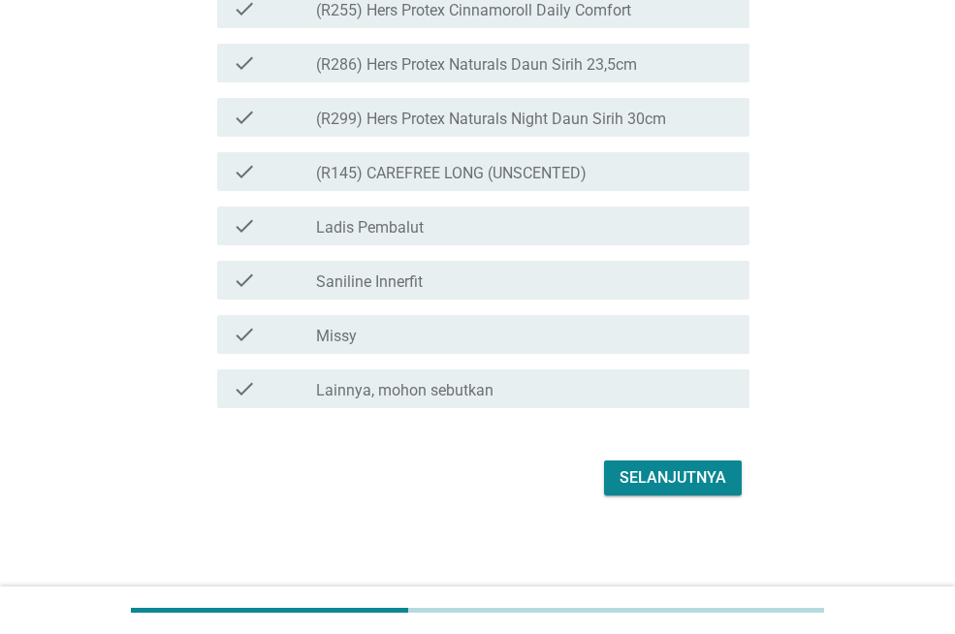
scroll to position [5099, 0]
click at [666, 479] on div "Selanjutnya" at bounding box center [673, 478] width 107 height 23
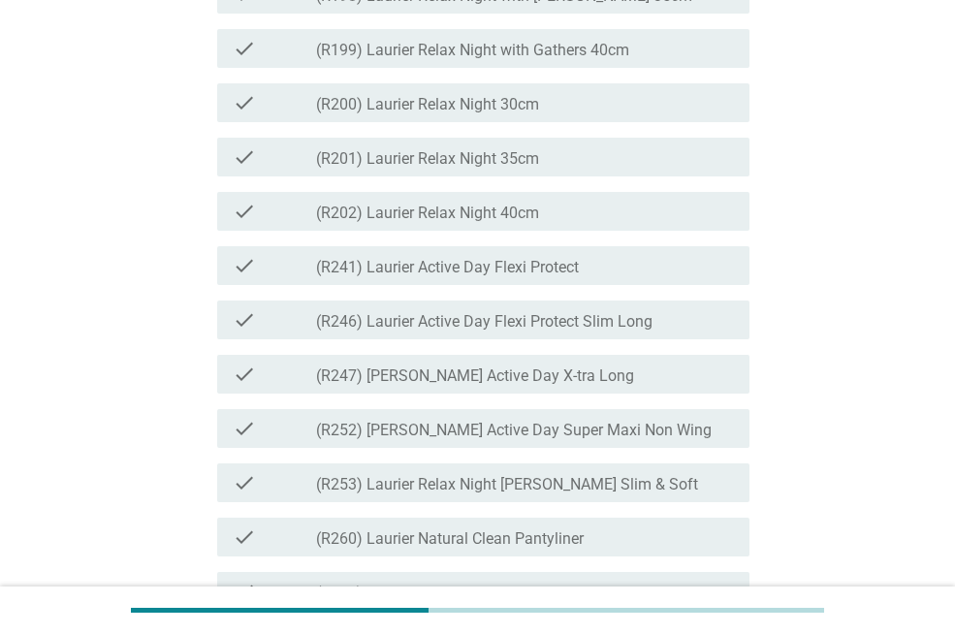
scroll to position [2522, 0]
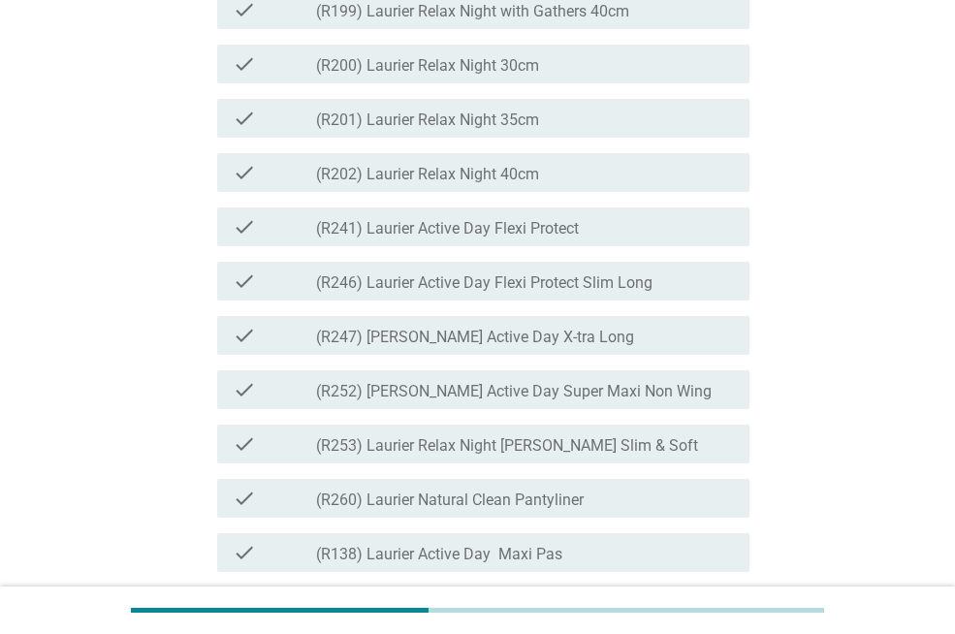
click at [867, 306] on div "Saya akan menanyakan Anda tentang merek-merek produk pembalut, pantiliner dan p…" at bounding box center [478, 346] width 862 height 5595
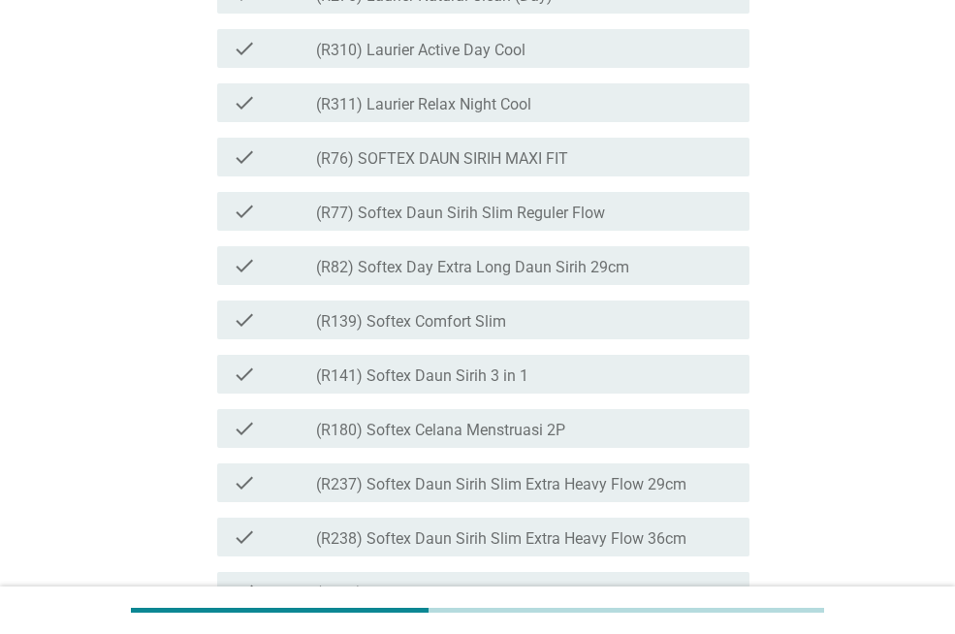
scroll to position [3414, 0]
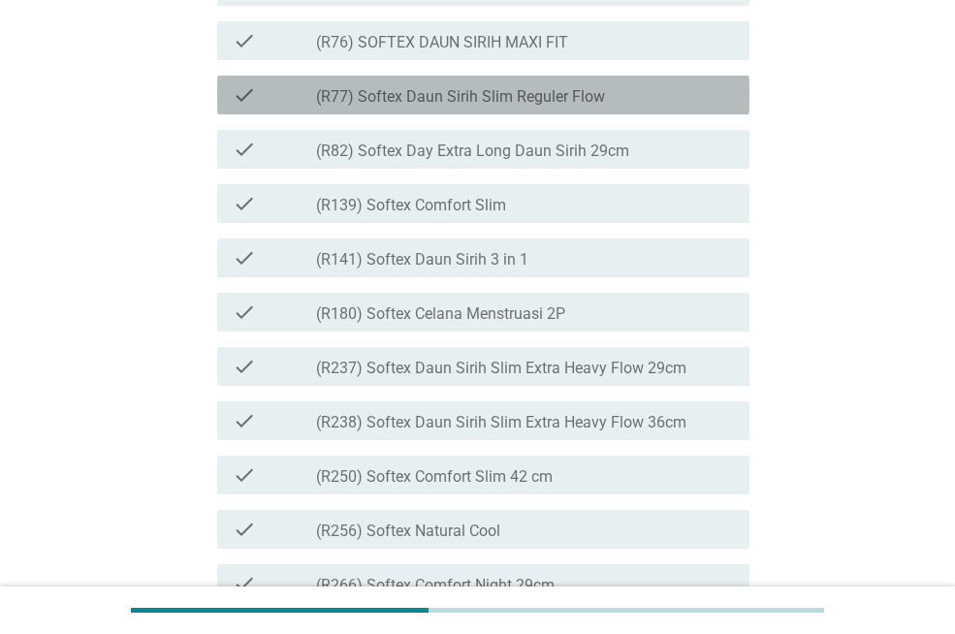
click at [657, 107] on div "check_box_outline_blank (R77) Softex Daun Sirih Slim Reguler Flow" at bounding box center [525, 94] width 418 height 23
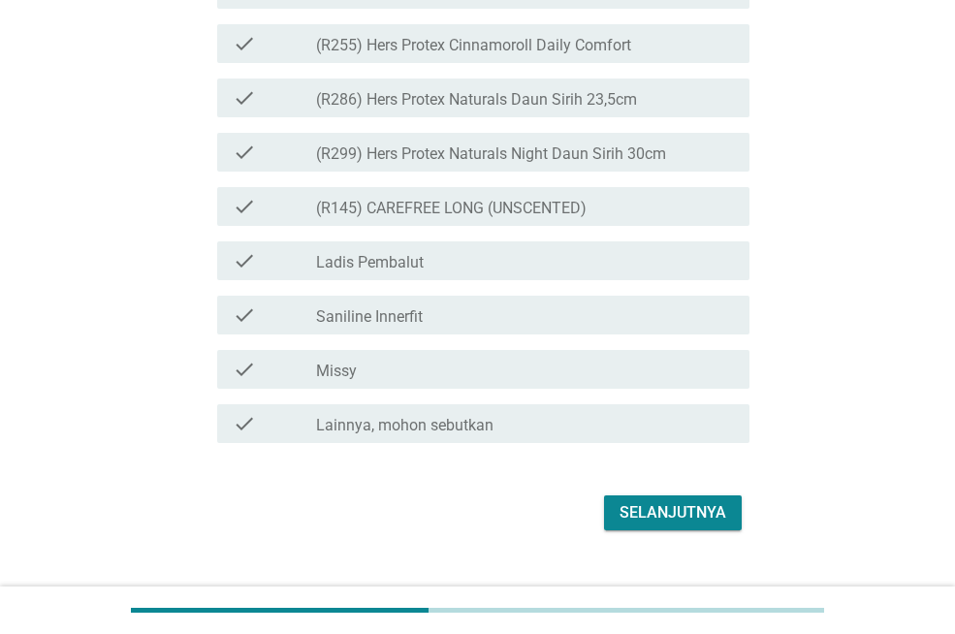
scroll to position [5273, 0]
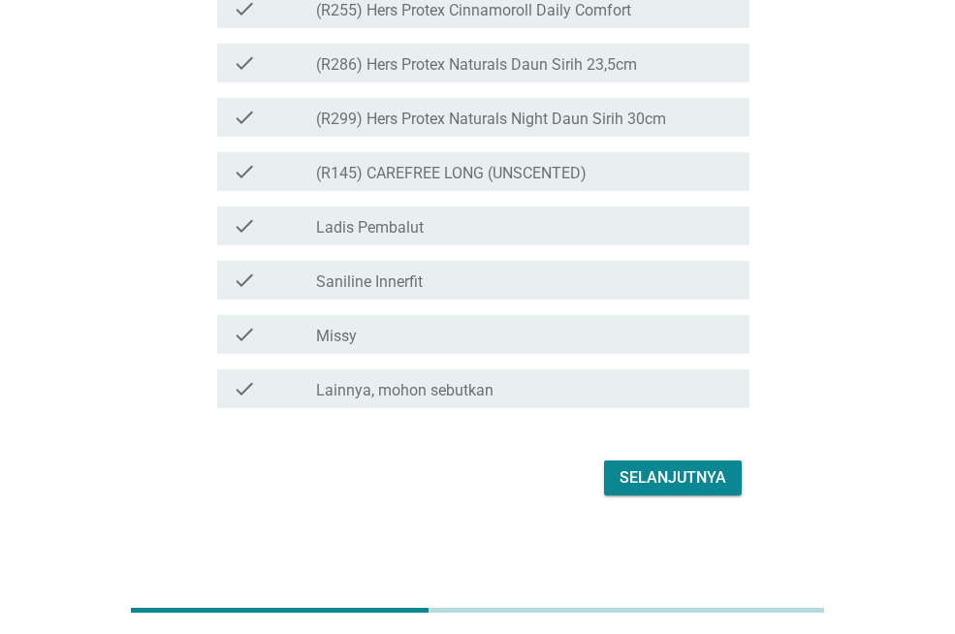
click at [657, 491] on button "Selanjutnya" at bounding box center [673, 478] width 138 height 35
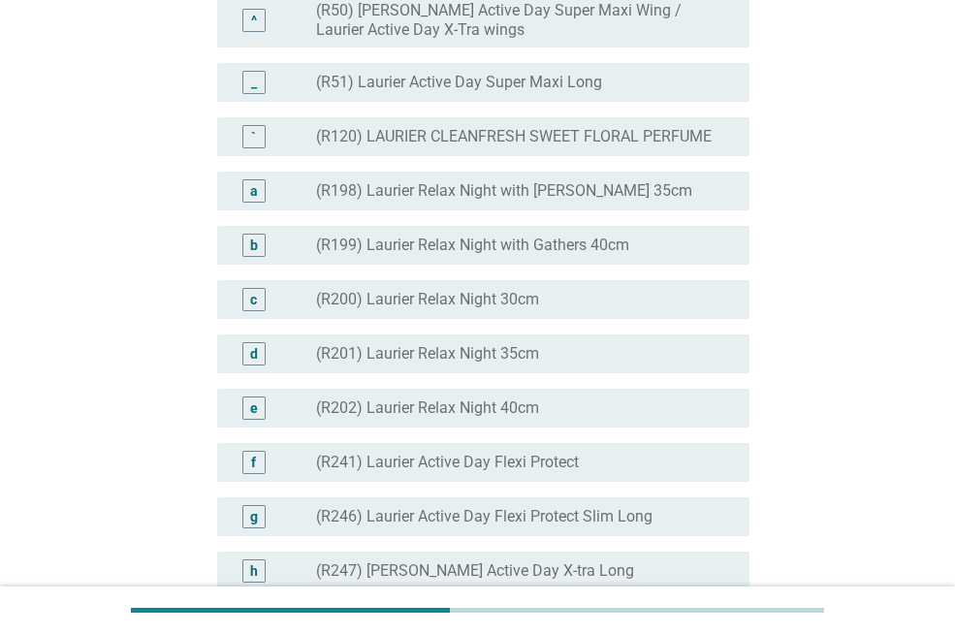
scroll to position [2173, 0]
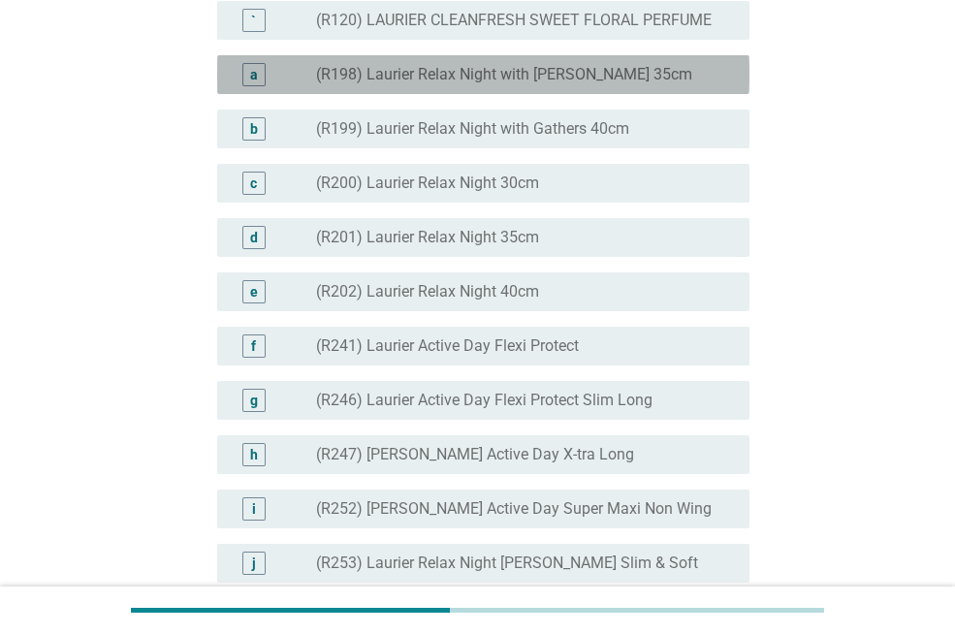
click at [683, 84] on div "radio_button_unchecked (R198) Laurier Relax Night with Gathers 35cm" at bounding box center [517, 74] width 402 height 19
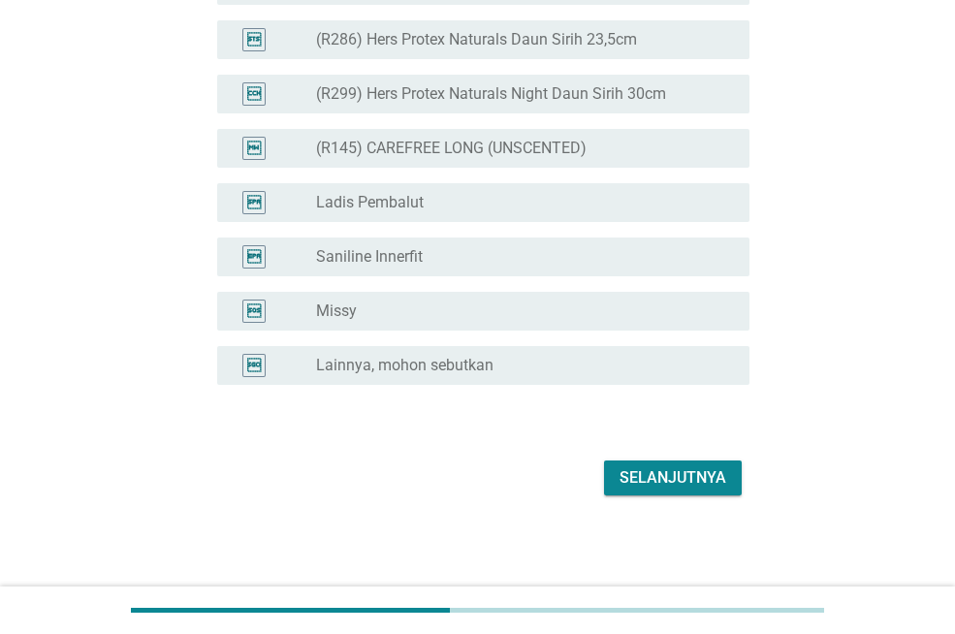
scroll to position [5074, 0]
click at [640, 479] on div "Selanjutnya" at bounding box center [673, 478] width 107 height 23
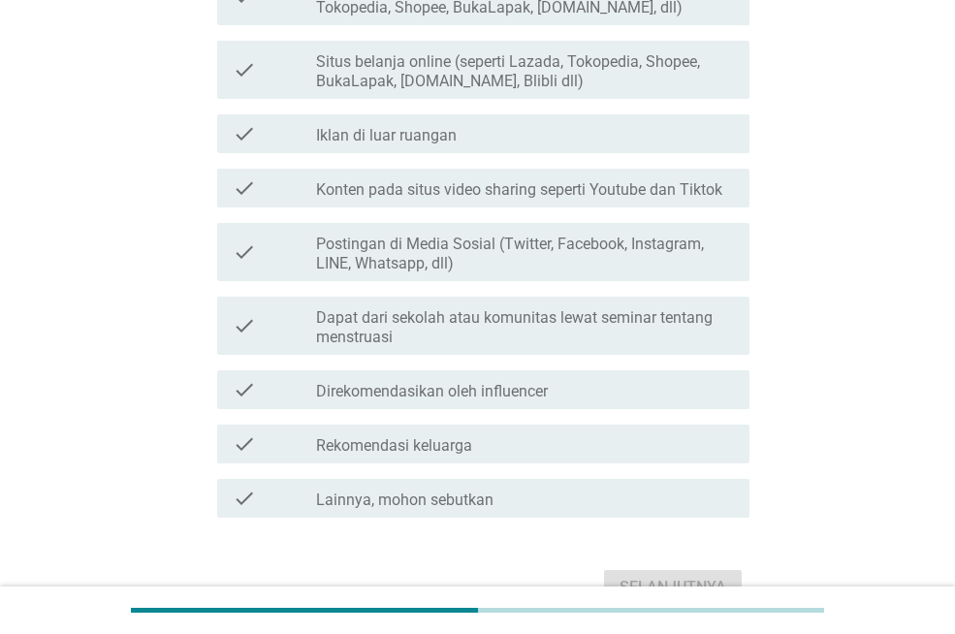
scroll to position [1435, 0]
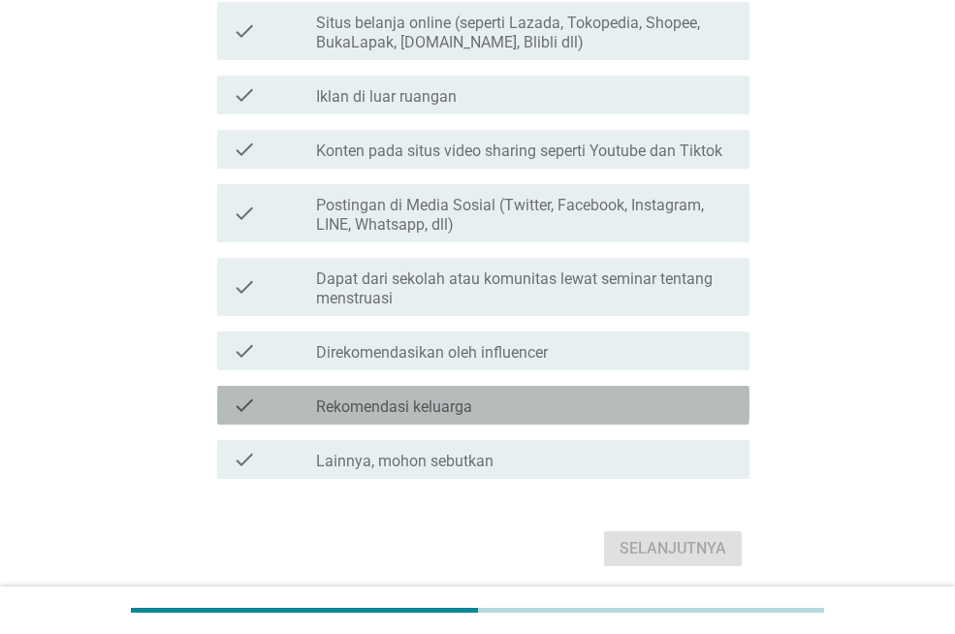
click at [612, 391] on div "check check_box_outline_blank Rekomendasi keluarga" at bounding box center [483, 405] width 532 height 39
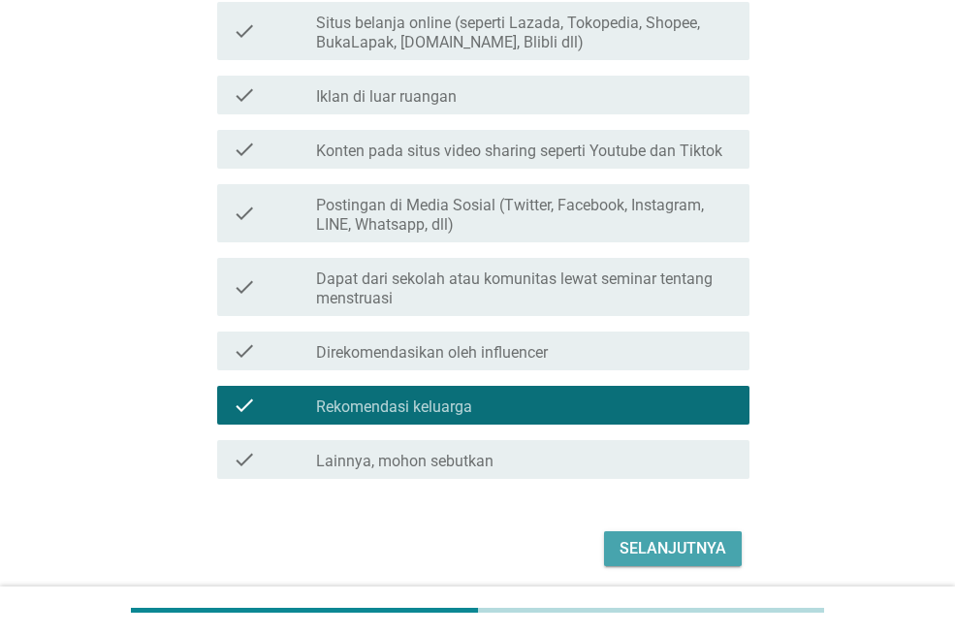
click at [688, 554] on div "Selanjutnya" at bounding box center [673, 548] width 107 height 23
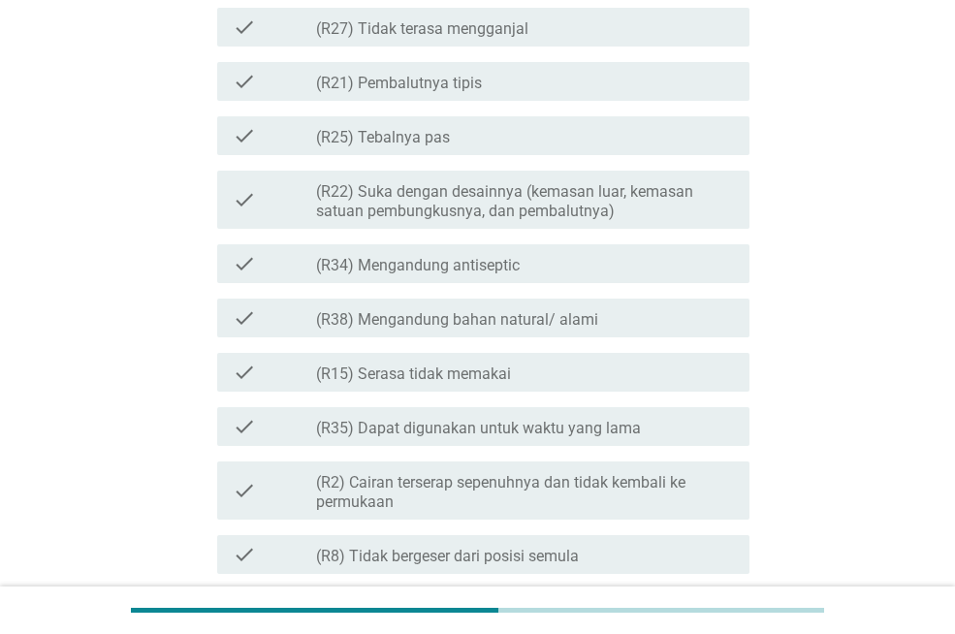
scroll to position [543, 0]
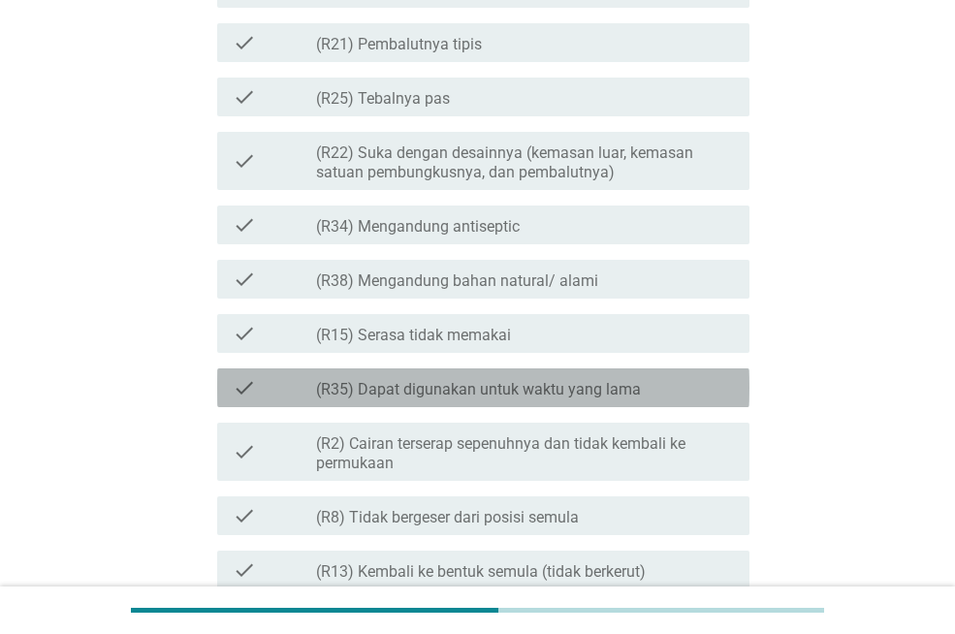
click at [656, 395] on div "check_box_outline_blank (R35) Dapat digunakan untuk waktu yang lama" at bounding box center [525, 387] width 418 height 23
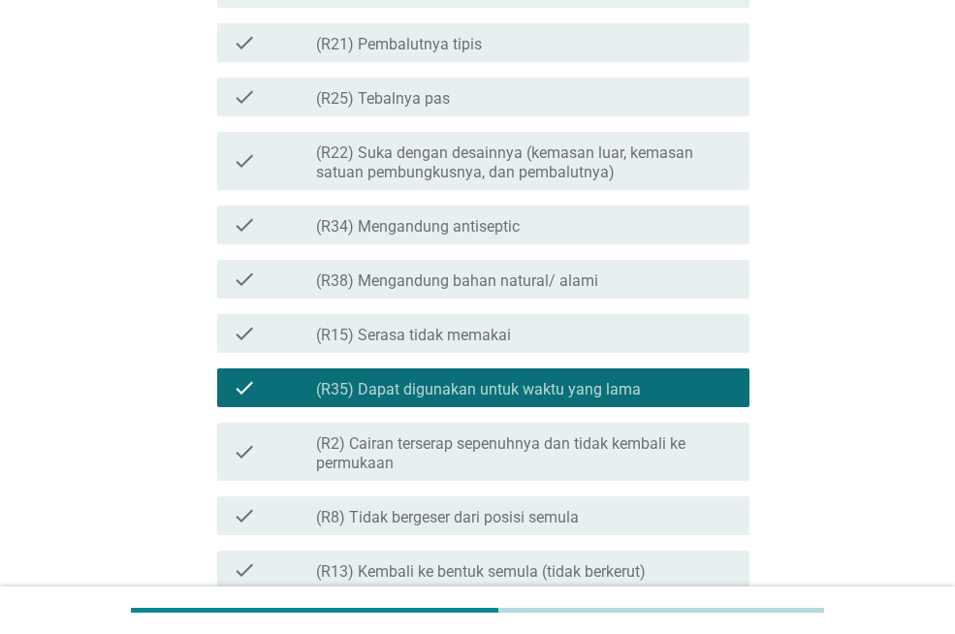
click at [634, 438] on label "(R2) Cairan terserap sepenuhnya dan tidak kembali ke permukaan" at bounding box center [525, 454] width 418 height 39
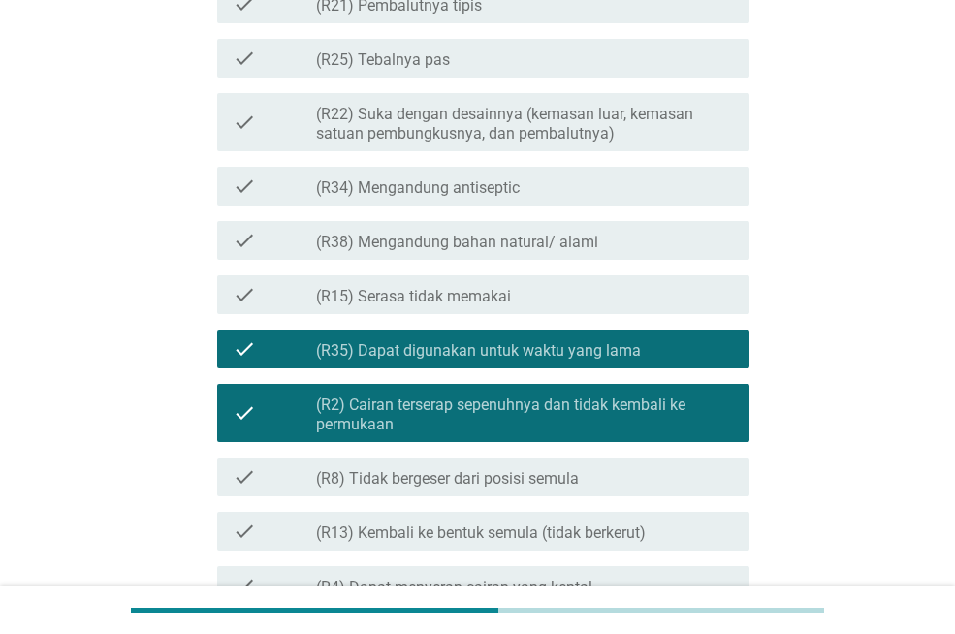
scroll to position [698, 0]
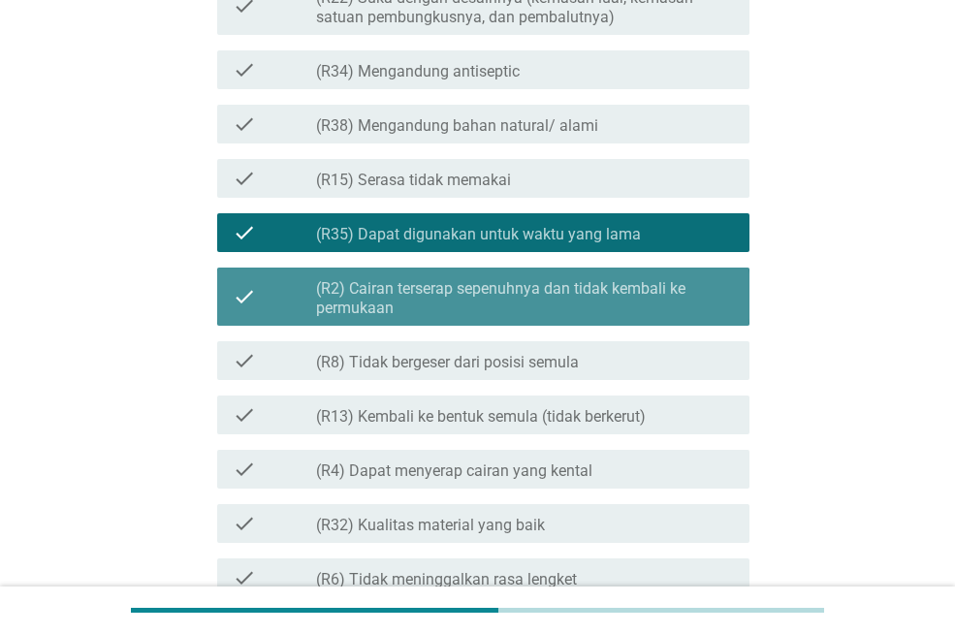
click at [685, 302] on label "(R2) Cairan terserap sepenuhnya dan tidak kembali ke permukaan" at bounding box center [525, 298] width 418 height 39
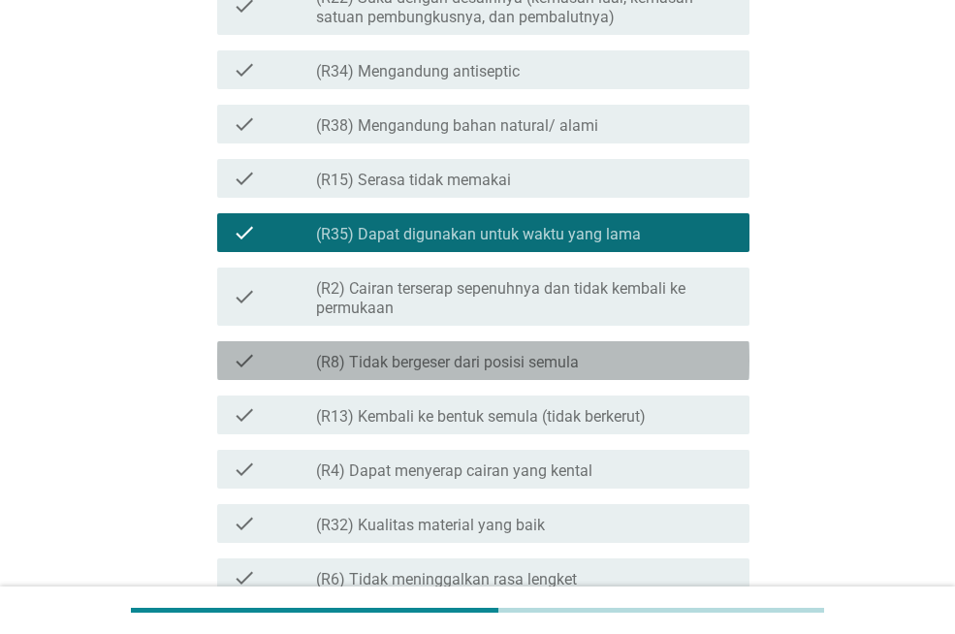
click at [688, 363] on div "check_box_outline_blank (R8) Tidak bergeser dari posisi semula" at bounding box center [525, 360] width 418 height 23
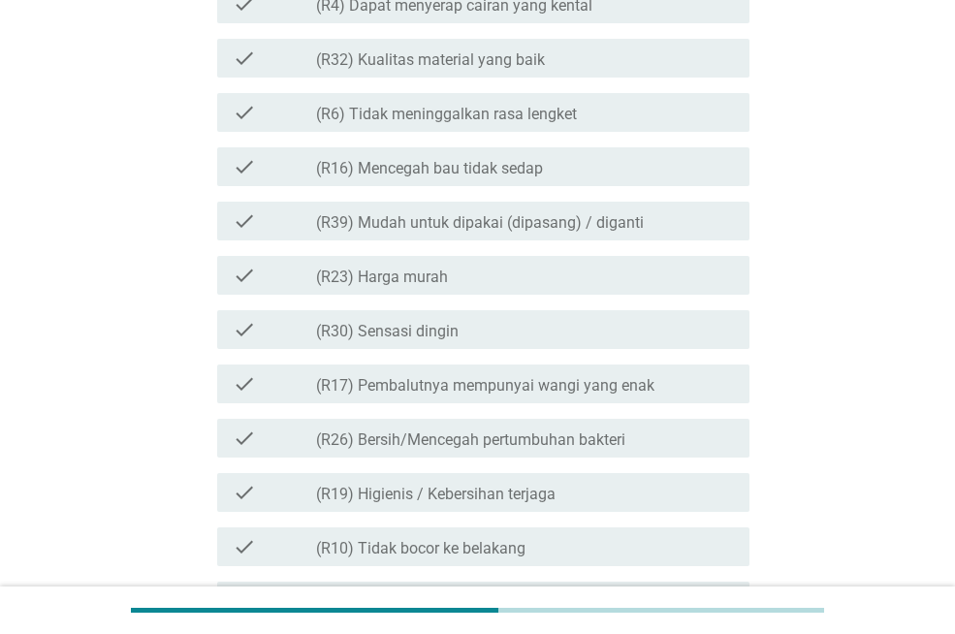
scroll to position [1203, 0]
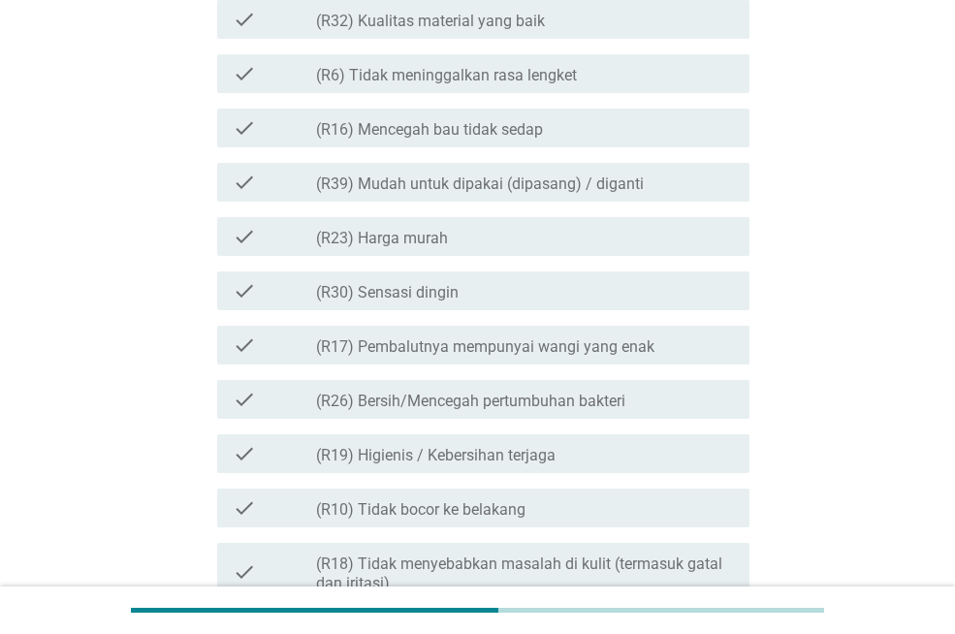
click at [645, 129] on div "check_box_outline_blank (R16) Mencegah bau tidak sedap" at bounding box center [525, 127] width 418 height 23
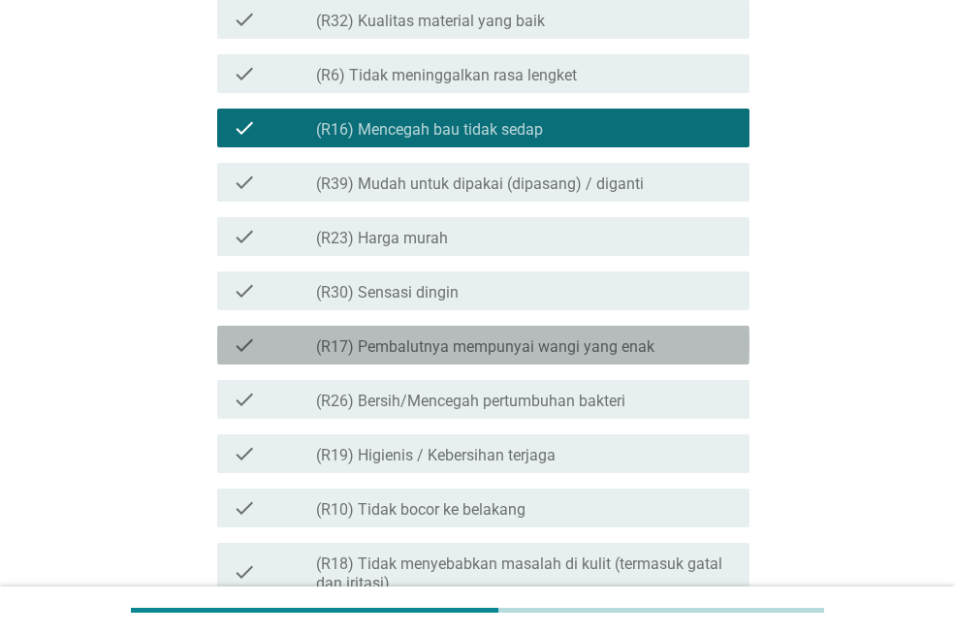
click at [740, 328] on div "check check_box_outline_blank (R17) Pembalutnya mempunyai wangi yang enak" at bounding box center [483, 345] width 532 height 39
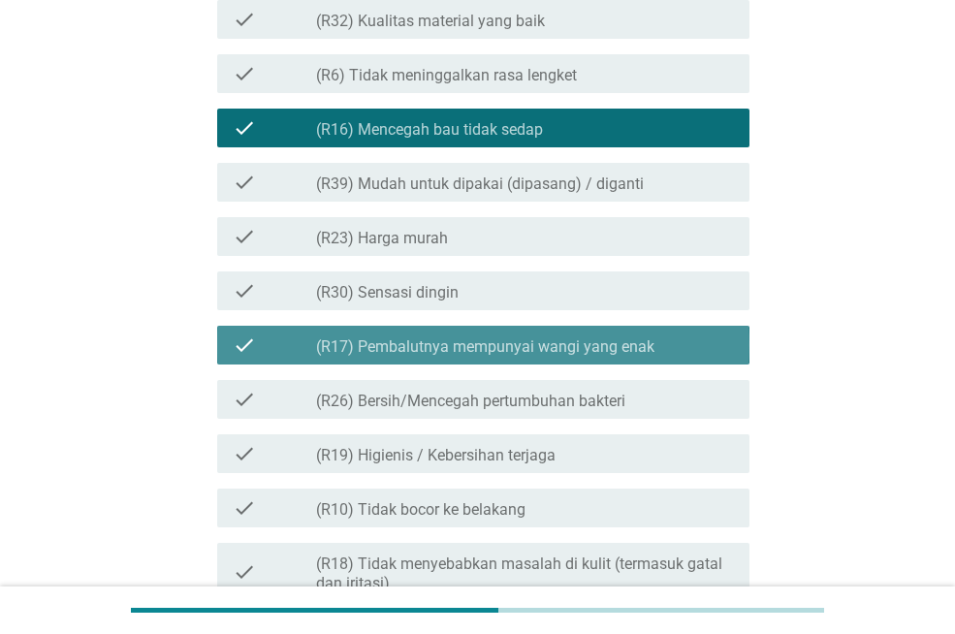
click at [740, 328] on div "check check_box_outline_blank (R17) Pembalutnya mempunyai wangi yang enak" at bounding box center [483, 345] width 532 height 39
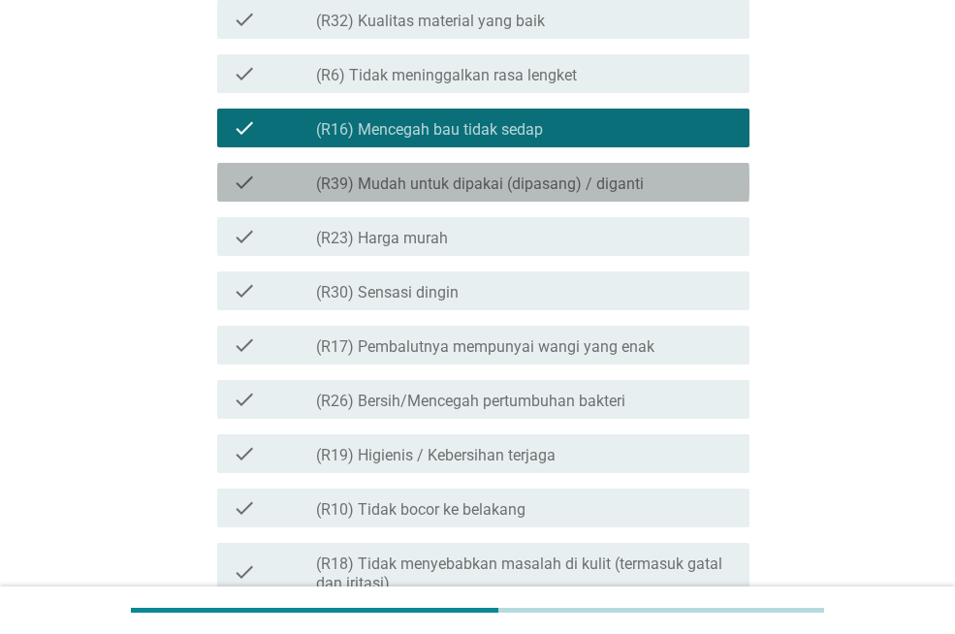
click at [737, 181] on div "check check_box_outline_blank (R39) Mudah untuk dipakai (dipasang) / diganti" at bounding box center [483, 182] width 532 height 39
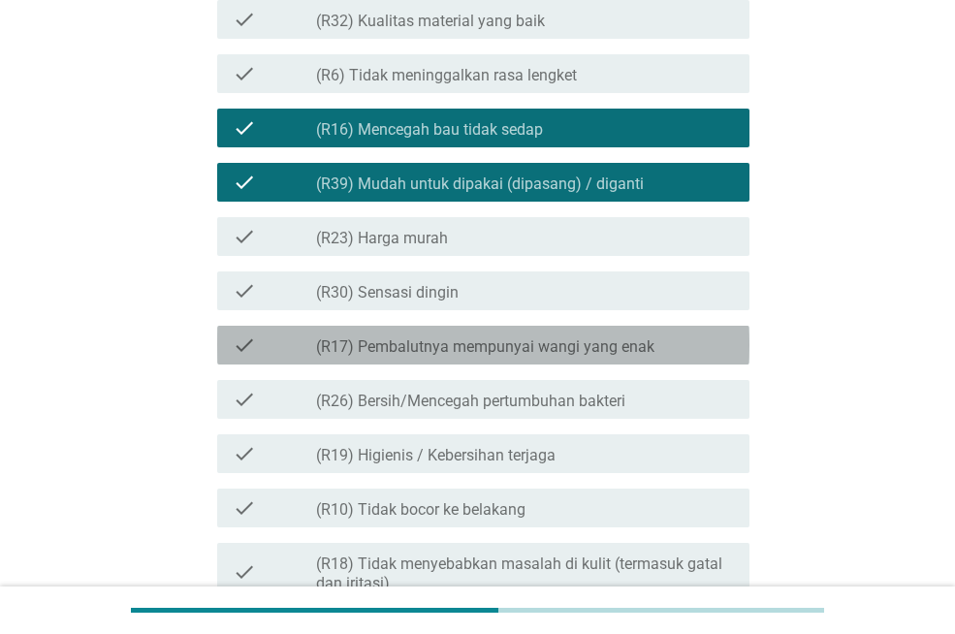
click at [686, 345] on div "check_box_outline_blank (R17) Pembalutnya mempunyai wangi yang enak" at bounding box center [525, 345] width 418 height 23
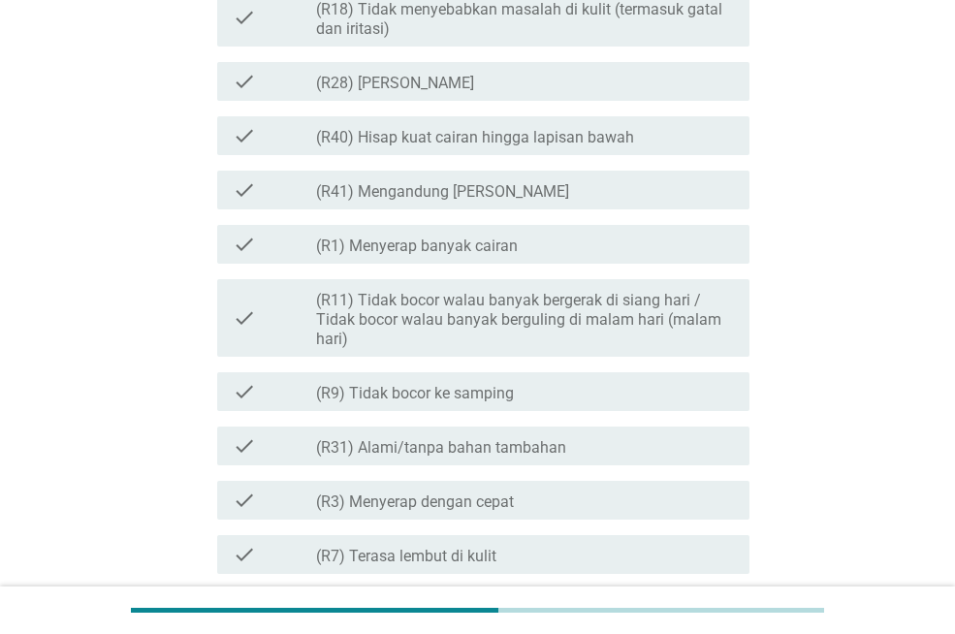
scroll to position [2195, 0]
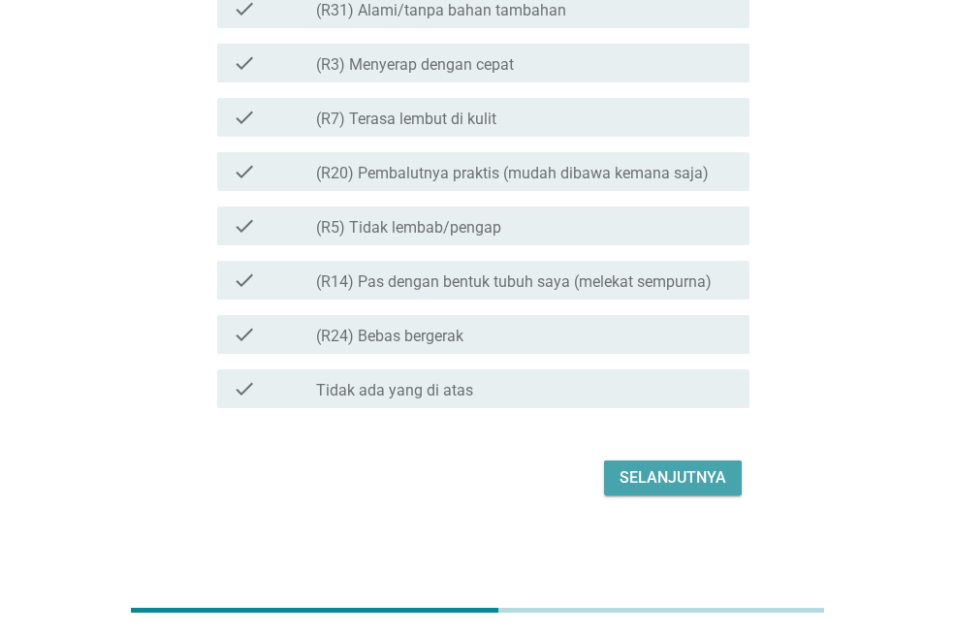
click at [653, 479] on div "Selanjutnya" at bounding box center [673, 478] width 107 height 23
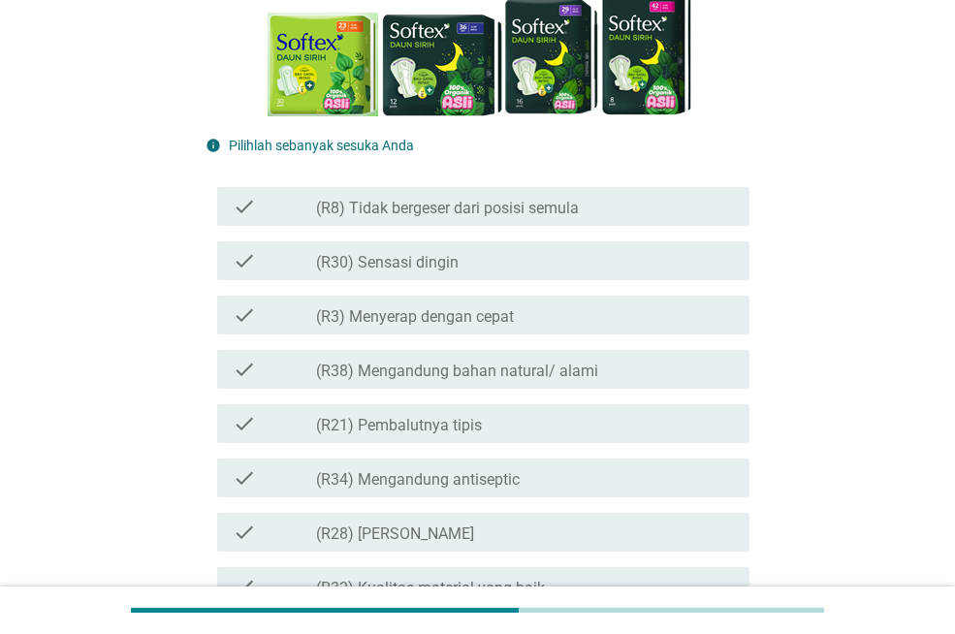
scroll to position [427, 0]
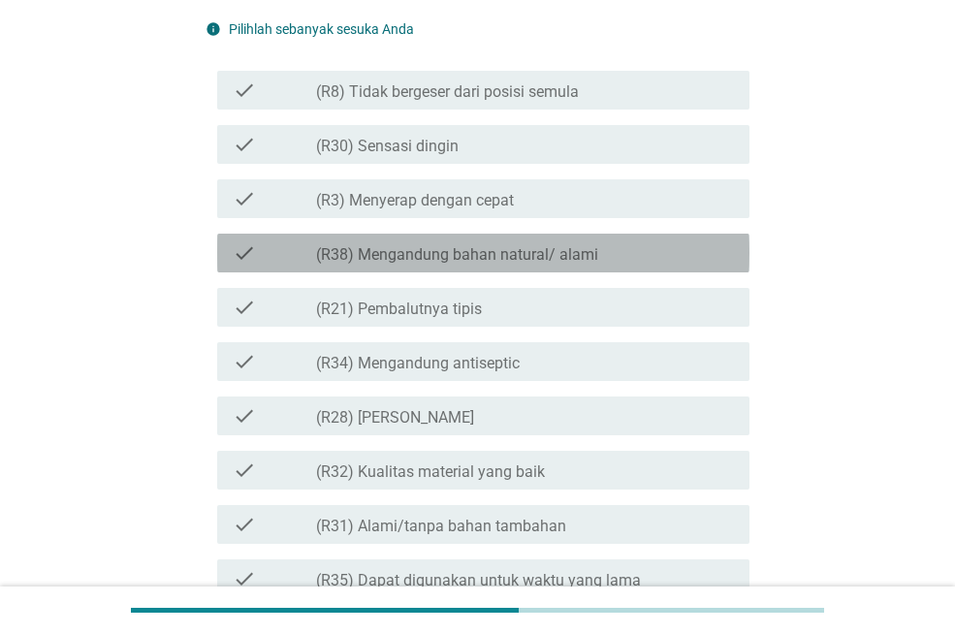
click at [651, 257] on div "check_box_outline_blank (R38) Mengandung bahan natural/ alami" at bounding box center [525, 252] width 418 height 23
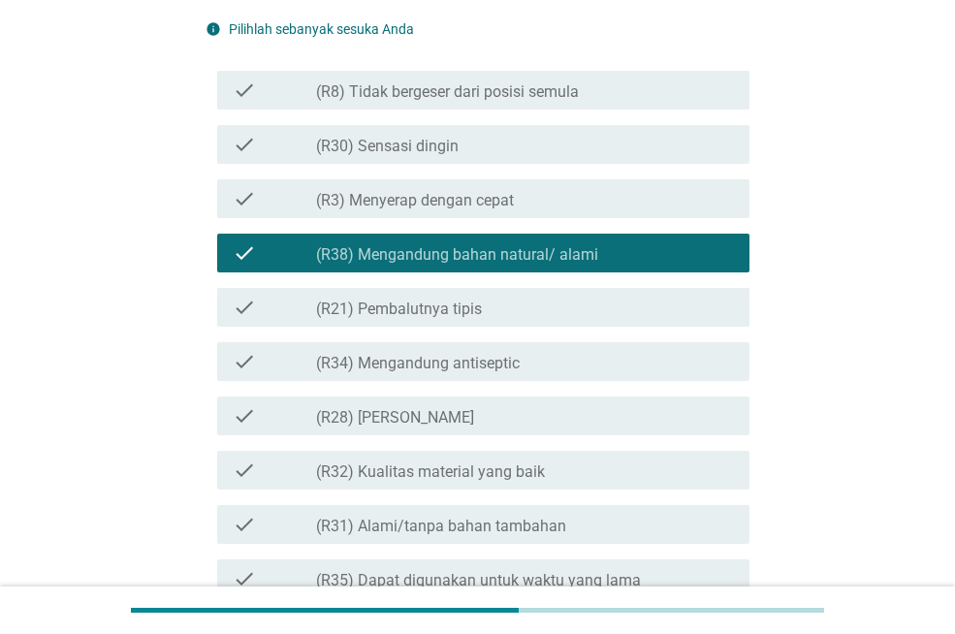
click at [638, 391] on div "check check_box_outline_blank (R28) Terasa segar" at bounding box center [478, 416] width 544 height 54
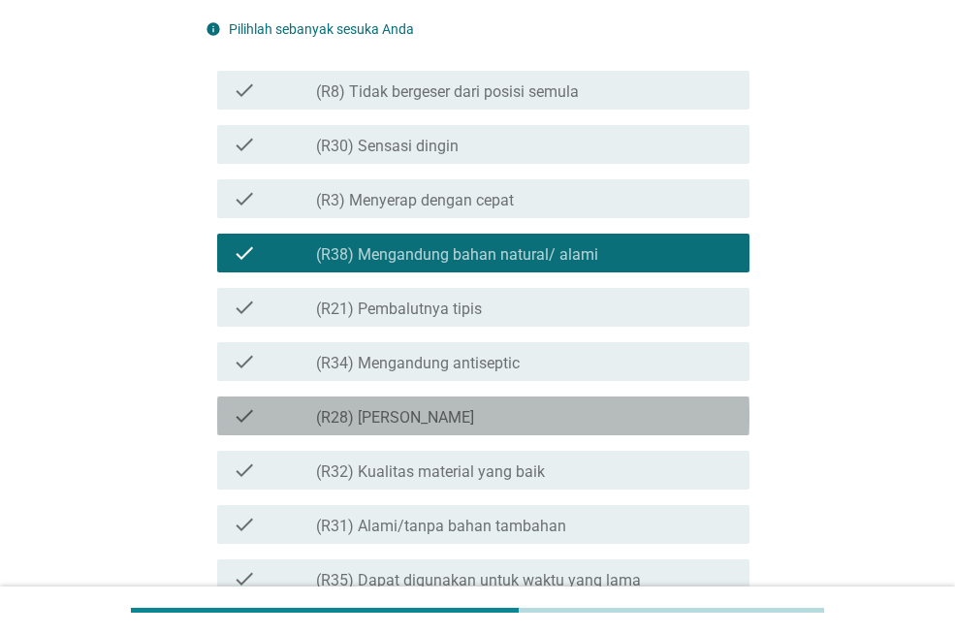
click at [630, 416] on div "check_box_outline_blank (R28) [PERSON_NAME]" at bounding box center [525, 415] width 418 height 23
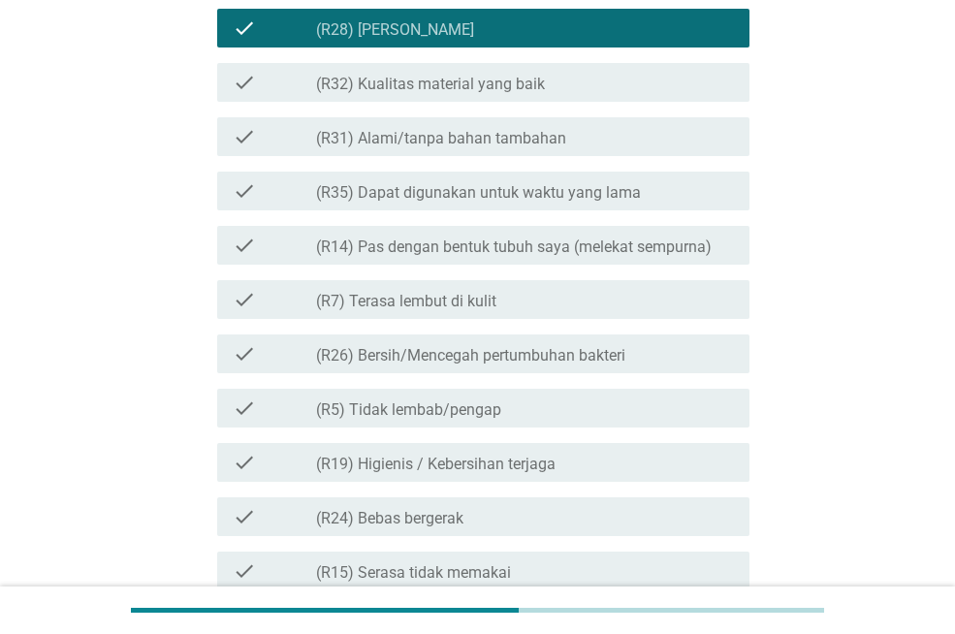
scroll to position [853, 0]
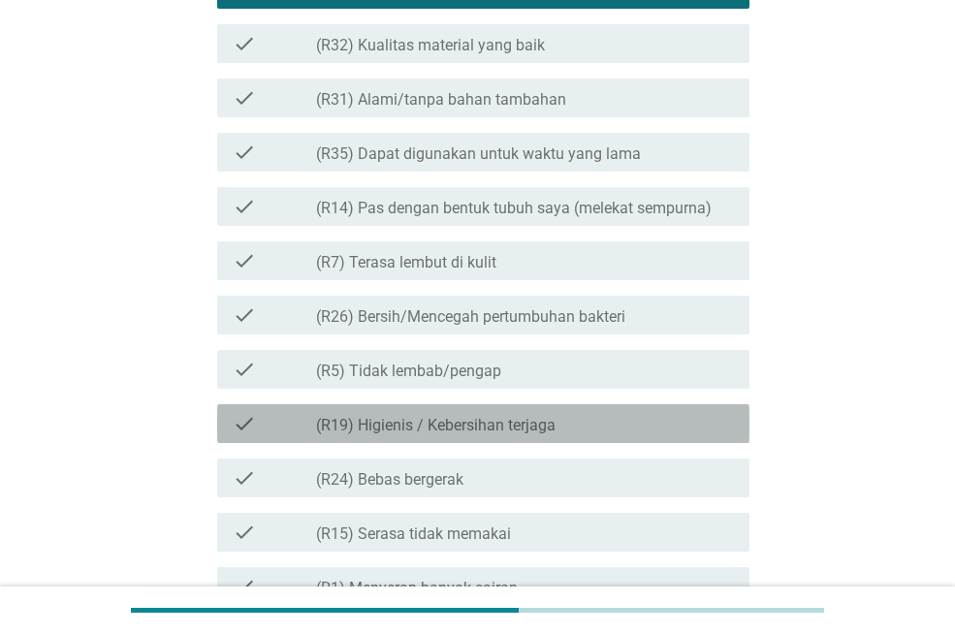
click at [624, 421] on div "check_box_outline_blank (R19) Higienis / Kebersihan terjaga" at bounding box center [525, 423] width 418 height 23
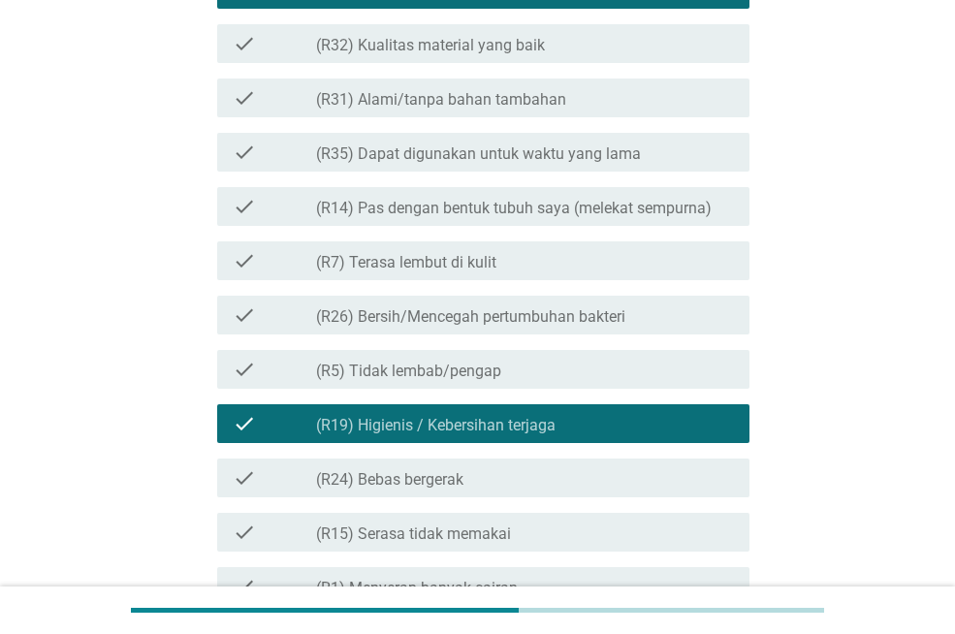
click at [847, 298] on div "Saya ingin mengetahui pendapat Anda tentang image dari PEMBALUT merek Softex Da…" at bounding box center [478, 530] width 862 height 2626
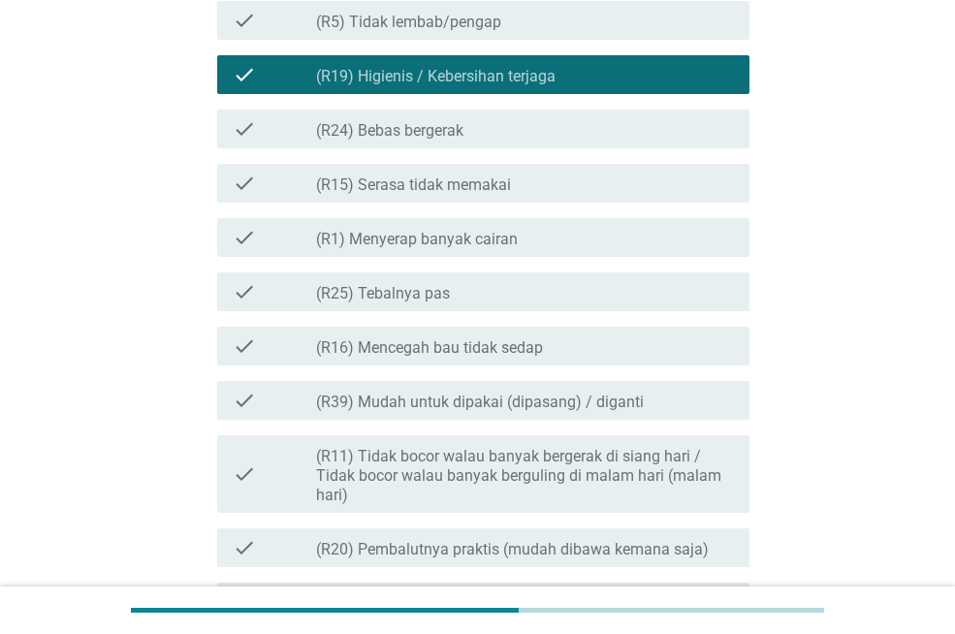
scroll to position [1241, 0]
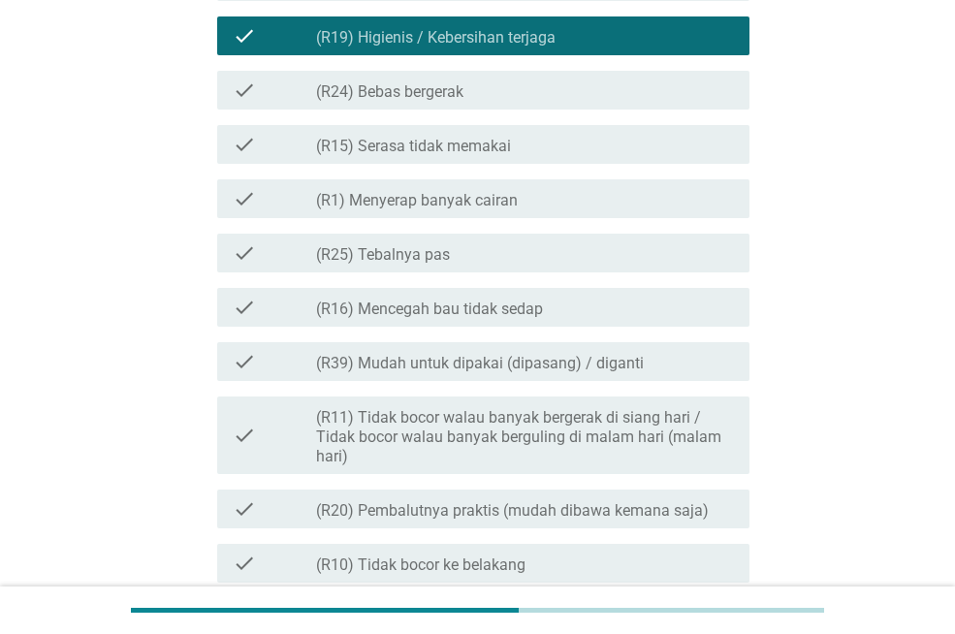
click at [576, 320] on div "check check_box_outline_blank (R16) Mencegah bau tidak sedap" at bounding box center [483, 307] width 532 height 39
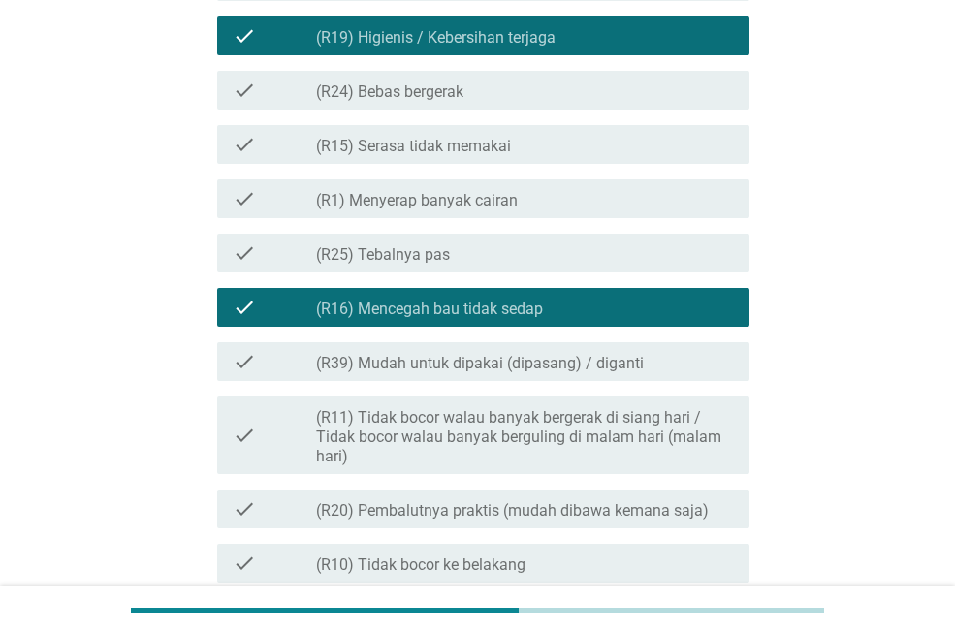
click at [857, 319] on div "Saya ingin mengetahui pendapat Anda tentang image dari PEMBALUT merek Softex Da…" at bounding box center [478, 142] width 862 height 2626
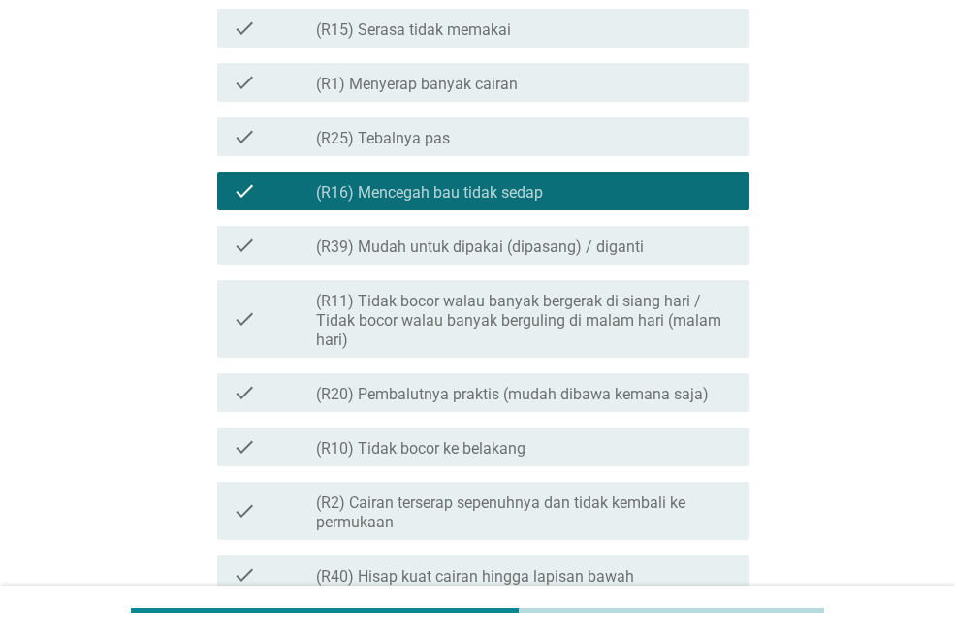
click at [857, 319] on div "Saya ingin mengetahui pendapat Anda tentang image dari PEMBALUT merek Softex Da…" at bounding box center [478, 26] width 862 height 2626
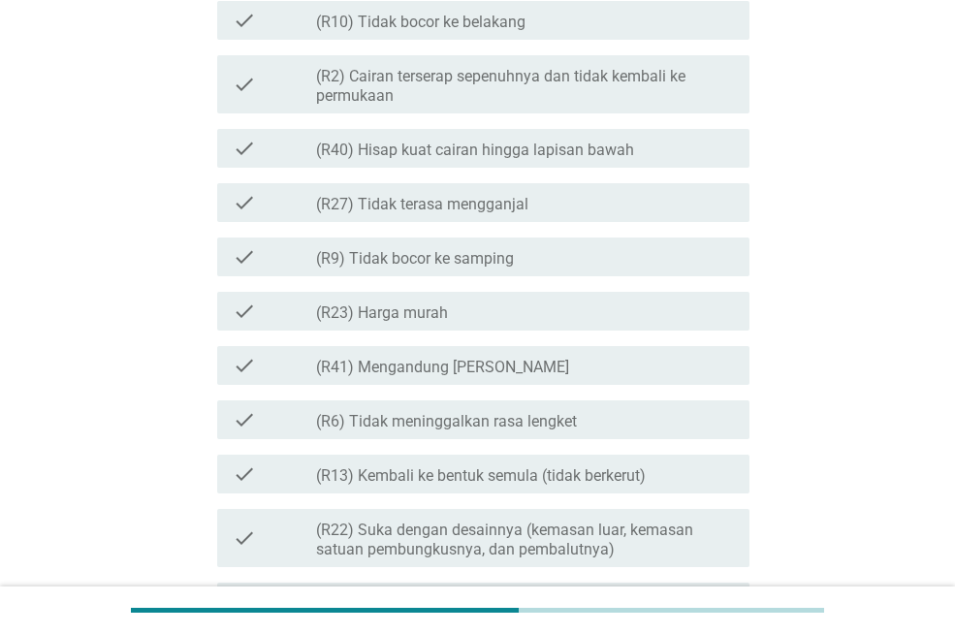
scroll to position [1823, 0]
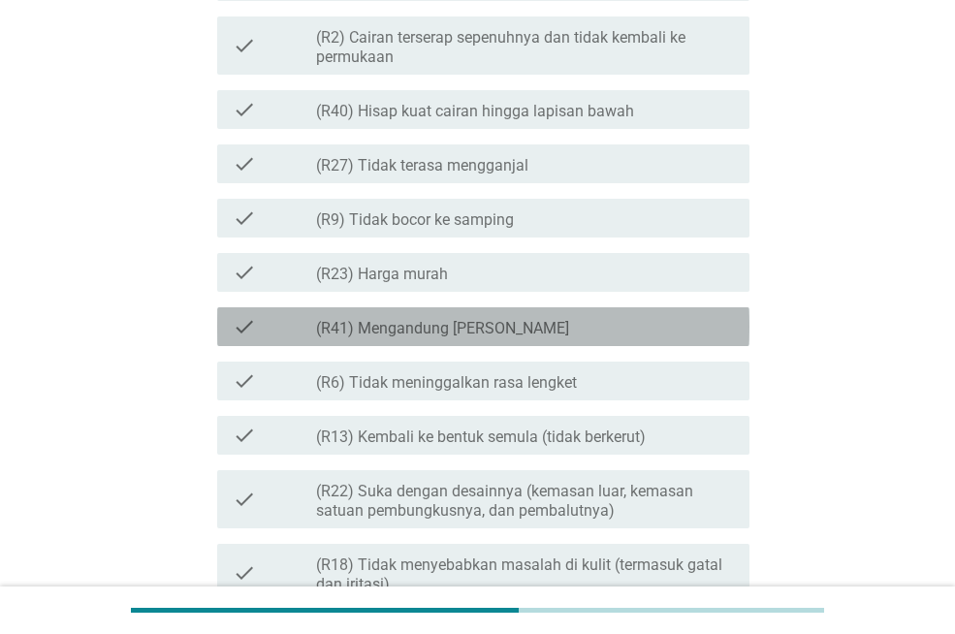
click at [687, 307] on div "check check_box_outline_blank (R41) Mengandung Daun Sirih" at bounding box center [483, 326] width 532 height 39
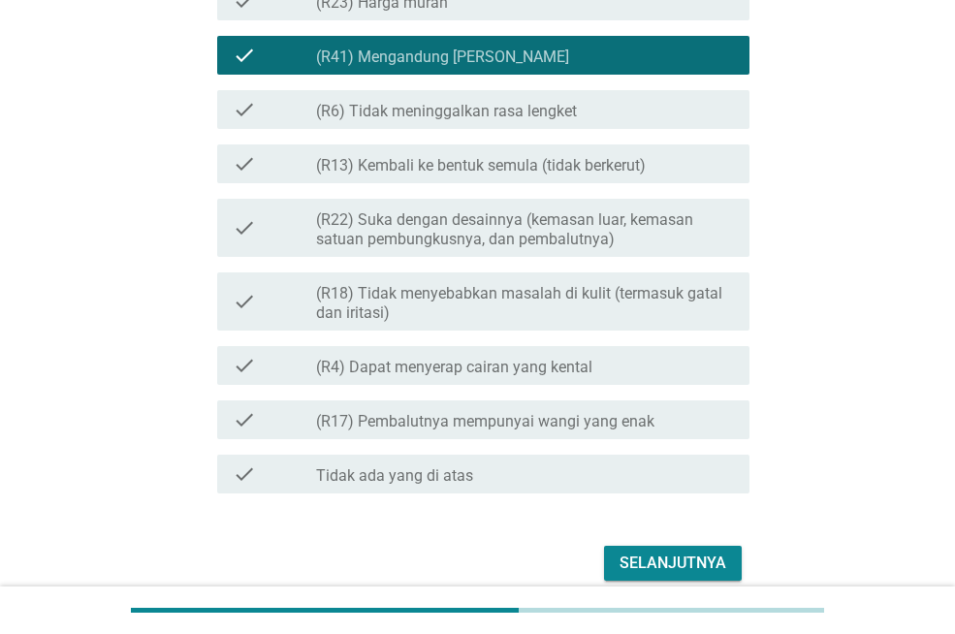
scroll to position [2134, 0]
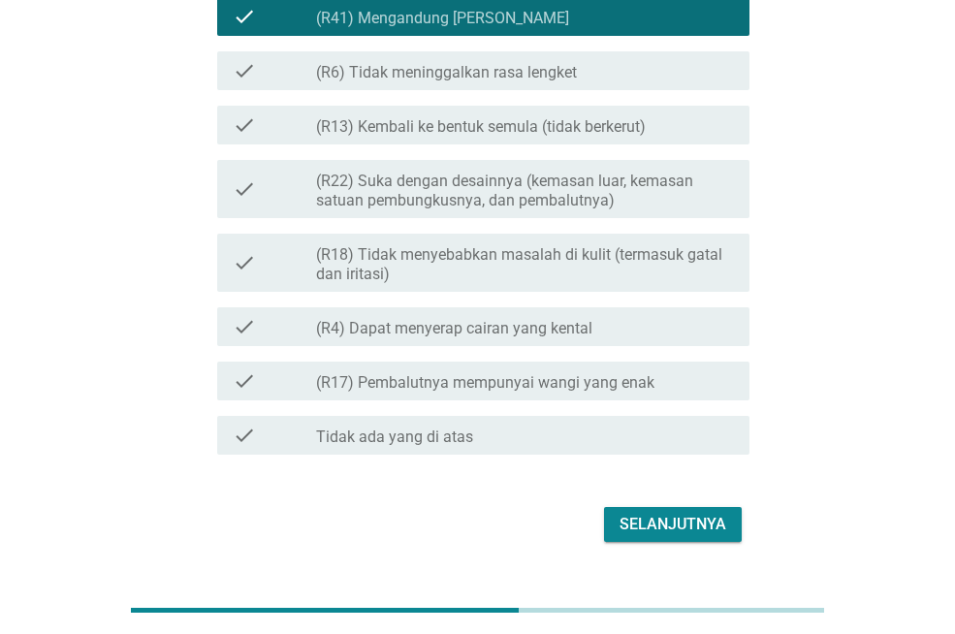
click at [694, 382] on div "check_box_outline_blank (R17) Pembalutnya mempunyai wangi yang enak" at bounding box center [525, 381] width 418 height 23
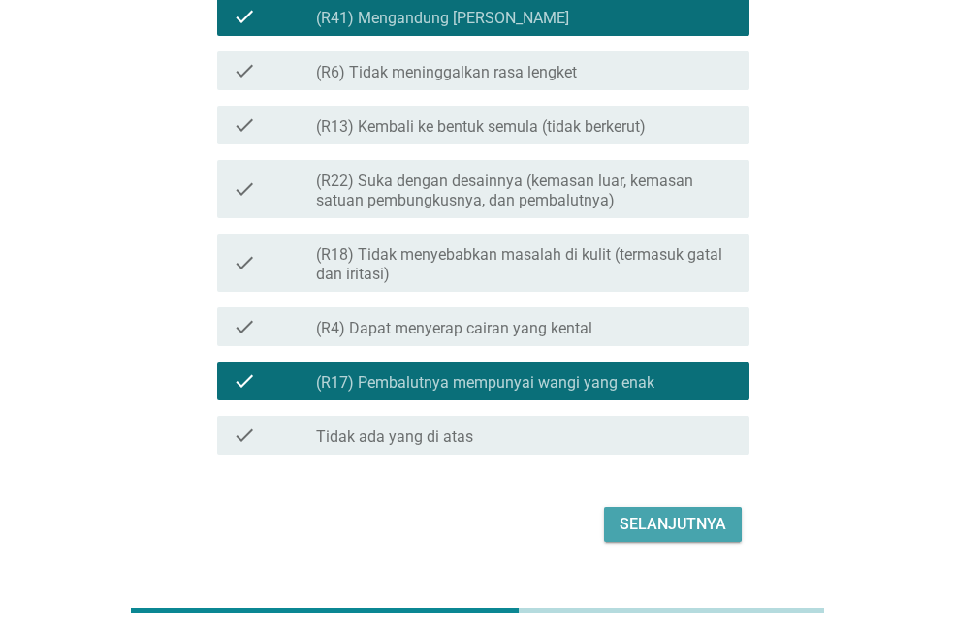
click at [700, 510] on button "Selanjutnya" at bounding box center [673, 524] width 138 height 35
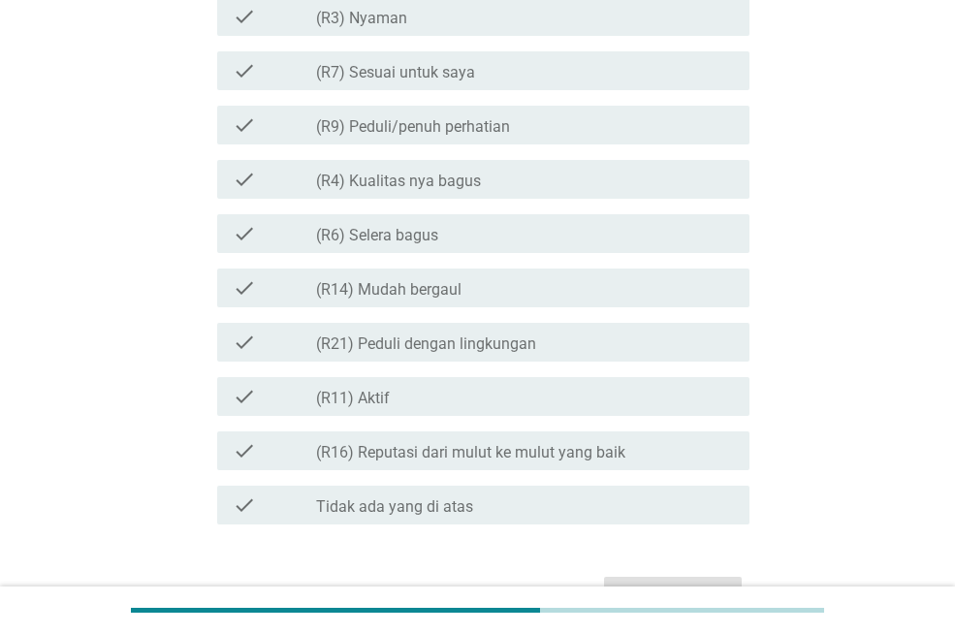
scroll to position [1154, 0]
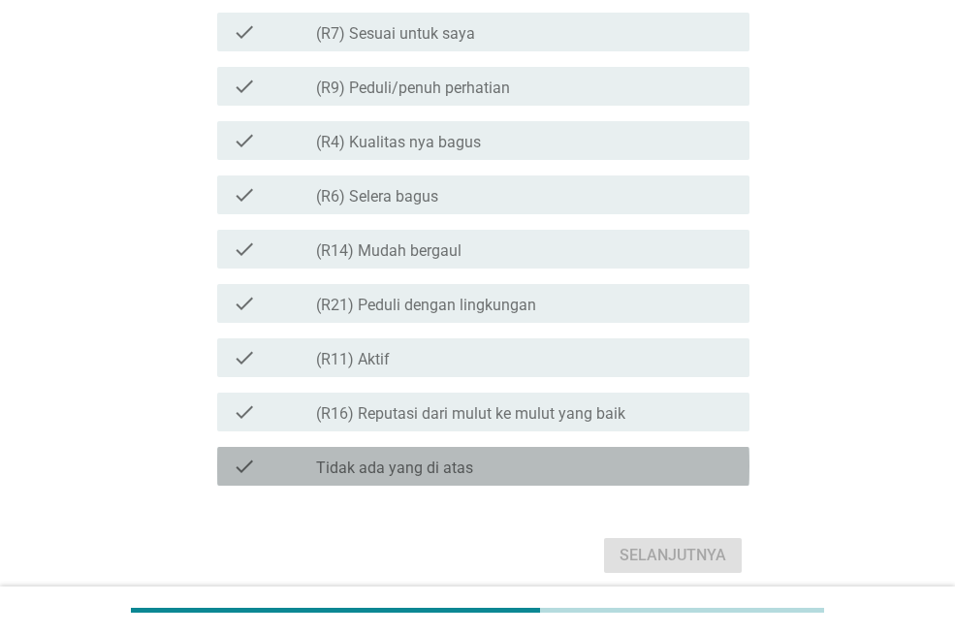
click at [485, 479] on div "check check_box Tidak ada yang di atas" at bounding box center [483, 466] width 532 height 39
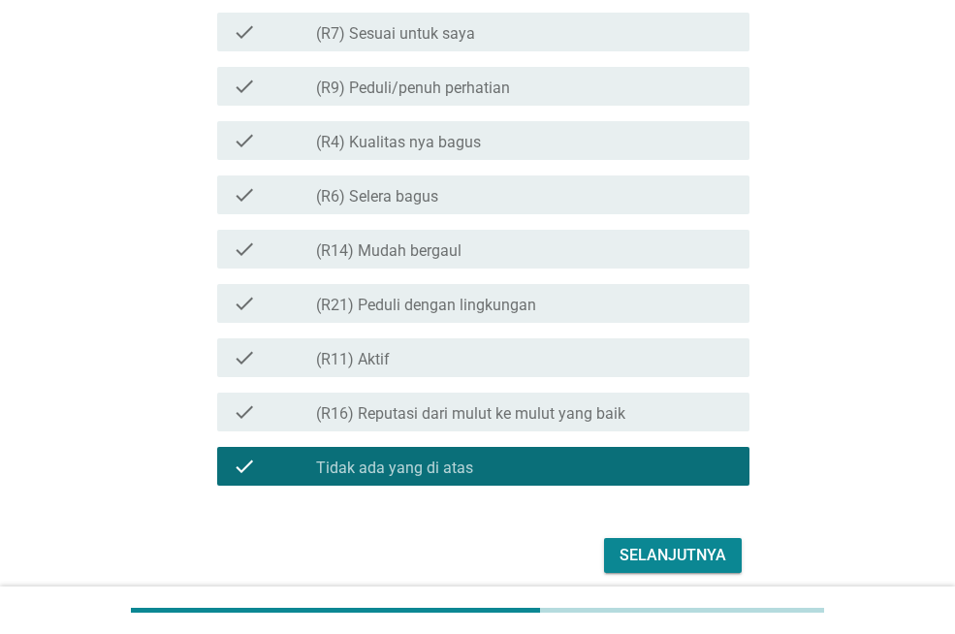
click at [683, 546] on div "Selanjutnya" at bounding box center [673, 555] width 107 height 23
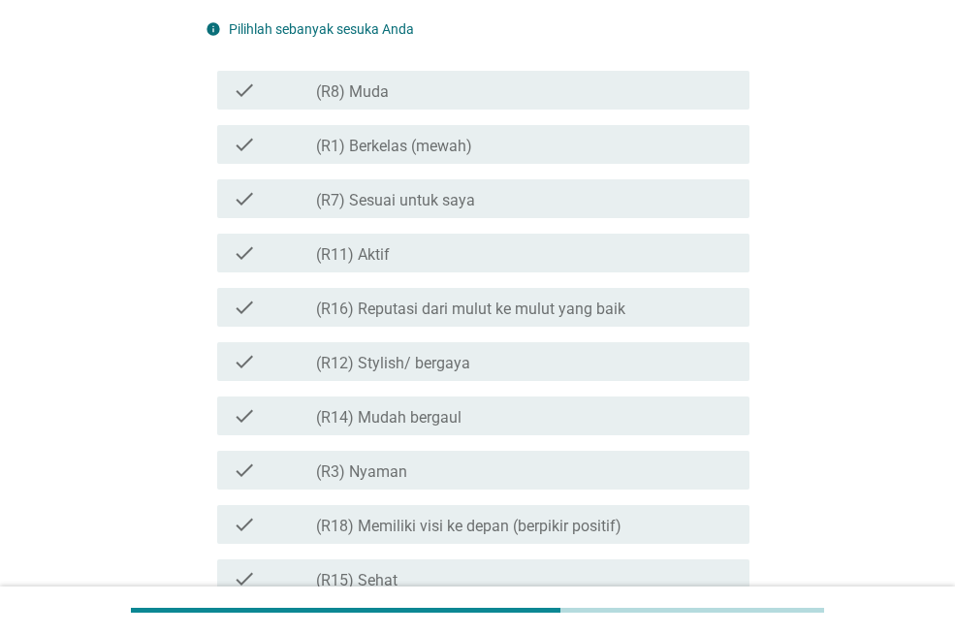
scroll to position [466, 0]
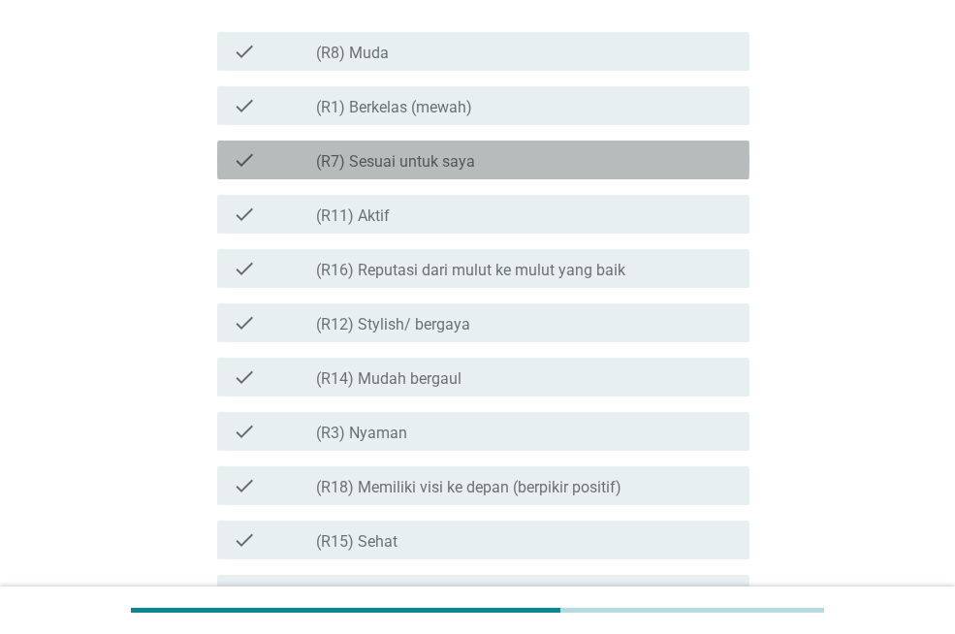
click at [596, 143] on div "check check_box_outline_blank (R7) Sesuai untuk saya" at bounding box center [483, 160] width 532 height 39
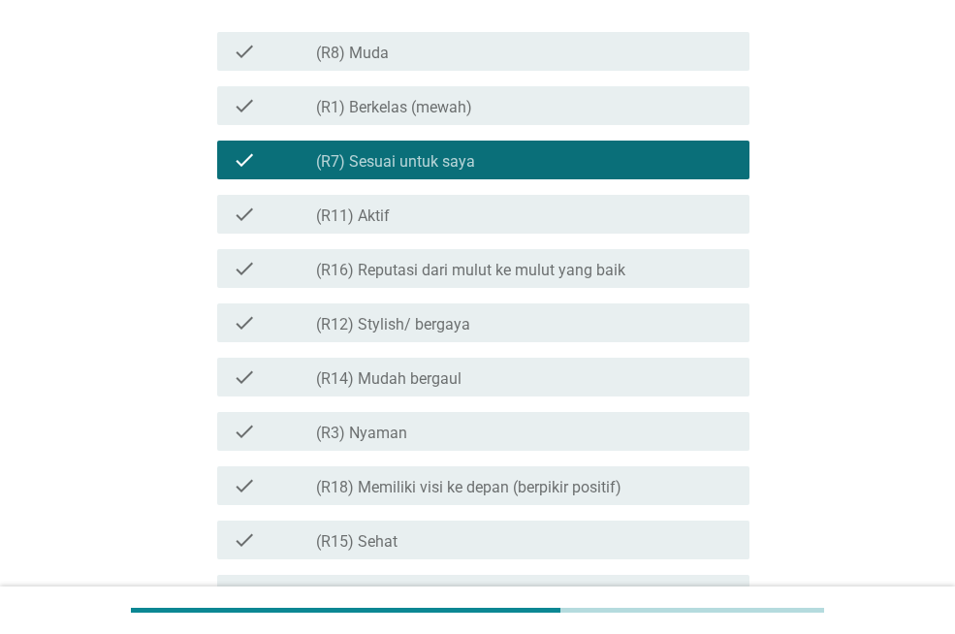
click at [681, 207] on div "check_box_outline_blank (R11) Aktif" at bounding box center [525, 214] width 418 height 23
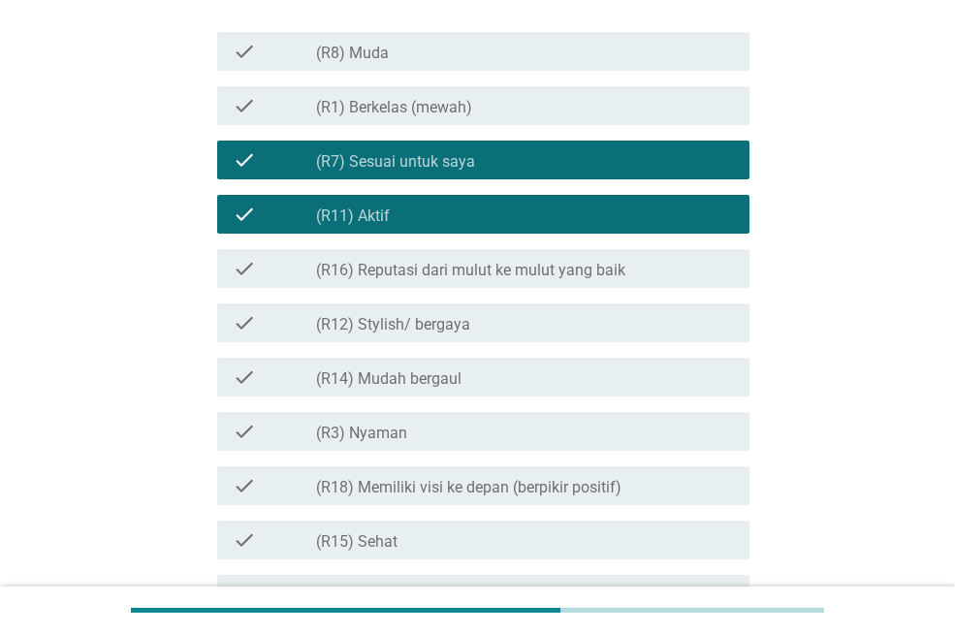
scroll to position [1020, 0]
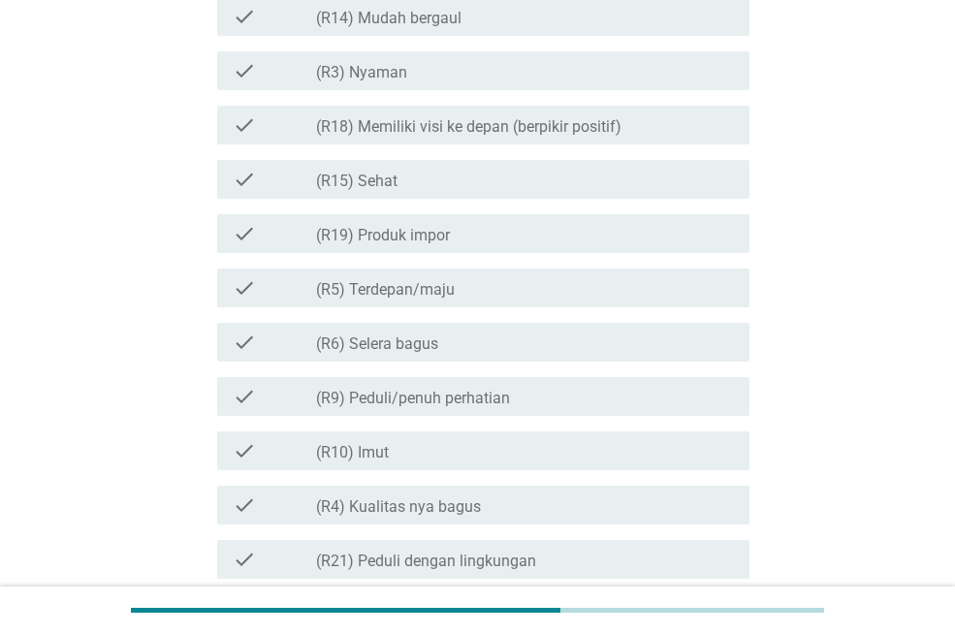
scroll to position [788, 0]
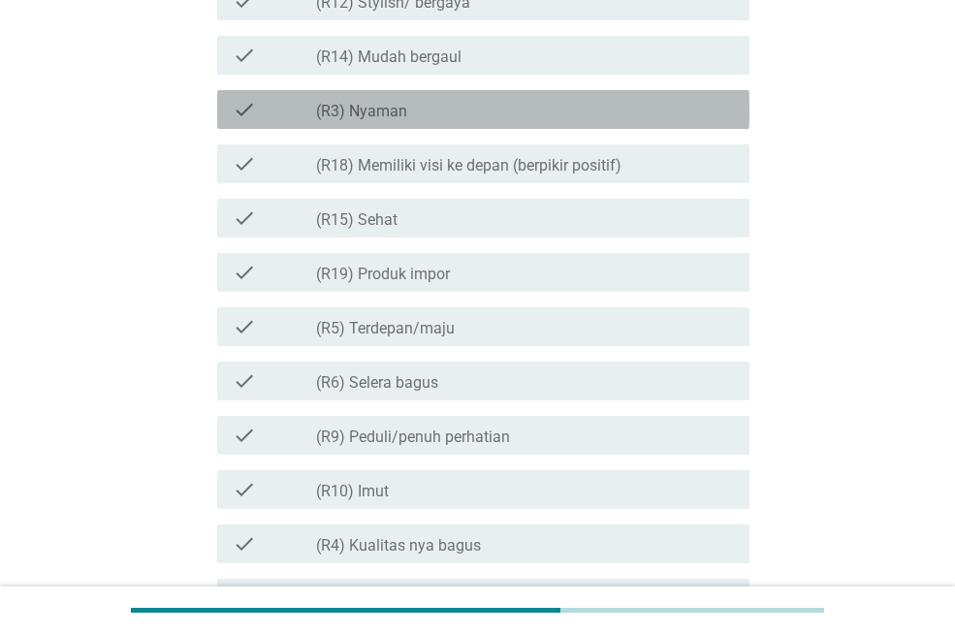
click at [566, 120] on div "check_box_outline_blank (R3) [PERSON_NAME]" at bounding box center [525, 109] width 418 height 23
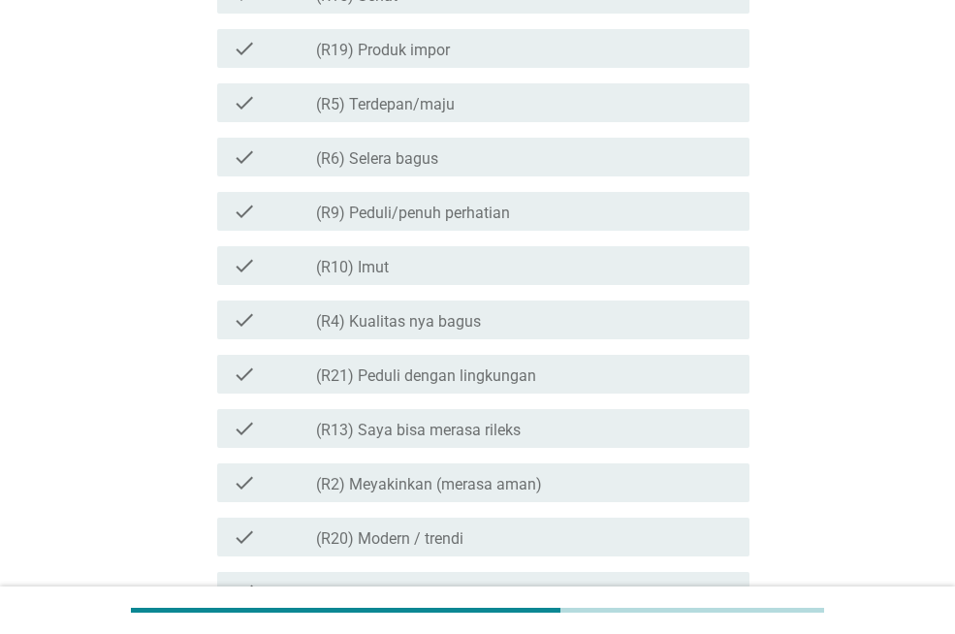
scroll to position [1053, 0]
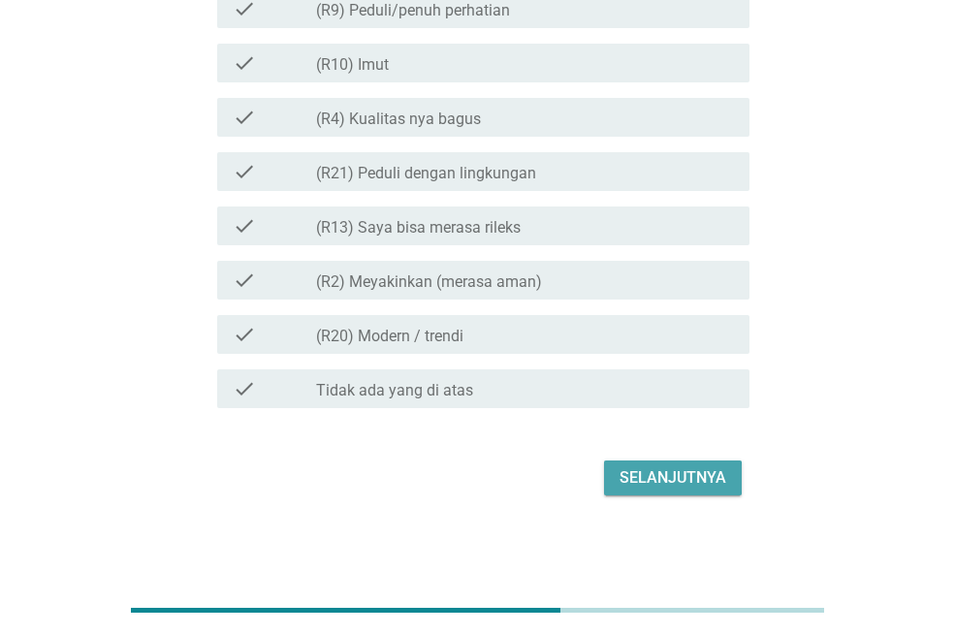
click at [637, 470] on div "Selanjutnya" at bounding box center [673, 478] width 107 height 23
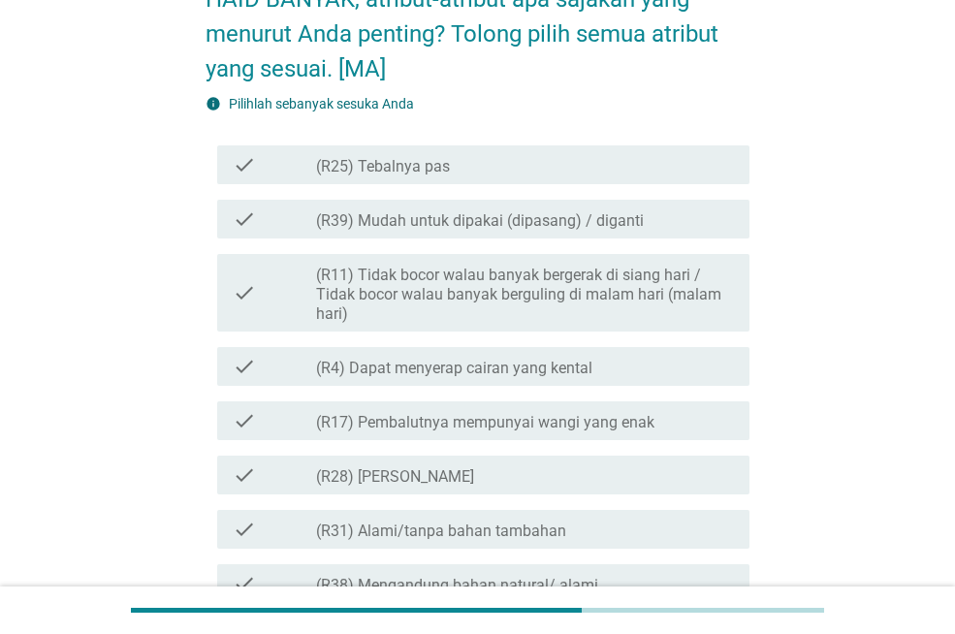
scroll to position [310, 0]
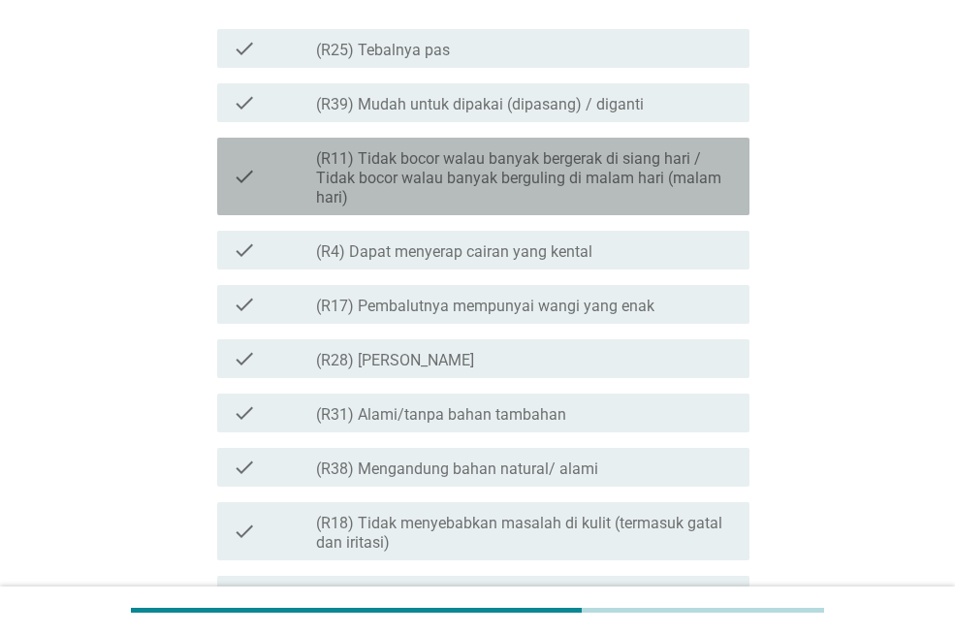
click at [584, 194] on label "(R11) Tidak bocor walau banyak bergerak di siang hari / Tidak bocor walau banya…" at bounding box center [525, 178] width 418 height 58
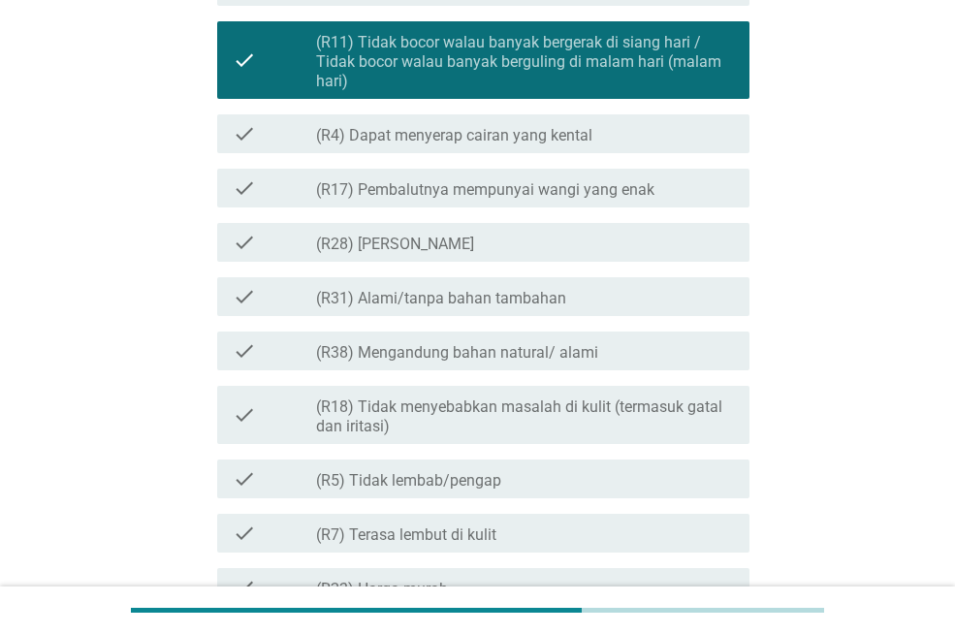
scroll to position [466, 0]
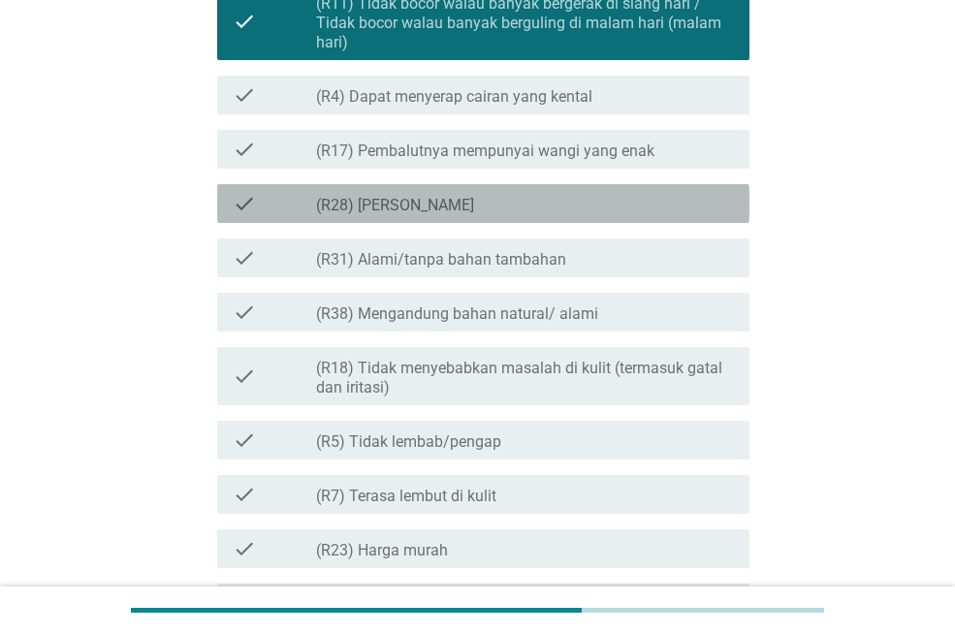
click at [557, 196] on div "check_box_outline_blank (R28) [PERSON_NAME]" at bounding box center [525, 203] width 418 height 23
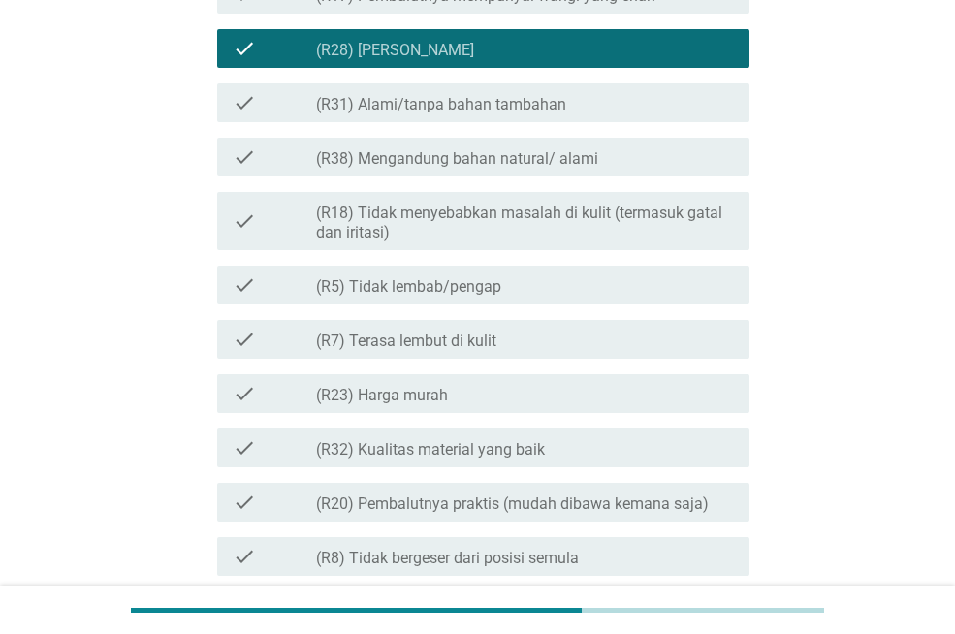
scroll to position [660, 0]
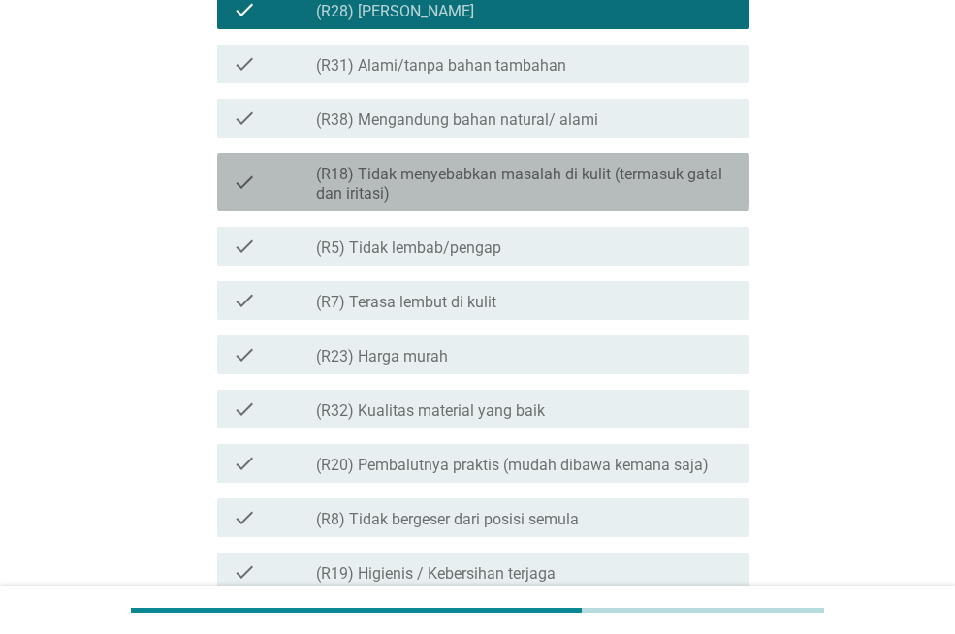
click at [685, 177] on label "(R18) Tidak menyebabkan masalah di kulit (termasuk gatal dan iritasi)" at bounding box center [525, 184] width 418 height 39
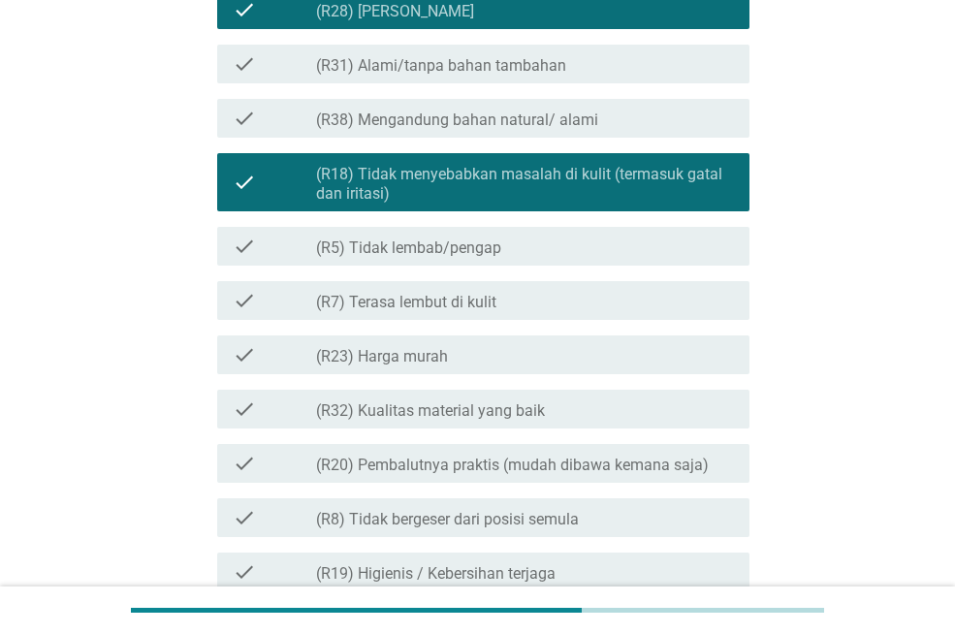
click at [756, 350] on div "Ketika Anda berpikir tentang PEMBALUT dan PANTILINER untuk MALAM HARI PADA HARI…" at bounding box center [477, 645] width 575 height 2468
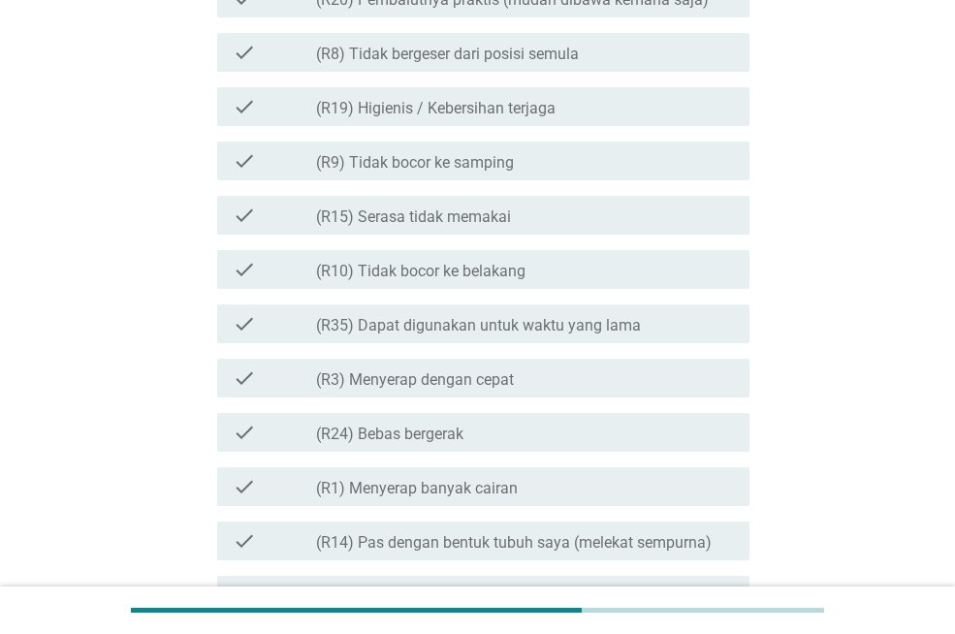
scroll to position [1164, 0]
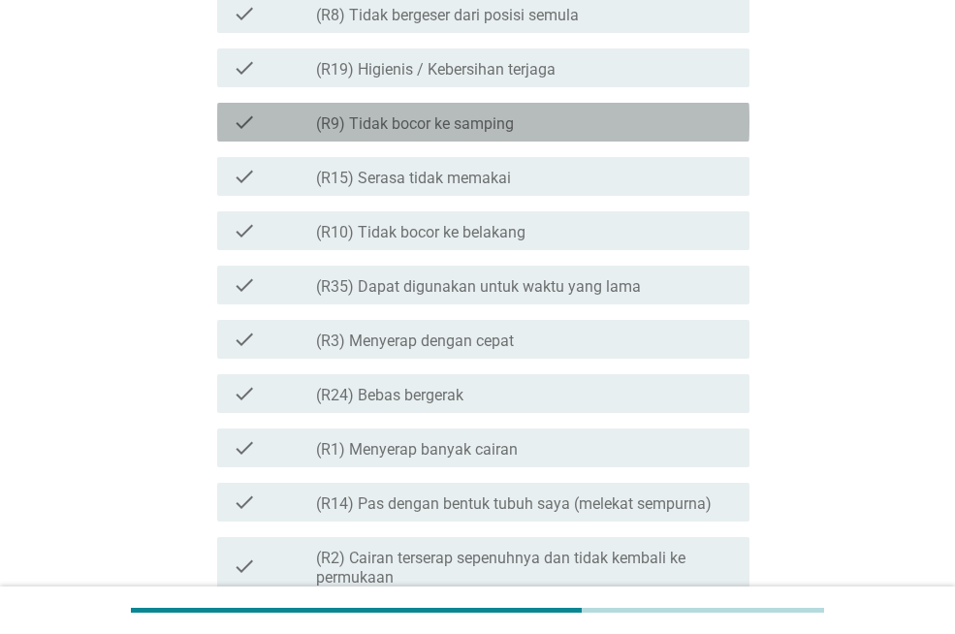
click at [588, 116] on div "check_box_outline_blank (R9) Tidak bocor ke samping" at bounding box center [525, 122] width 418 height 23
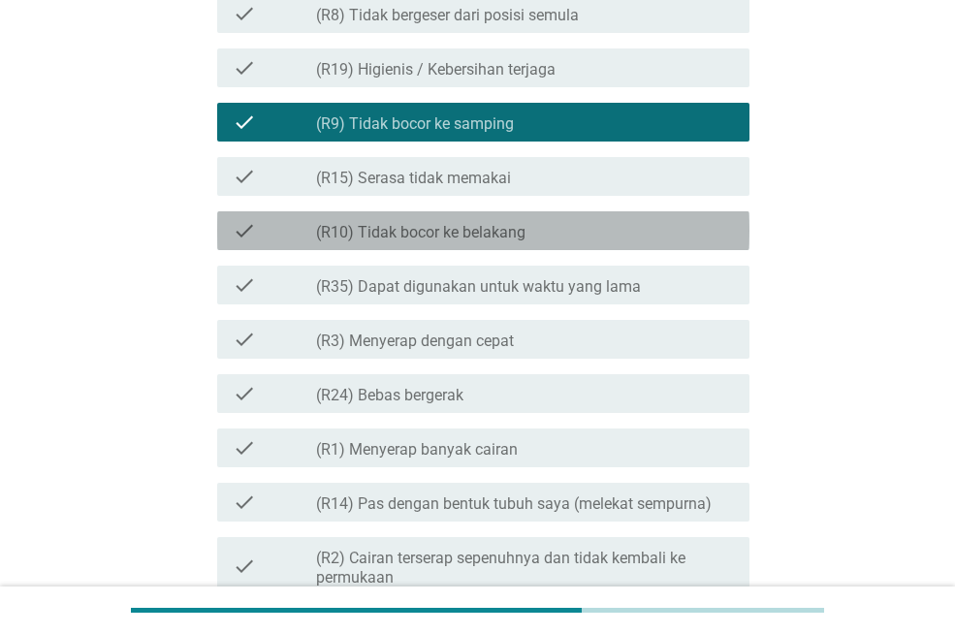
click at [534, 216] on div "check check_box_outline_blank (R10) Tidak bocor ke belakang" at bounding box center [483, 230] width 532 height 39
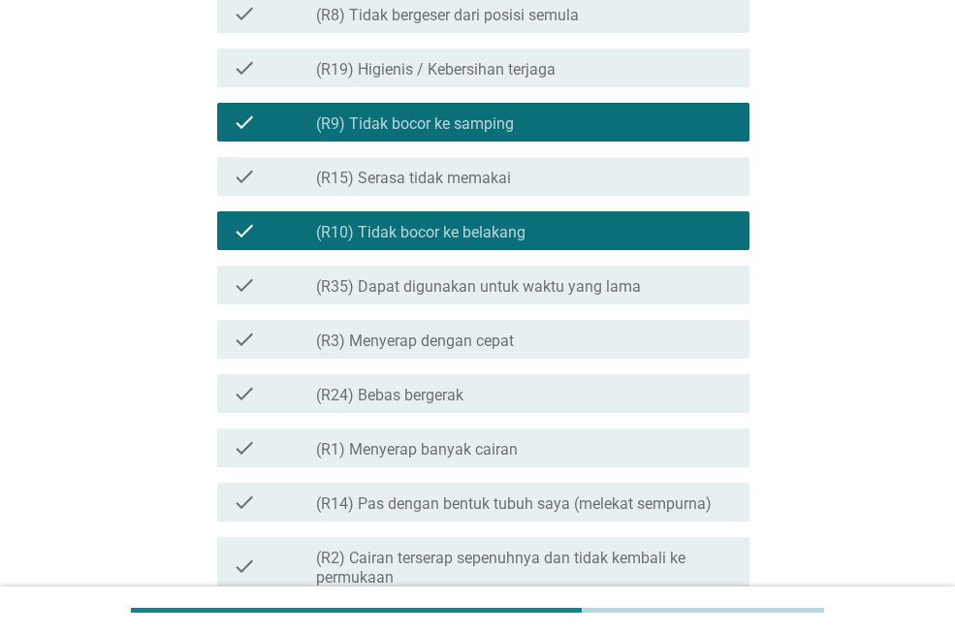
click at [686, 361] on div "check check_box_outline_blank (R3) Menyerap dengan cepat" at bounding box center [478, 339] width 544 height 54
click at [883, 382] on div "Ketika Anda berpikir tentang PEMBALUT dan PANTILINER untuk MALAM HARI PADA HARI…" at bounding box center [478, 141] width 862 height 2468
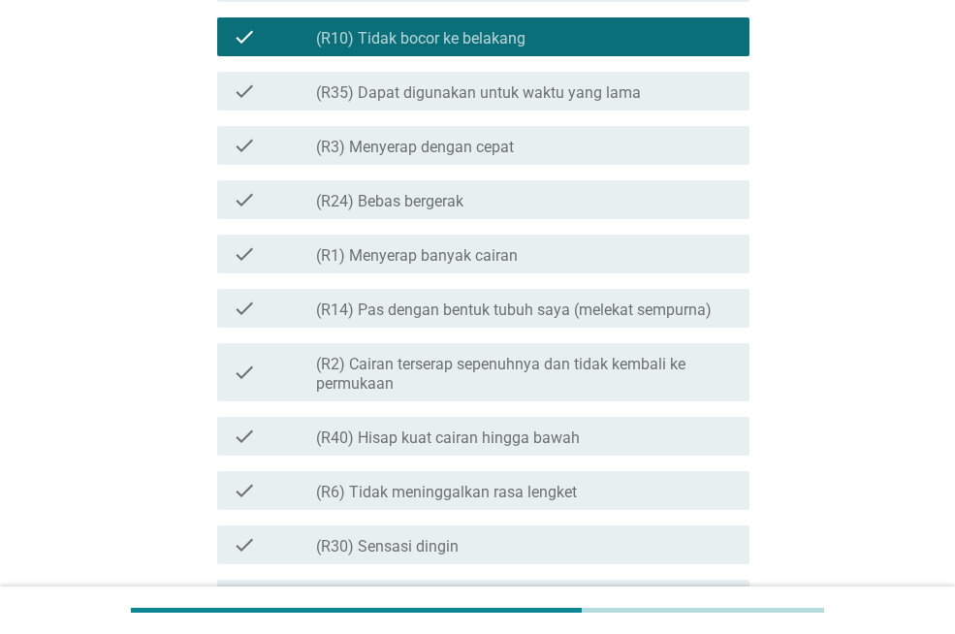
scroll to position [1435, 0]
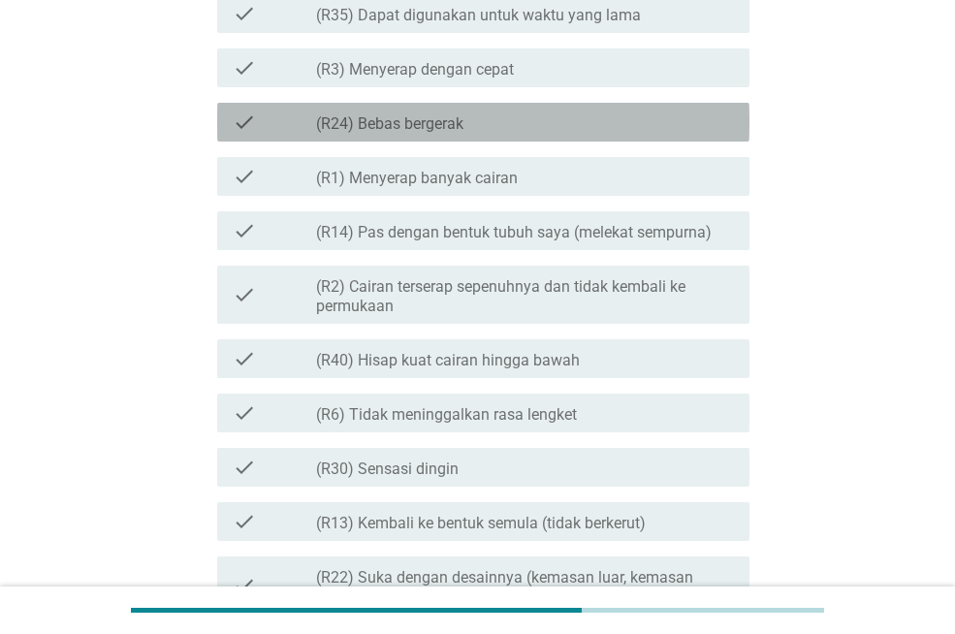
click at [672, 134] on div "check check_box_outline_blank (R24) Bebas bergerak" at bounding box center [483, 122] width 532 height 39
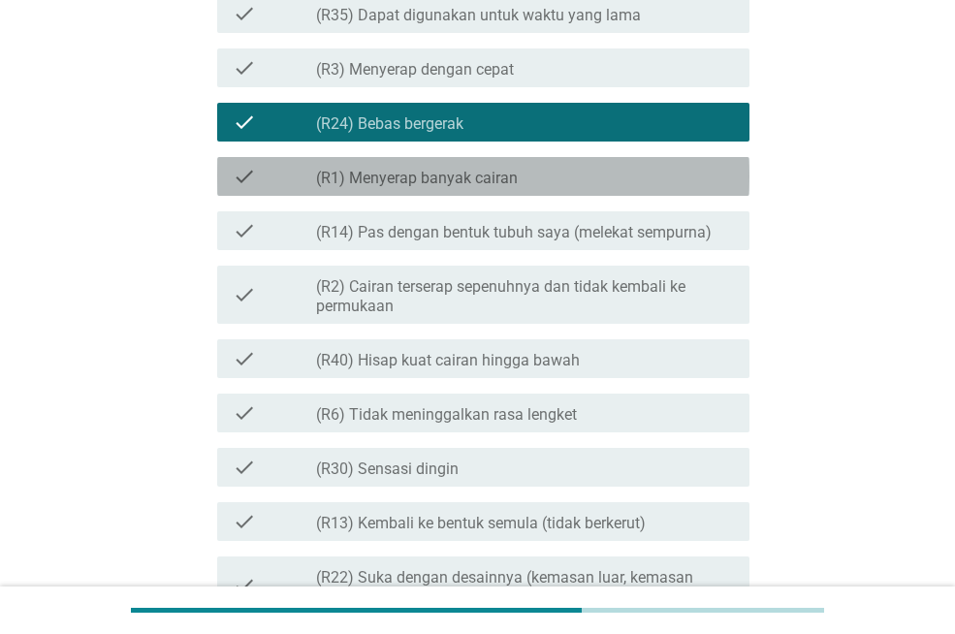
click at [665, 163] on div "check check_box_outline_blank (R1) Menyerap banyak cairan" at bounding box center [483, 176] width 532 height 39
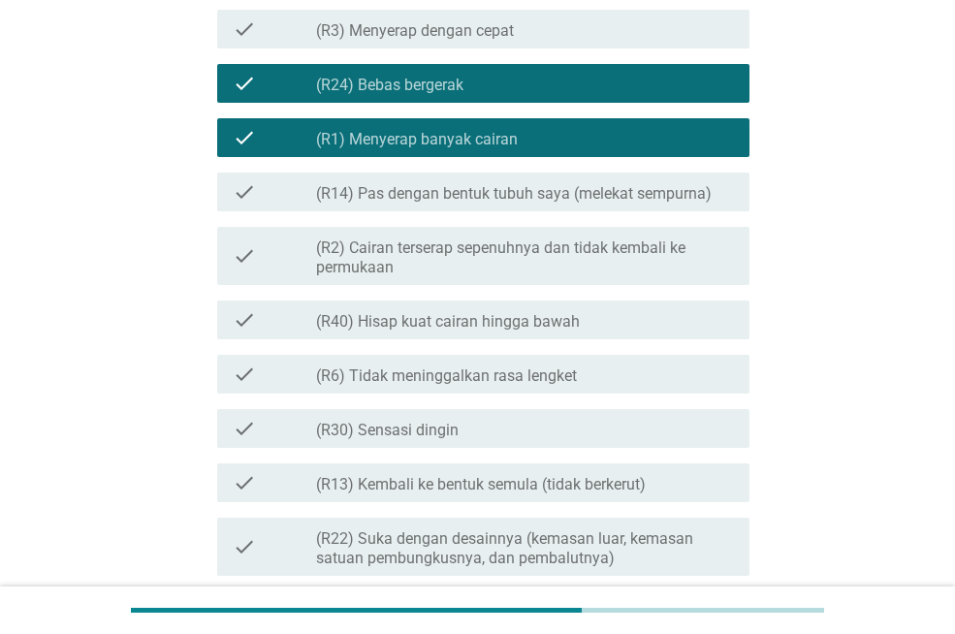
scroll to position [1513, 0]
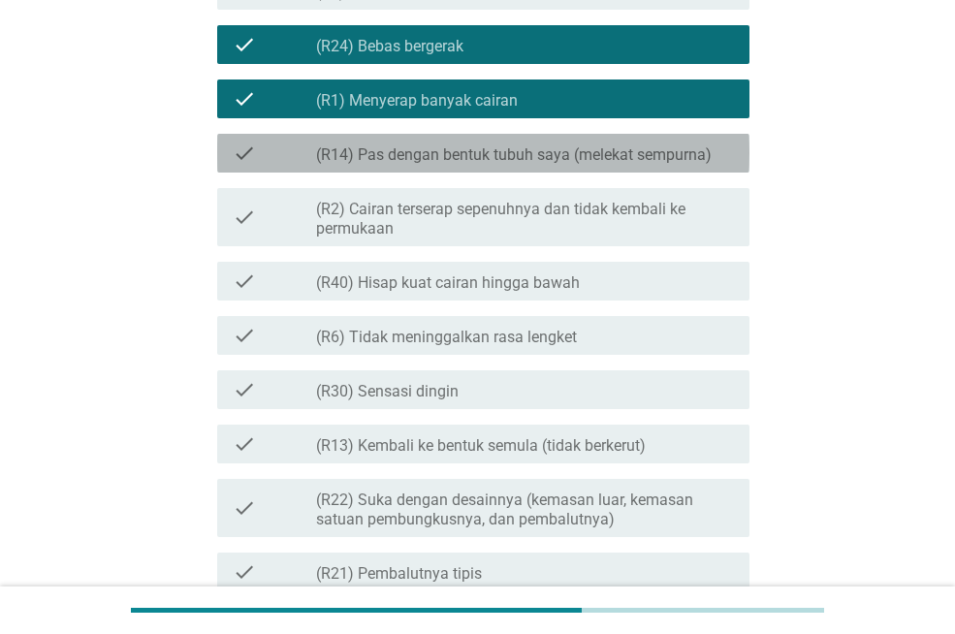
click at [679, 143] on div "check_box_outline_blank (R14) Pas dengan bentuk tubuh saya (melekat sempurna)" at bounding box center [525, 153] width 418 height 23
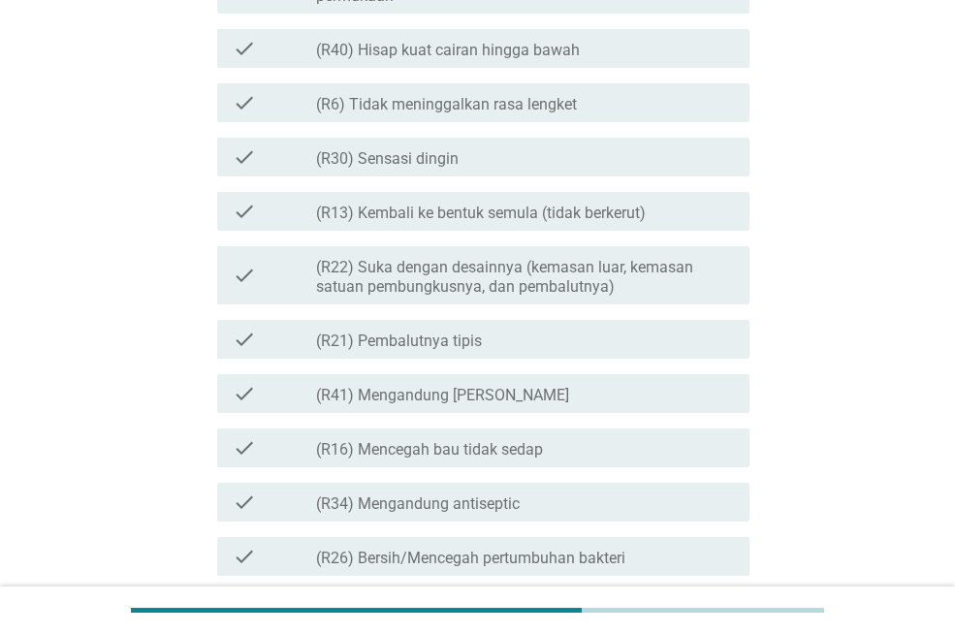
scroll to position [1785, 0]
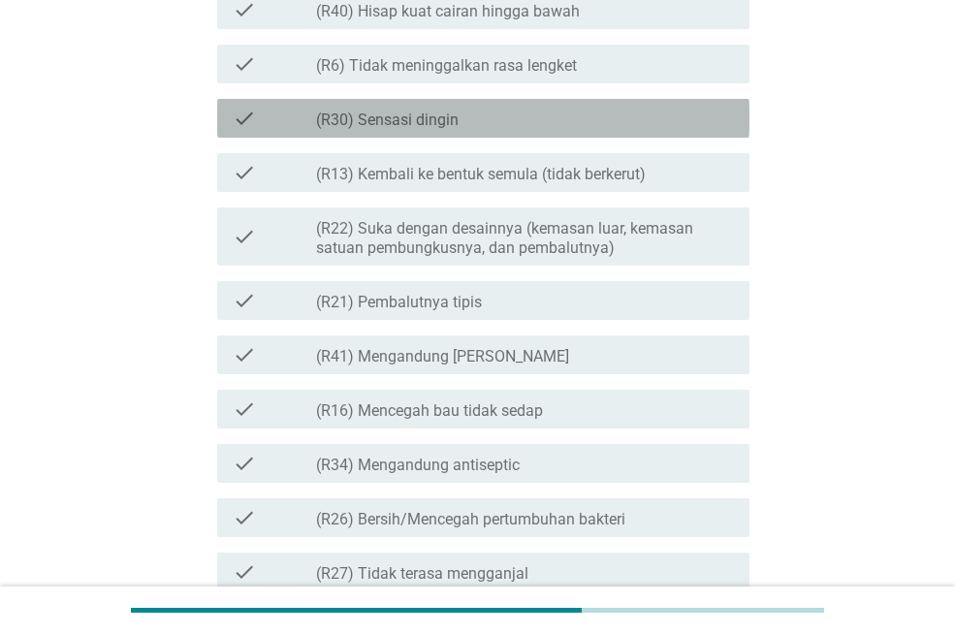
click at [542, 115] on div "check_box_outline_blank (R30) Sensasi dingin" at bounding box center [525, 118] width 418 height 23
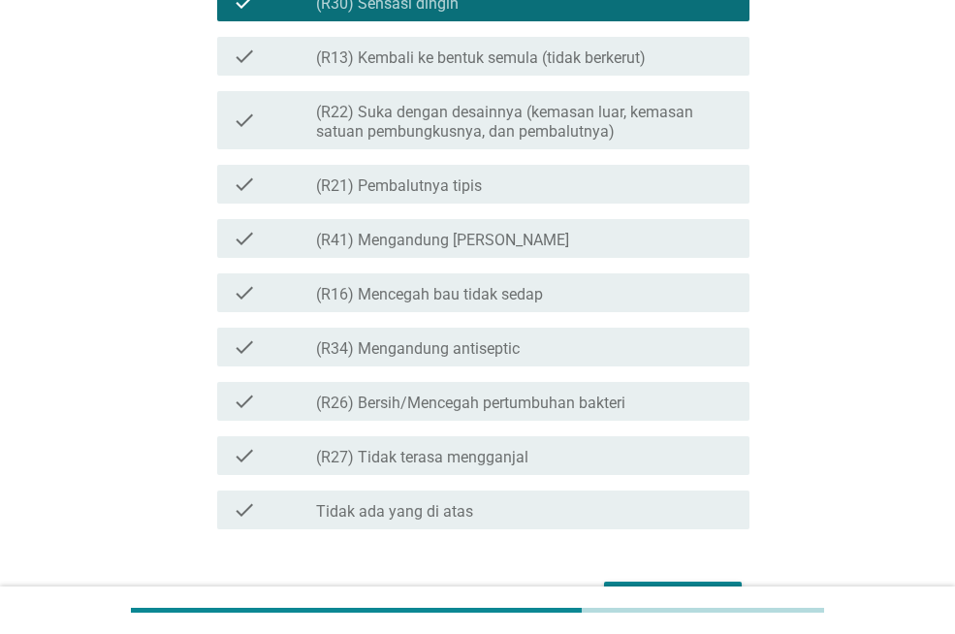
scroll to position [1940, 0]
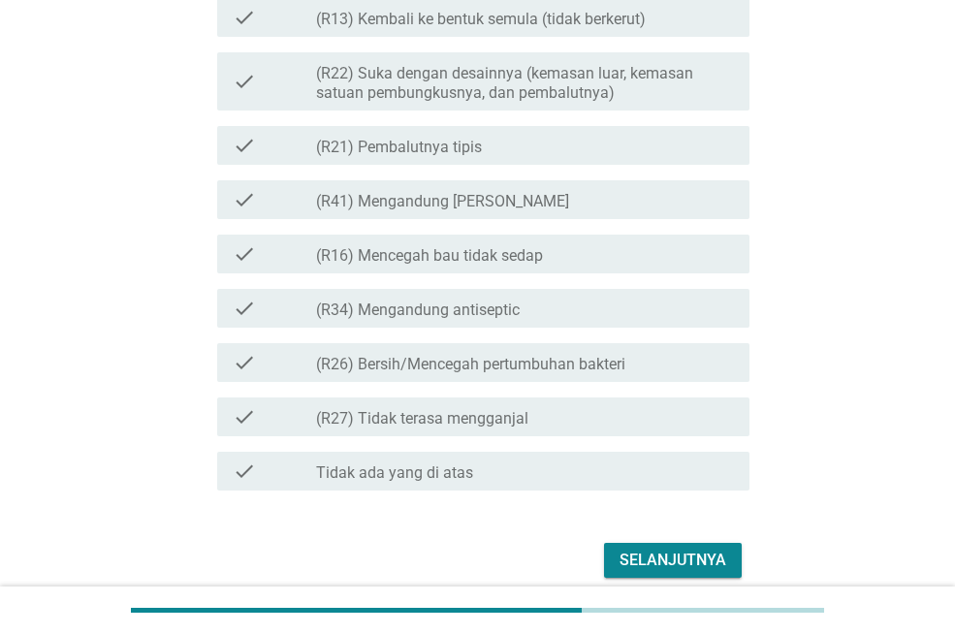
click at [636, 266] on div "check check_box_outline_blank (R16) Mencegah bau tidak sedap" at bounding box center [483, 254] width 532 height 39
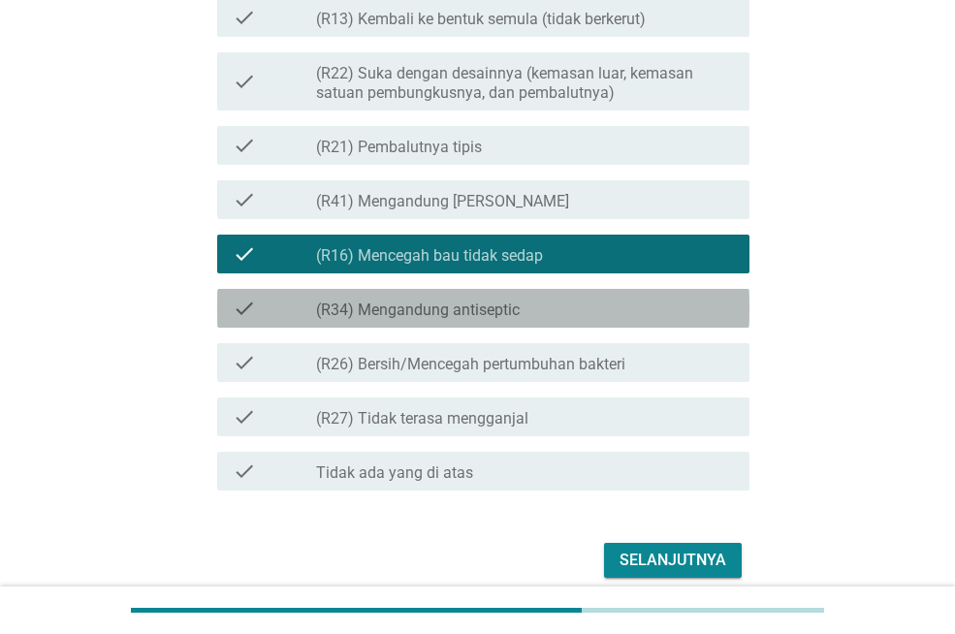
click at [632, 299] on div "check_box_outline_blank (R34) Mengandung antiseptic" at bounding box center [525, 308] width 418 height 23
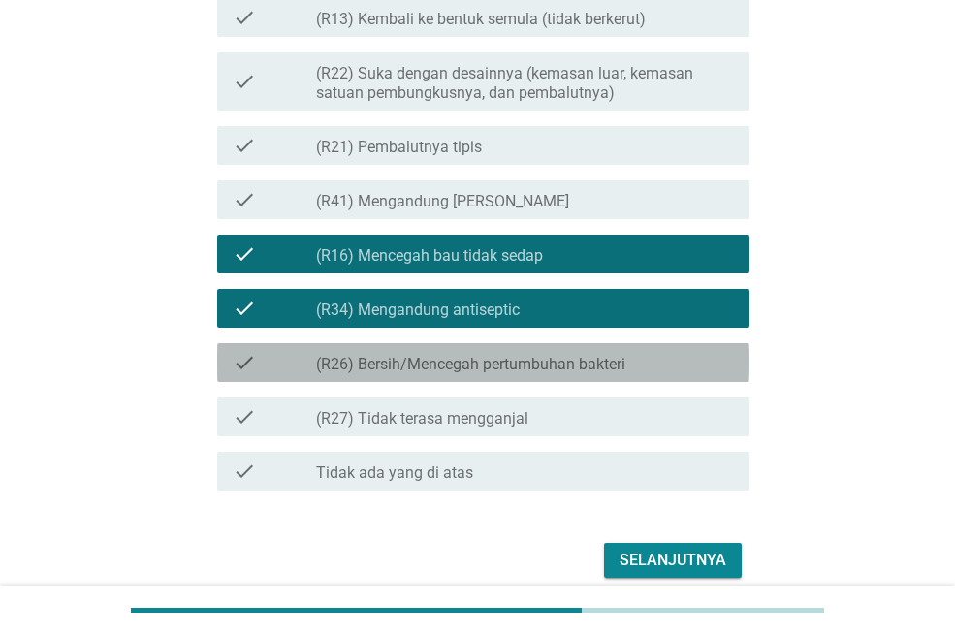
click at [654, 346] on div "check check_box_outline_blank (R26) Bersih/Mencegah pertumbuhan bakteri" at bounding box center [483, 362] width 532 height 39
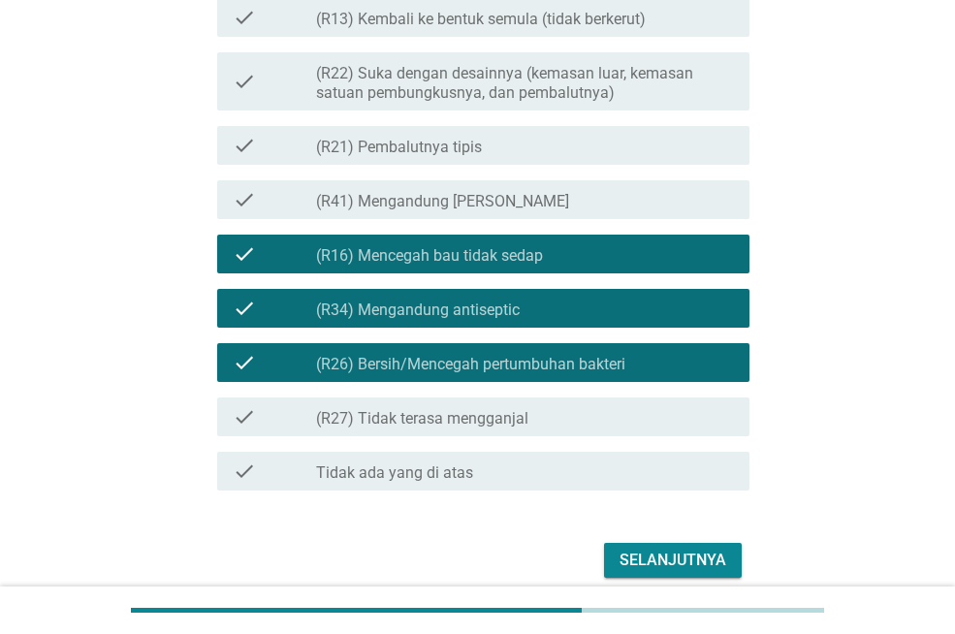
click at [635, 557] on div "Selanjutnya" at bounding box center [673, 560] width 107 height 23
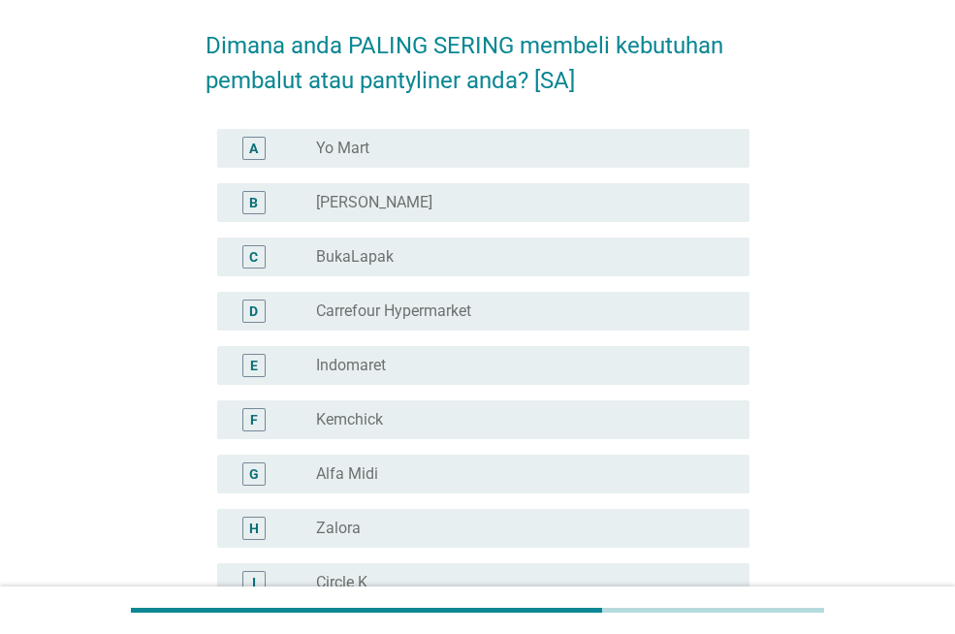
scroll to position [116, 0]
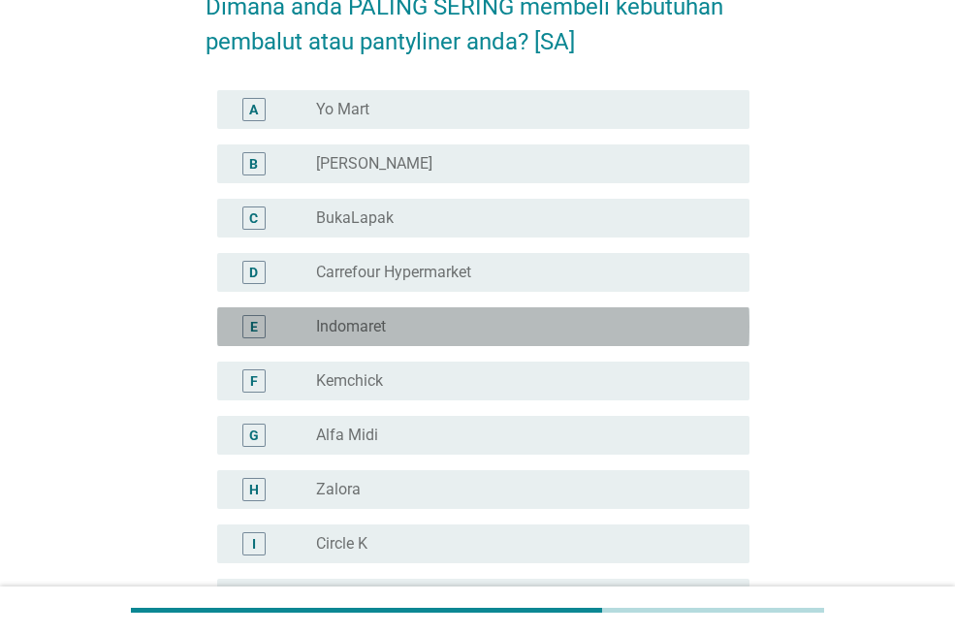
click at [604, 329] on div "radio_button_unchecked Indomaret" at bounding box center [517, 326] width 402 height 19
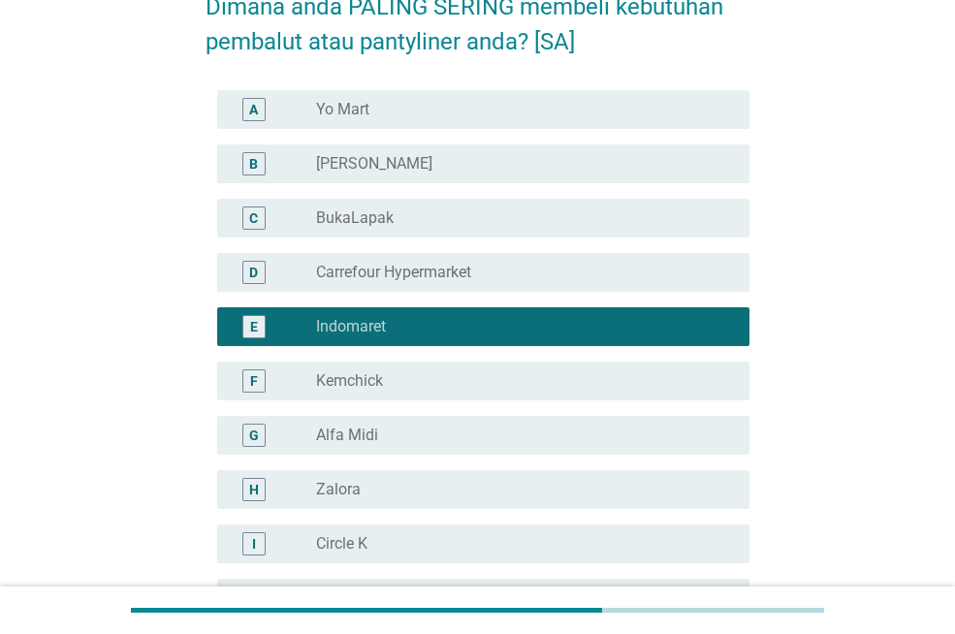
click at [624, 294] on div "D radio_button_unchecked Carrefour Hypermarket" at bounding box center [478, 272] width 544 height 54
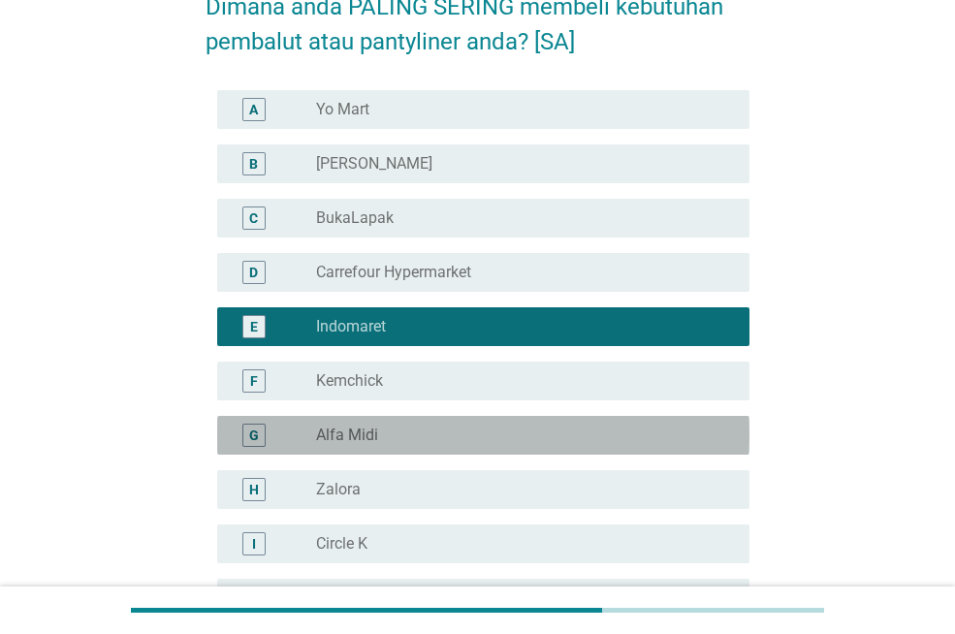
click at [519, 435] on div "radio_button_unchecked Alfa Midi" at bounding box center [517, 435] width 402 height 19
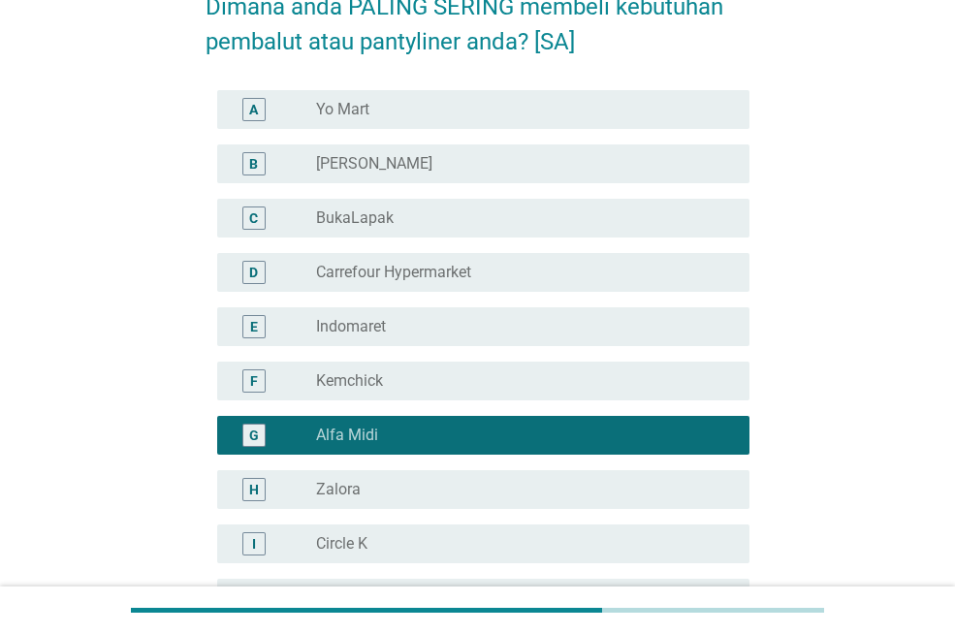
click at [683, 337] on div "radio_button_unchecked Indomaret" at bounding box center [525, 326] width 418 height 23
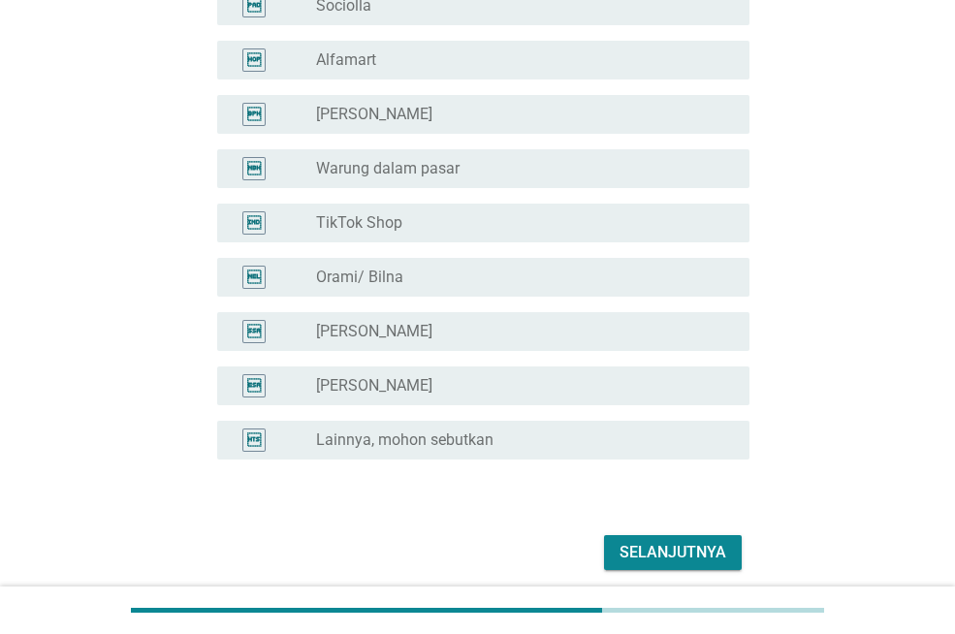
scroll to position [3717, 0]
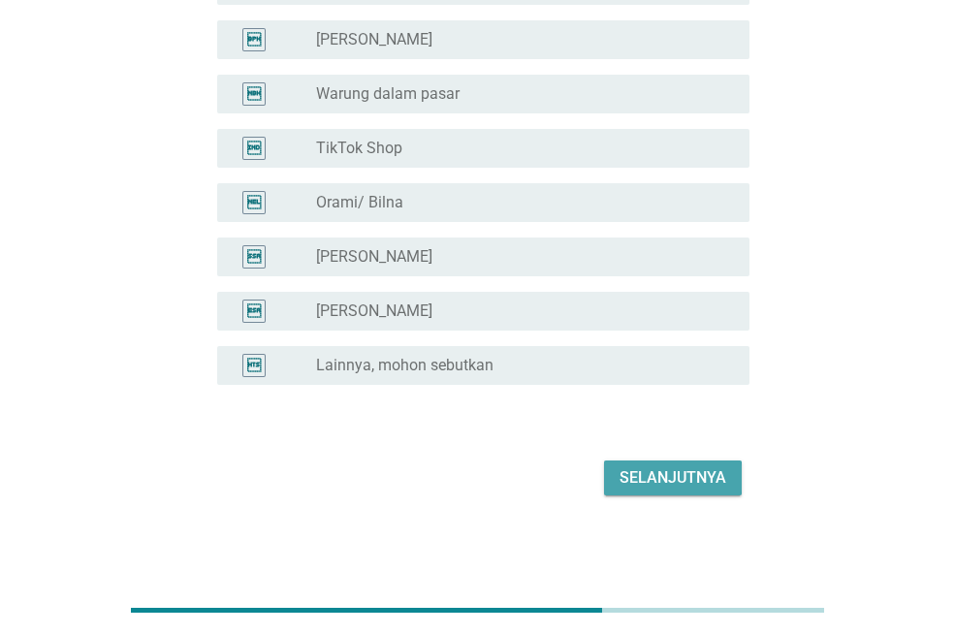
click at [692, 472] on div "Selanjutnya" at bounding box center [673, 478] width 107 height 23
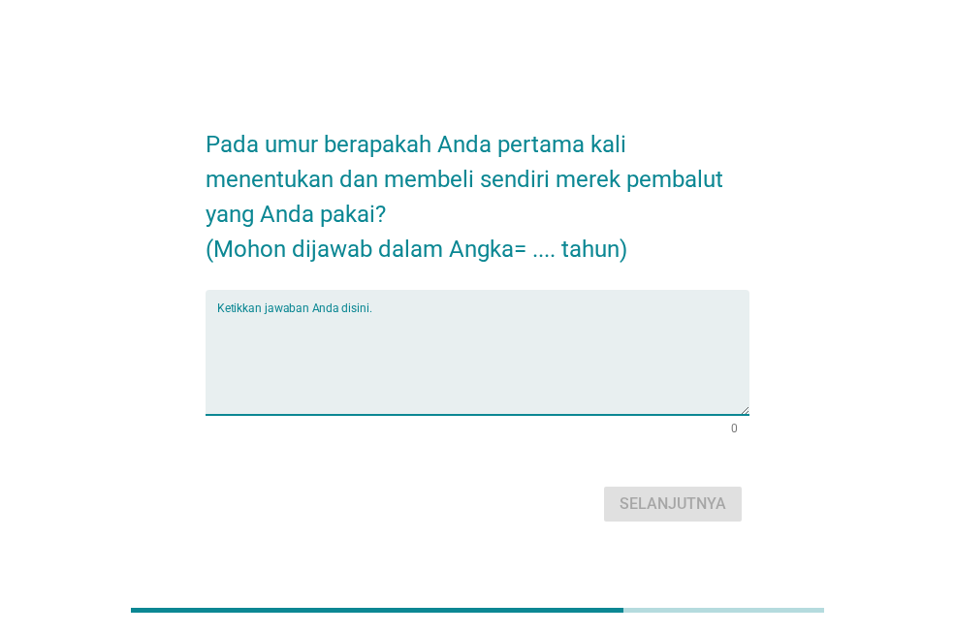
click at [411, 345] on textarea "Ketikkan jawaban Anda disini." at bounding box center [483, 364] width 532 height 102
type textarea "14"
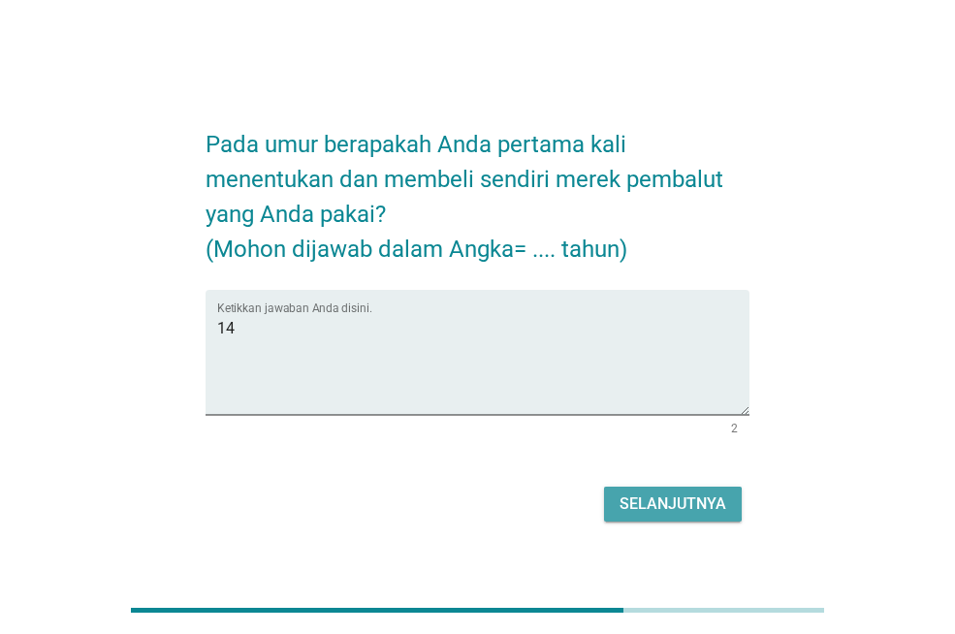
click at [683, 505] on div "Selanjutnya" at bounding box center [673, 504] width 107 height 23
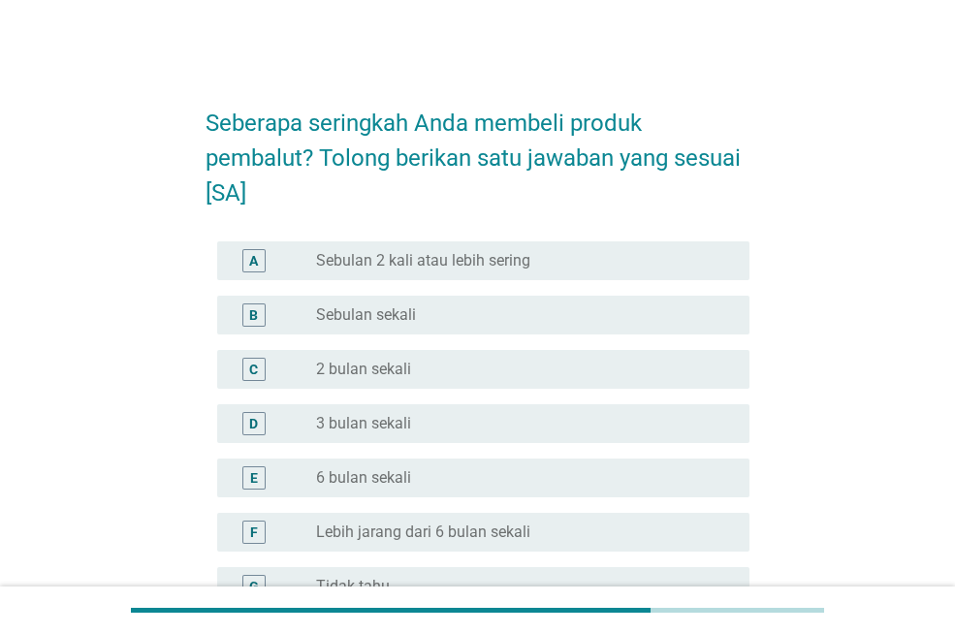
click at [834, 169] on div "Seberapa seringkah Anda membeli produk pembalut? Tolong berikan satu jawaban ya…" at bounding box center [478, 404] width 862 height 667
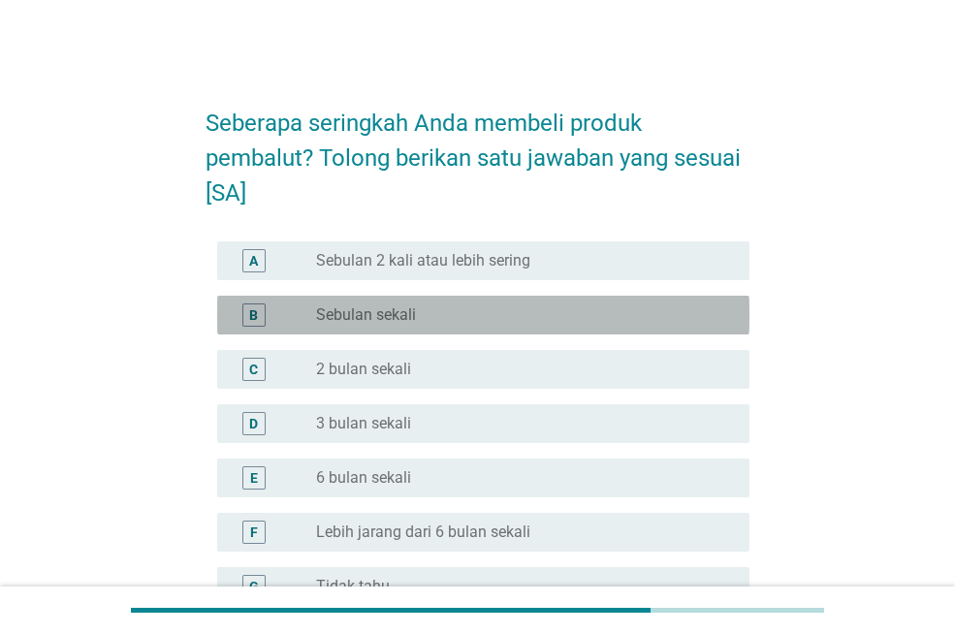
click at [547, 299] on div "B radio_button_unchecked Sebulan sekali" at bounding box center [483, 315] width 532 height 39
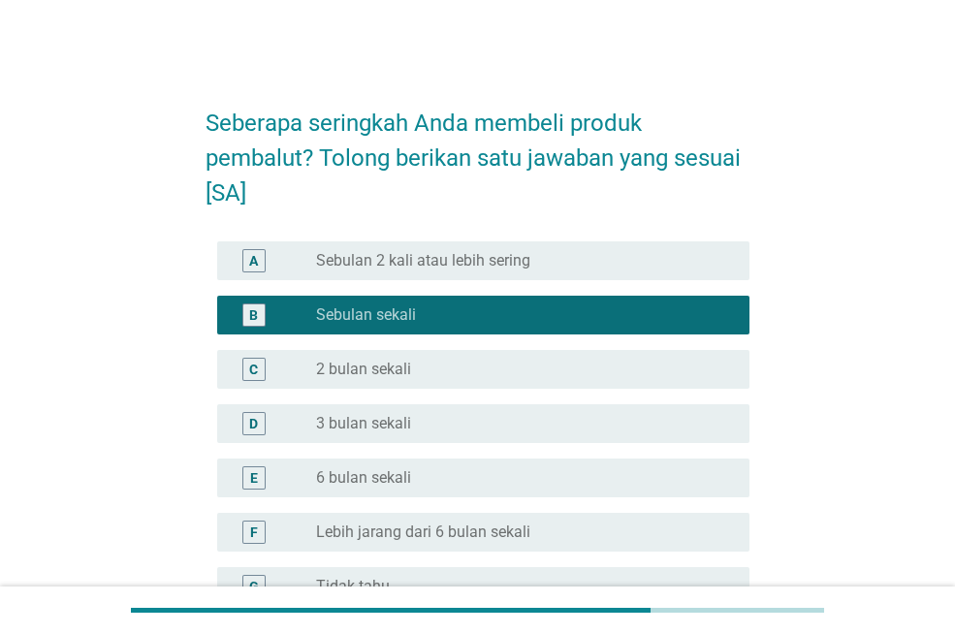
click at [767, 412] on div "Seberapa seringkah Anda membeli produk pembalut? Tolong berikan satu jawaban ya…" at bounding box center [478, 404] width 862 height 667
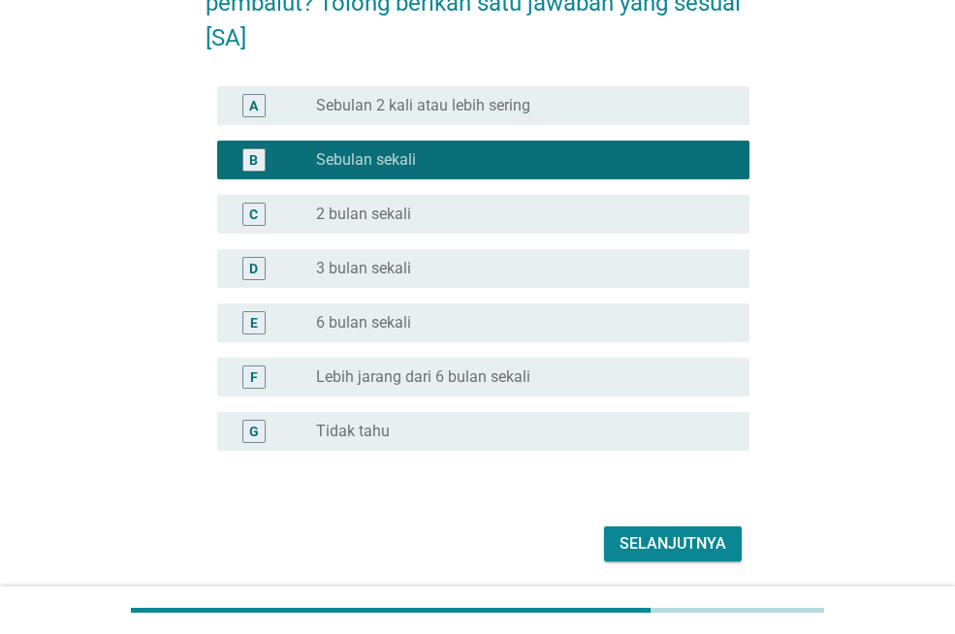
scroll to position [221, 0]
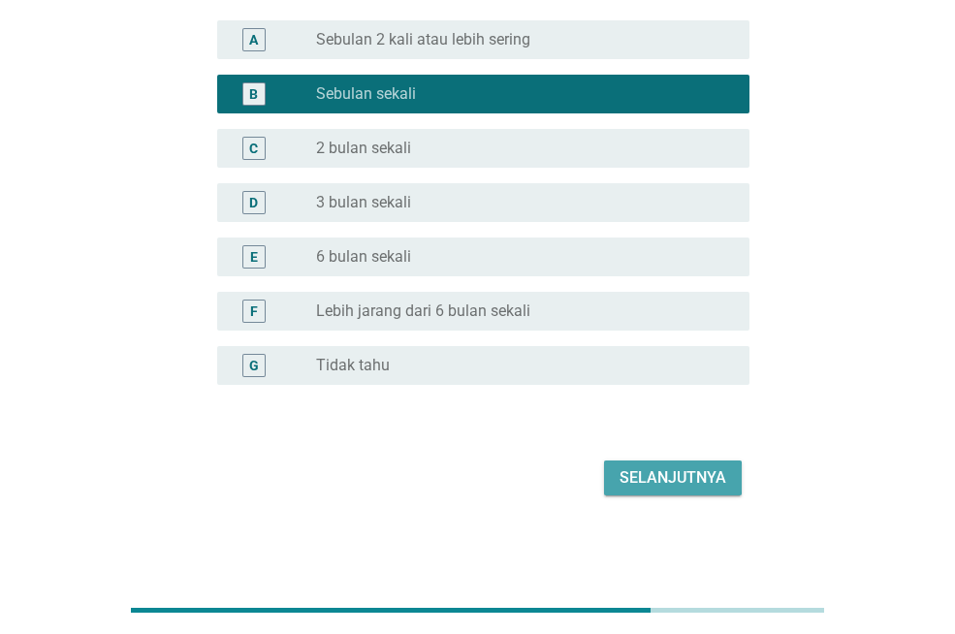
click at [711, 474] on div "Selanjutnya" at bounding box center [673, 478] width 107 height 23
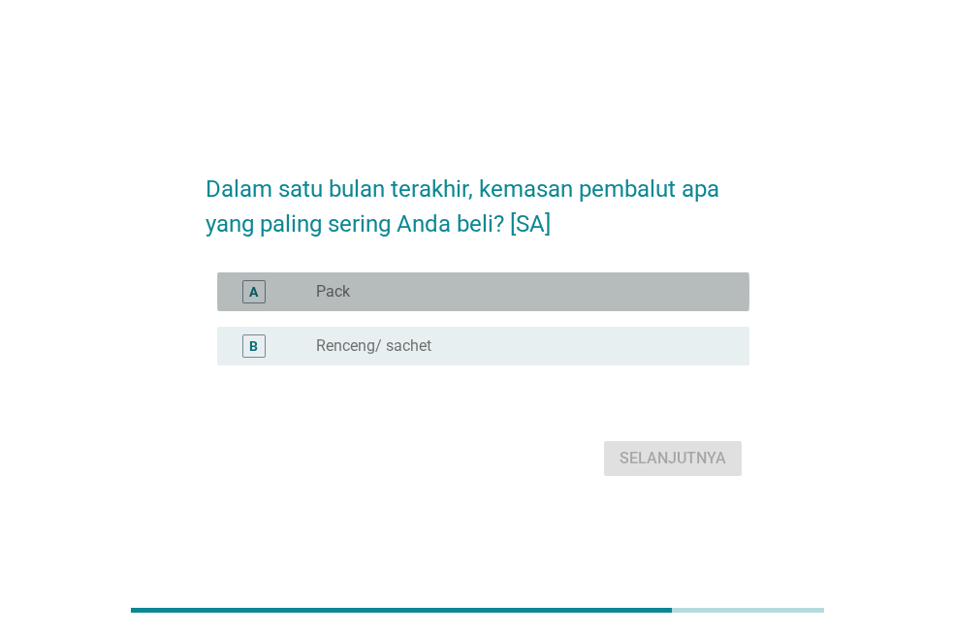
click at [537, 306] on div "A radio_button_unchecked Pack" at bounding box center [483, 292] width 532 height 39
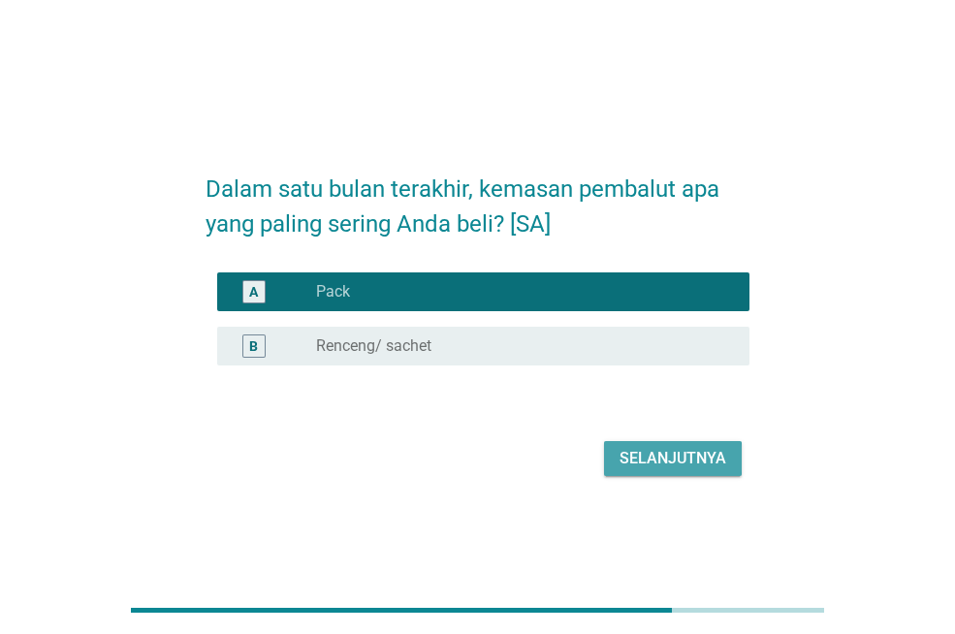
click at [658, 441] on button "Selanjutnya" at bounding box center [673, 458] width 138 height 35
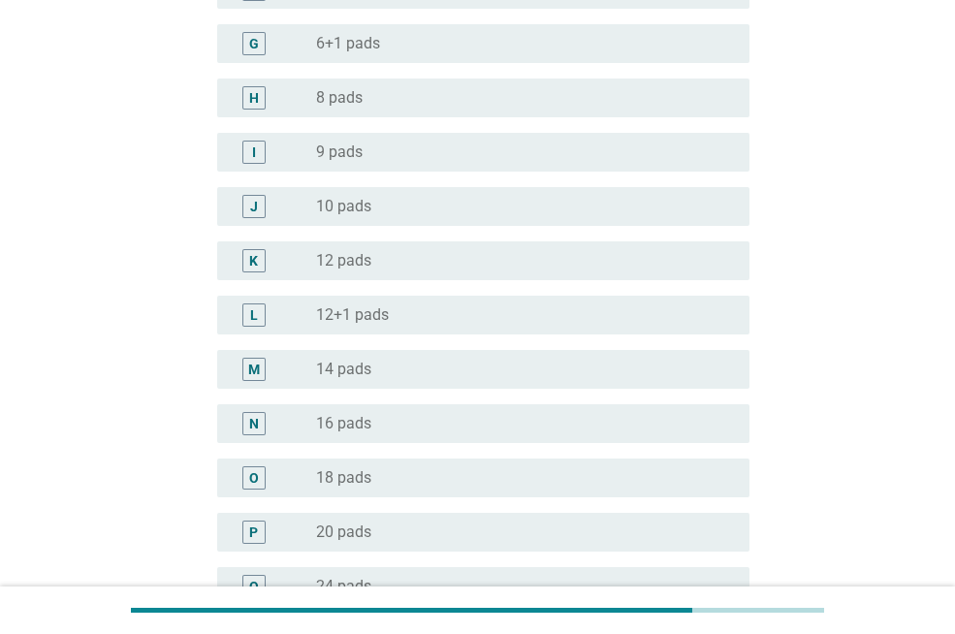
scroll to position [582, 0]
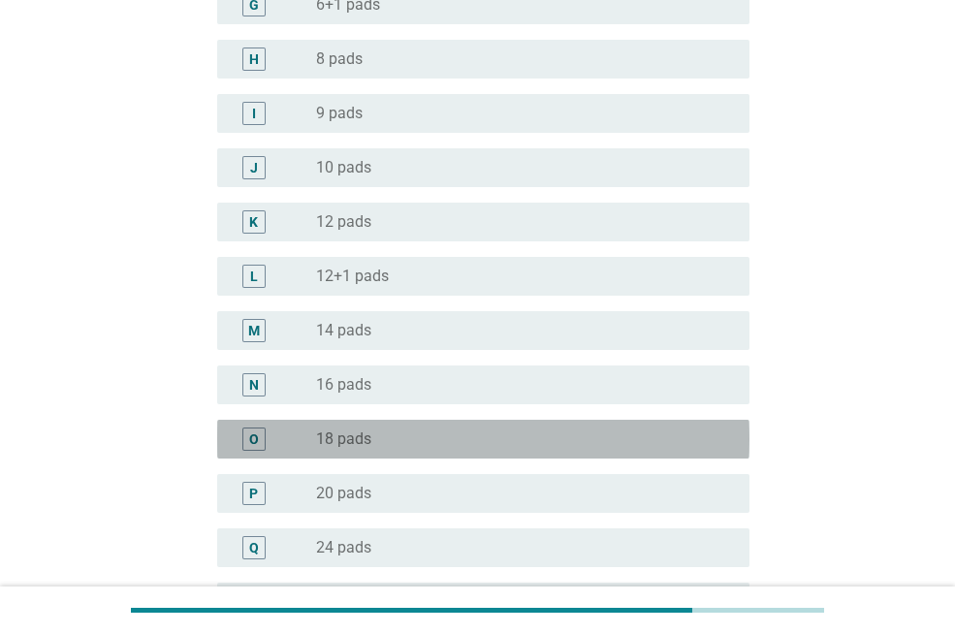
click at [629, 452] on div "O radio_button_unchecked 18 pads" at bounding box center [483, 439] width 532 height 39
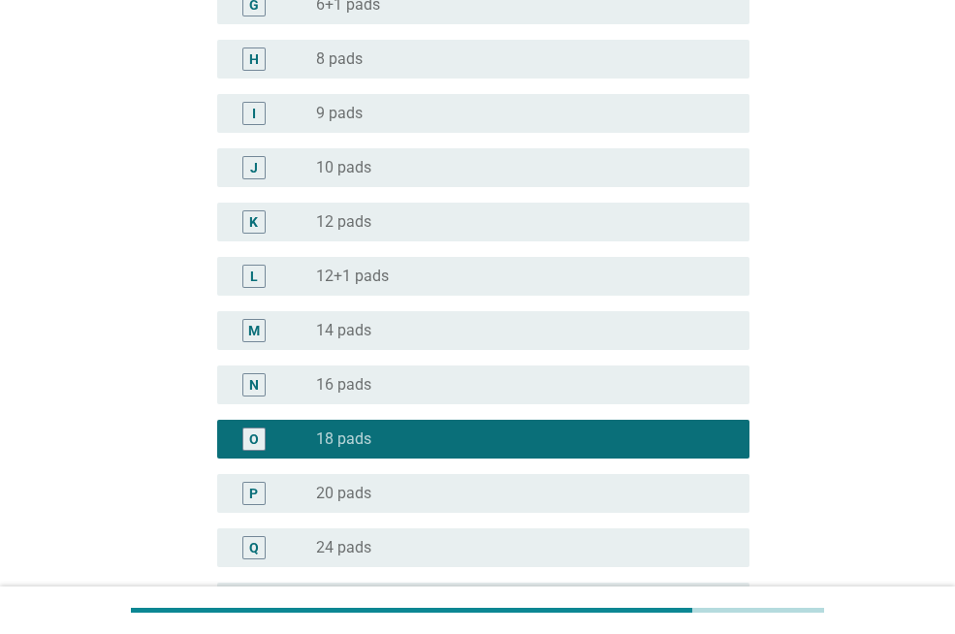
click at [857, 511] on div "Mohon beritahukan kepada saya, berapa bungkus/pack/kemasan pembalut yang dibeli…" at bounding box center [478, 311] width 862 height 1645
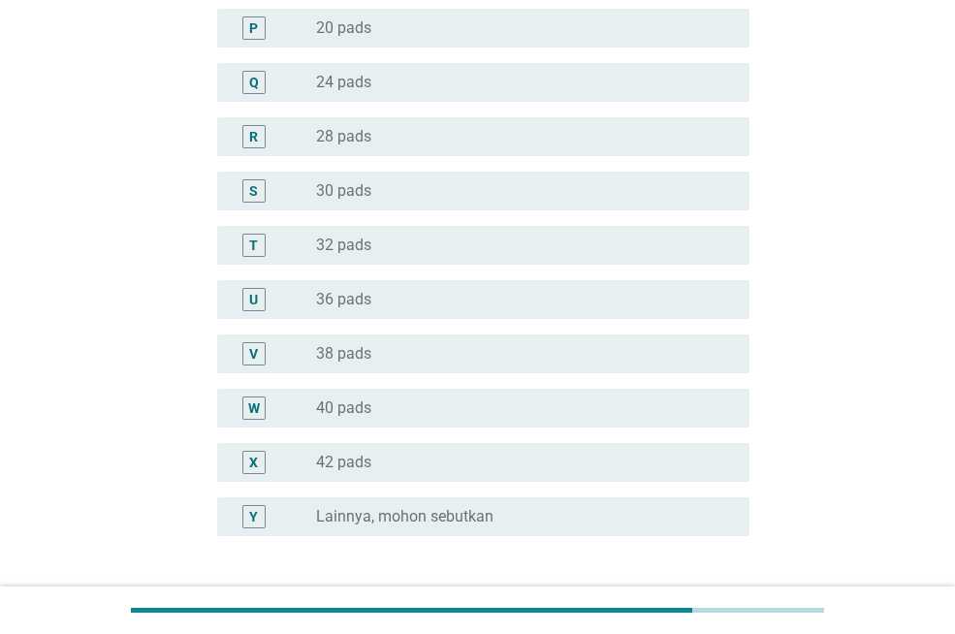
scroll to position [1199, 0]
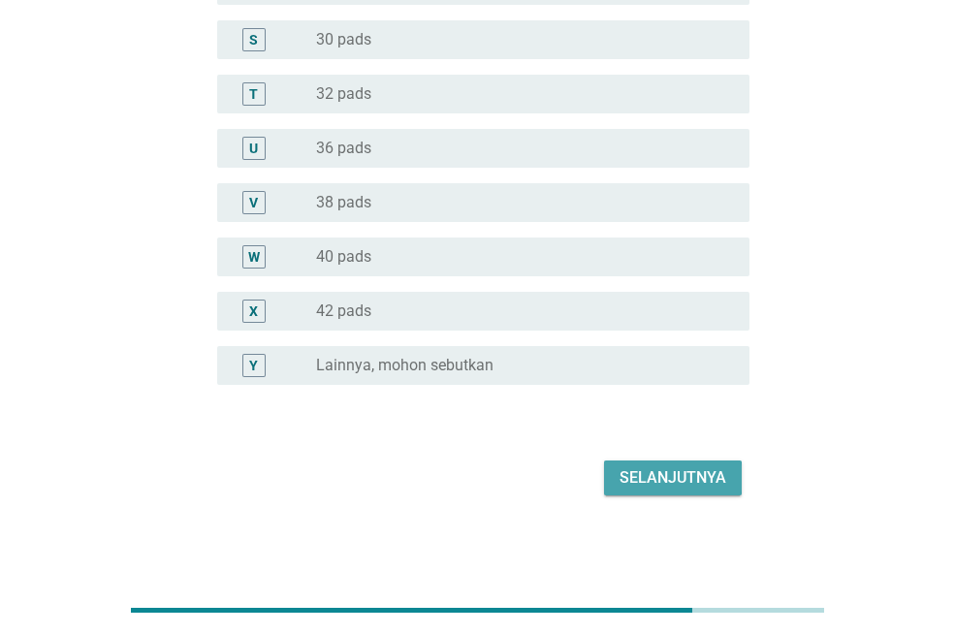
click at [702, 488] on div "Selanjutnya" at bounding box center [673, 478] width 107 height 23
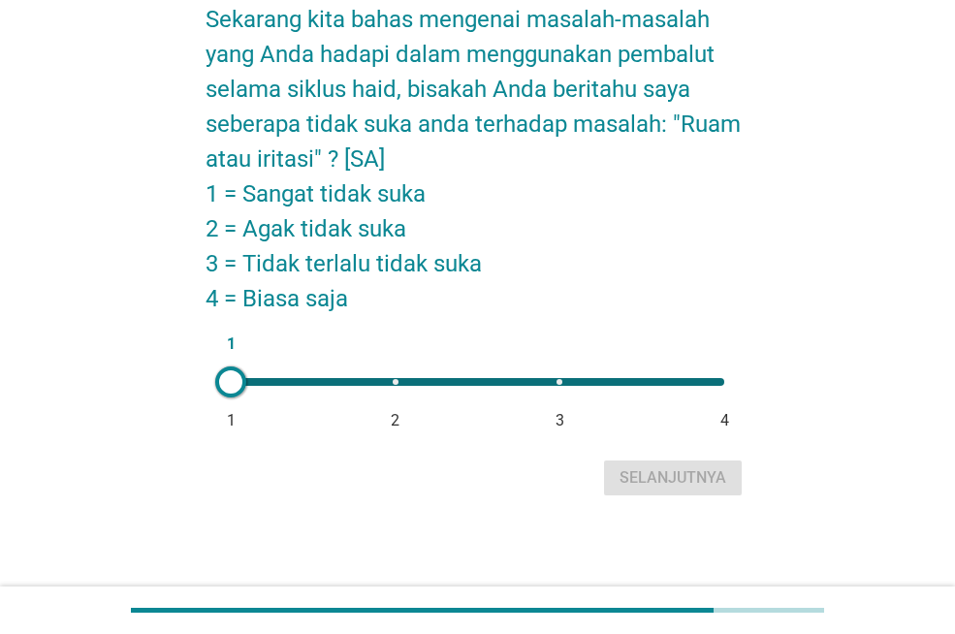
scroll to position [0, 0]
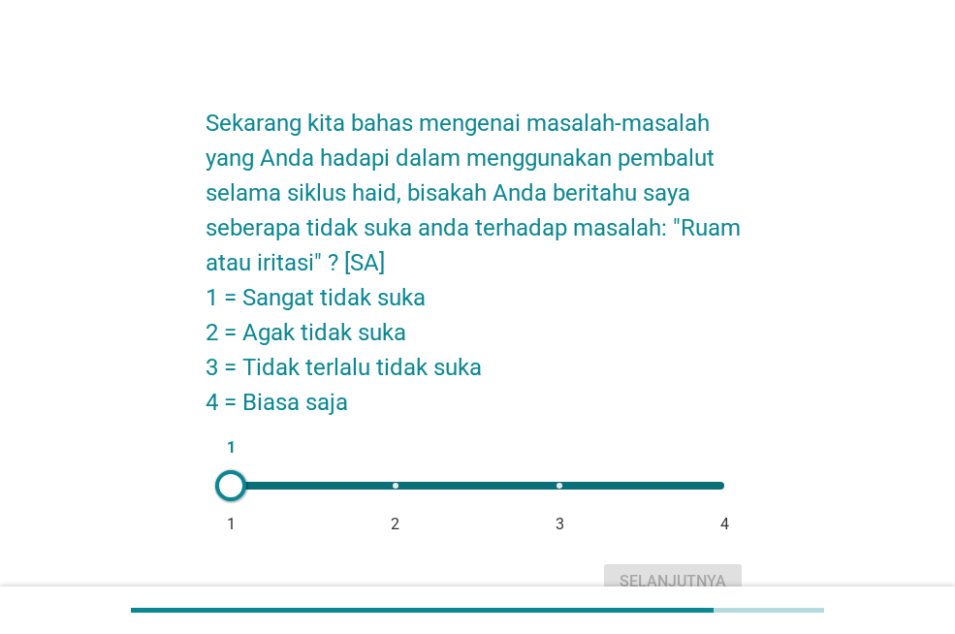
click at [235, 493] on div at bounding box center [230, 485] width 31 height 31
click at [658, 570] on div "Selanjutnya" at bounding box center [673, 581] width 107 height 23
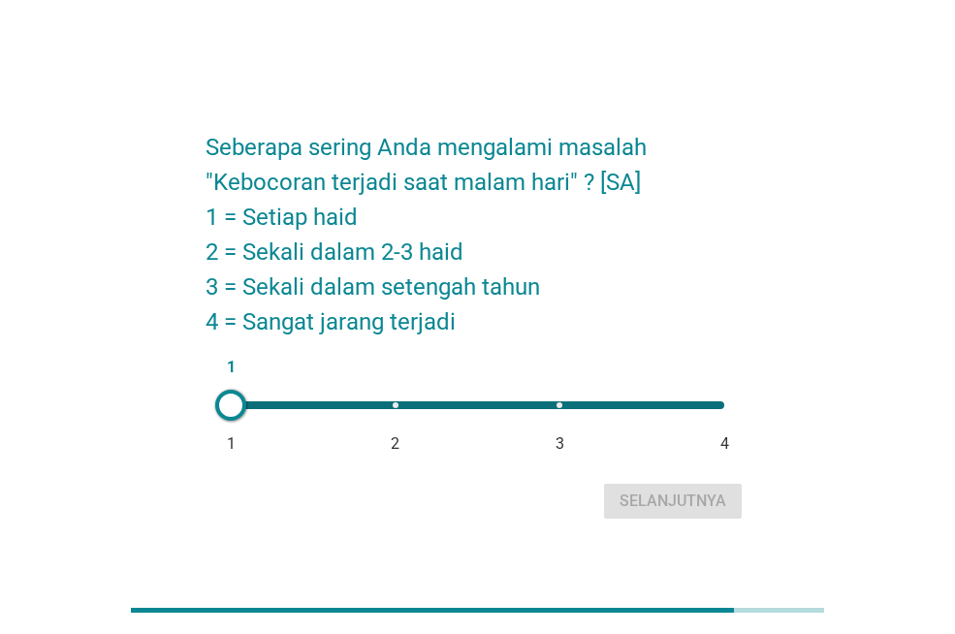
click at [226, 411] on div at bounding box center [230, 405] width 31 height 31
click at [226, 408] on div at bounding box center [230, 405] width 31 height 31
click at [693, 512] on div "Selanjutnya" at bounding box center [673, 501] width 107 height 23
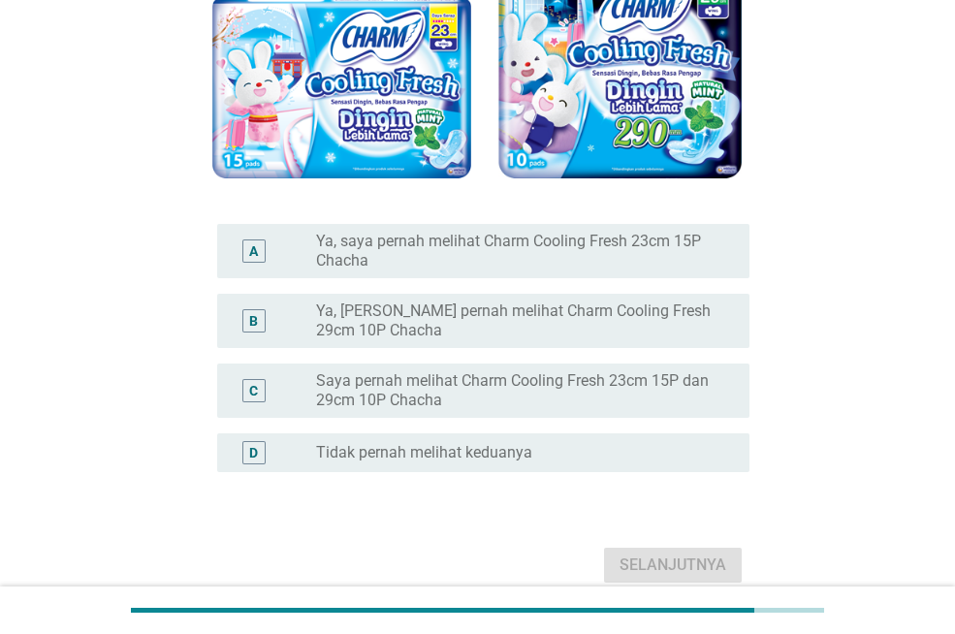
scroll to position [349, 0]
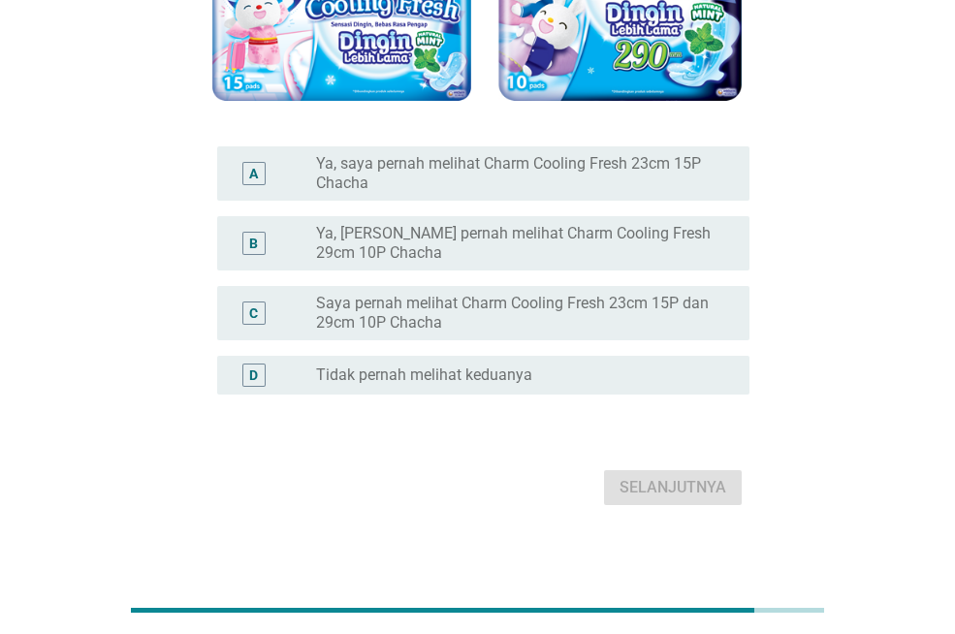
click at [767, 261] on div "Apakah Anda pernah melihat kemasan CHARM COOLING FRESH seperti berikut ini? A r…" at bounding box center [478, 124] width 862 height 805
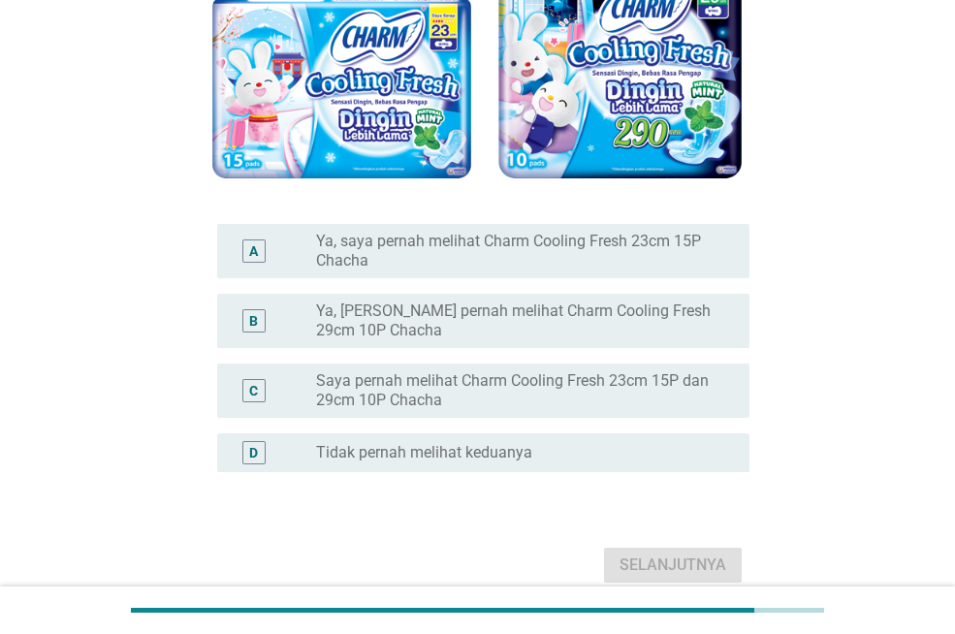
scroll to position [310, 0]
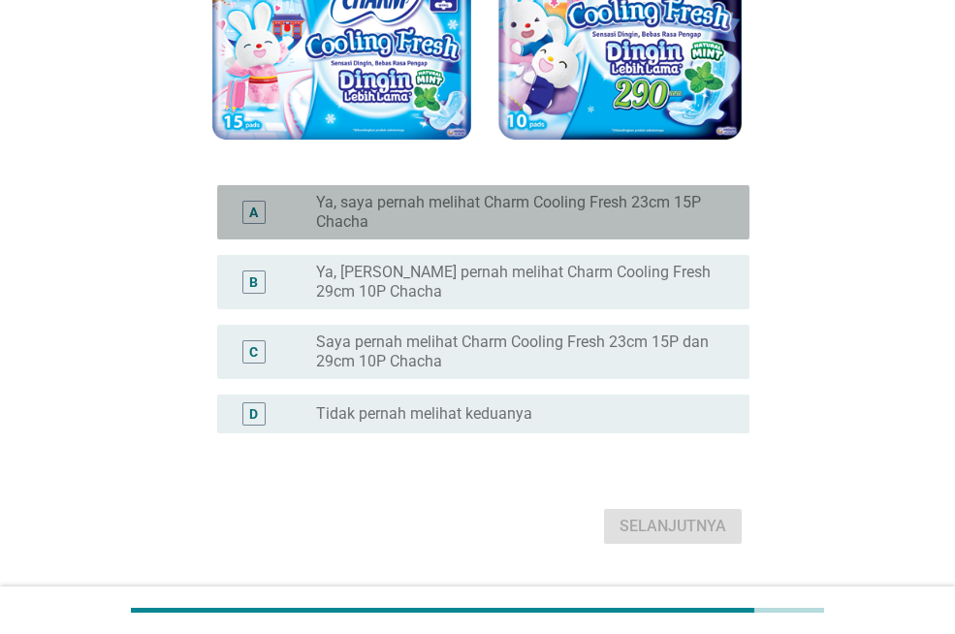
click at [680, 218] on label "Ya, saya pernah melihat Charm Cooling Fresh 23cm 15P Chacha" at bounding box center [517, 212] width 402 height 39
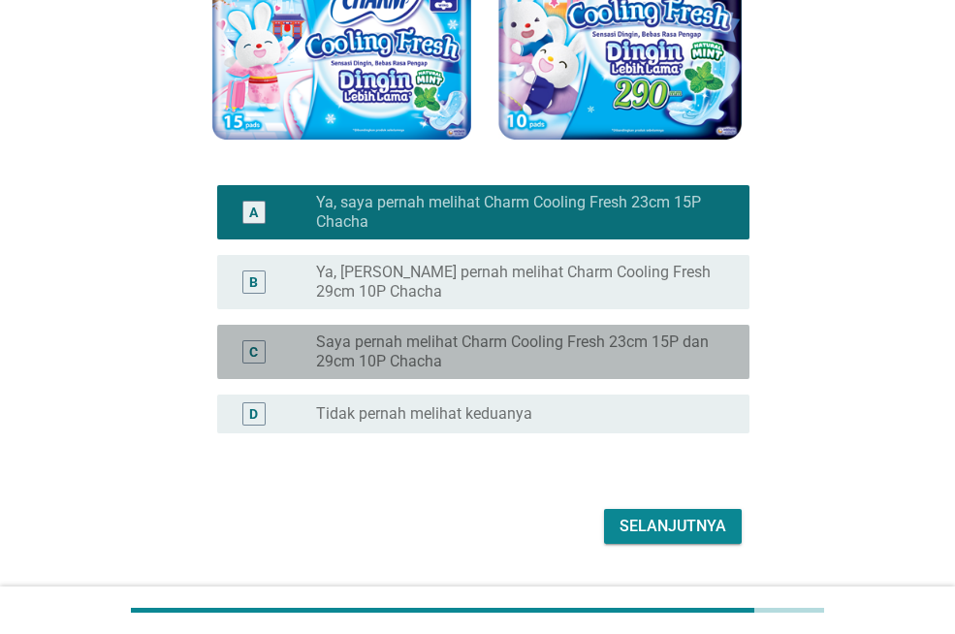
click at [659, 350] on label "Saya pernah melihat Charm Cooling Fresh 23cm 15P dan 29cm 10P Chacha" at bounding box center [517, 352] width 402 height 39
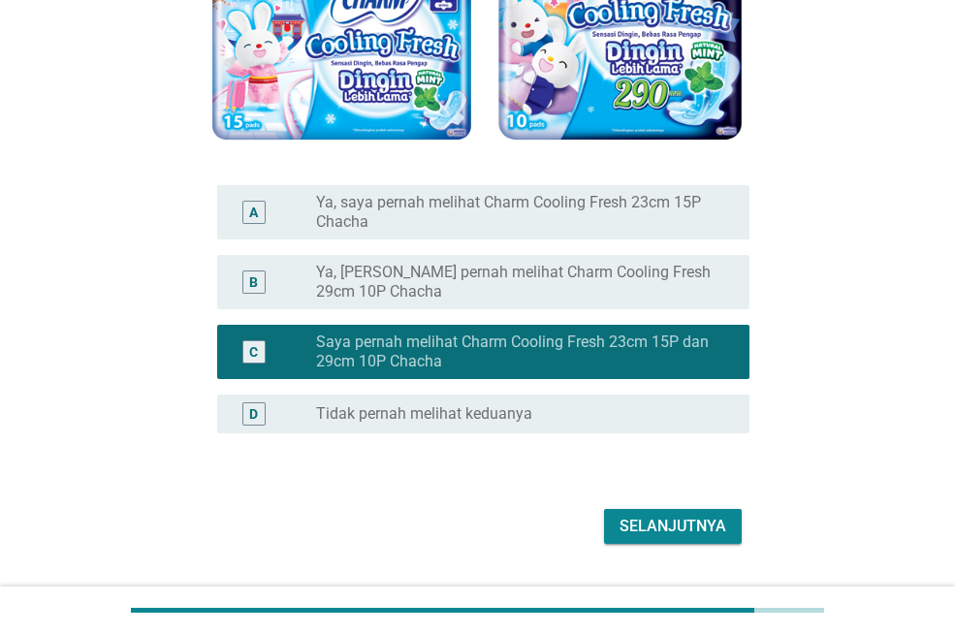
click at [665, 531] on div "Selanjutnya" at bounding box center [673, 526] width 107 height 23
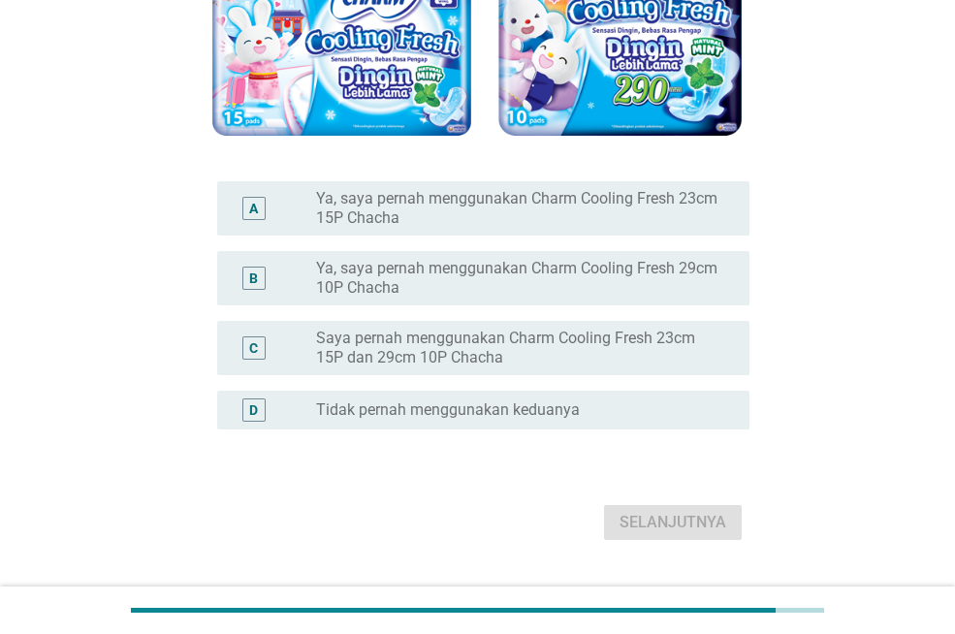
scroll to position [388, 0]
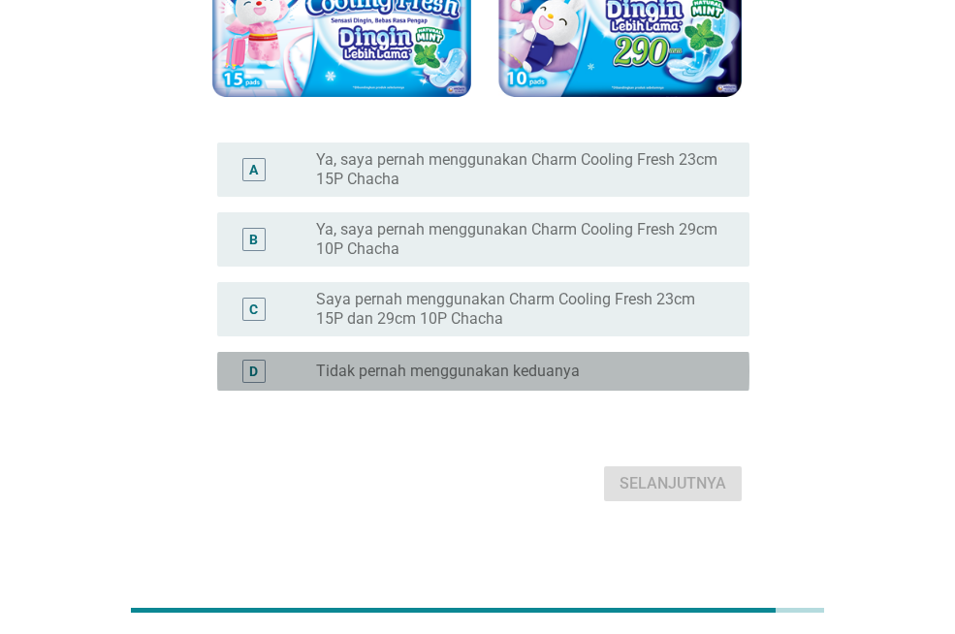
click at [658, 369] on div "radio_button_unchecked Tidak pernah menggunakan keduanya" at bounding box center [517, 371] width 402 height 19
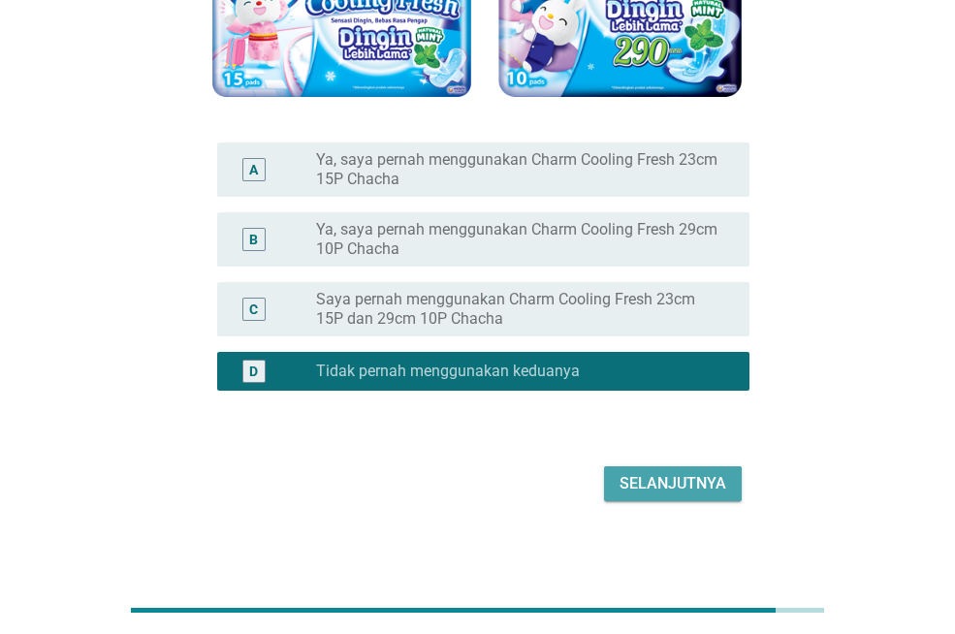
click at [672, 499] on button "Selanjutnya" at bounding box center [673, 484] width 138 height 35
